Goal: Task Accomplishment & Management: Manage account settings

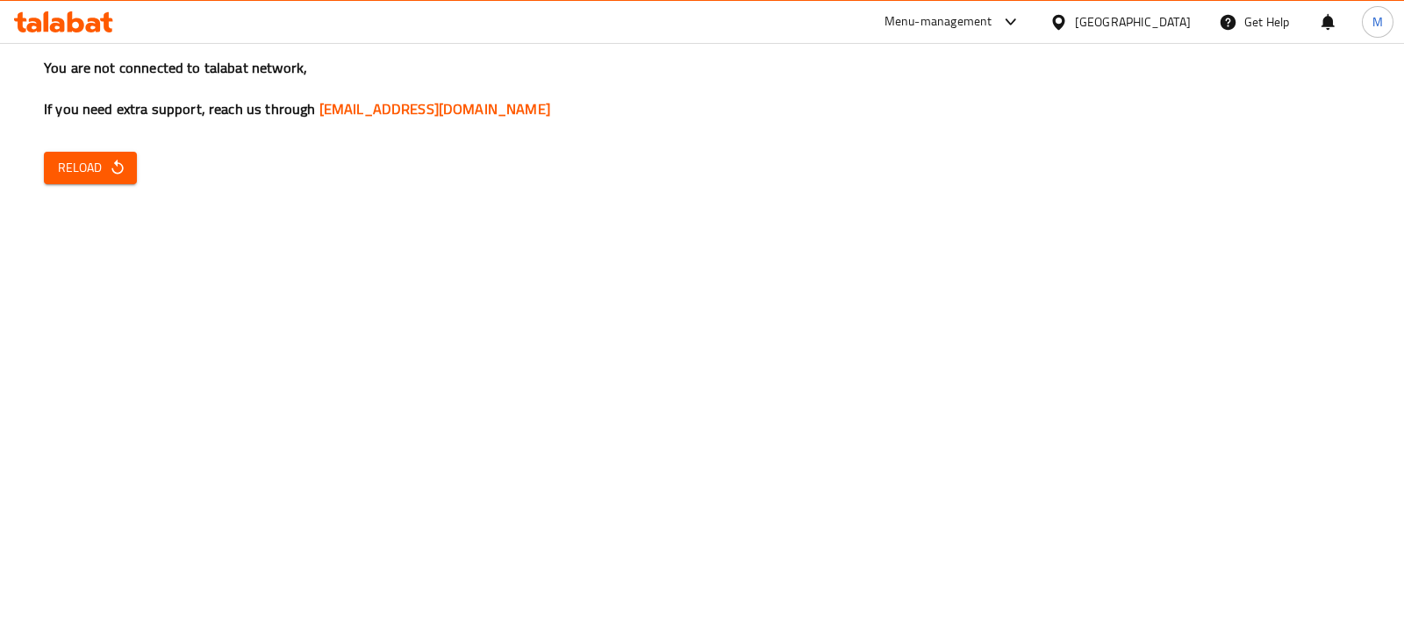
click at [74, 164] on span "Reload" at bounding box center [90, 168] width 65 height 22
click at [59, 161] on button "Reload" at bounding box center [90, 168] width 93 height 32
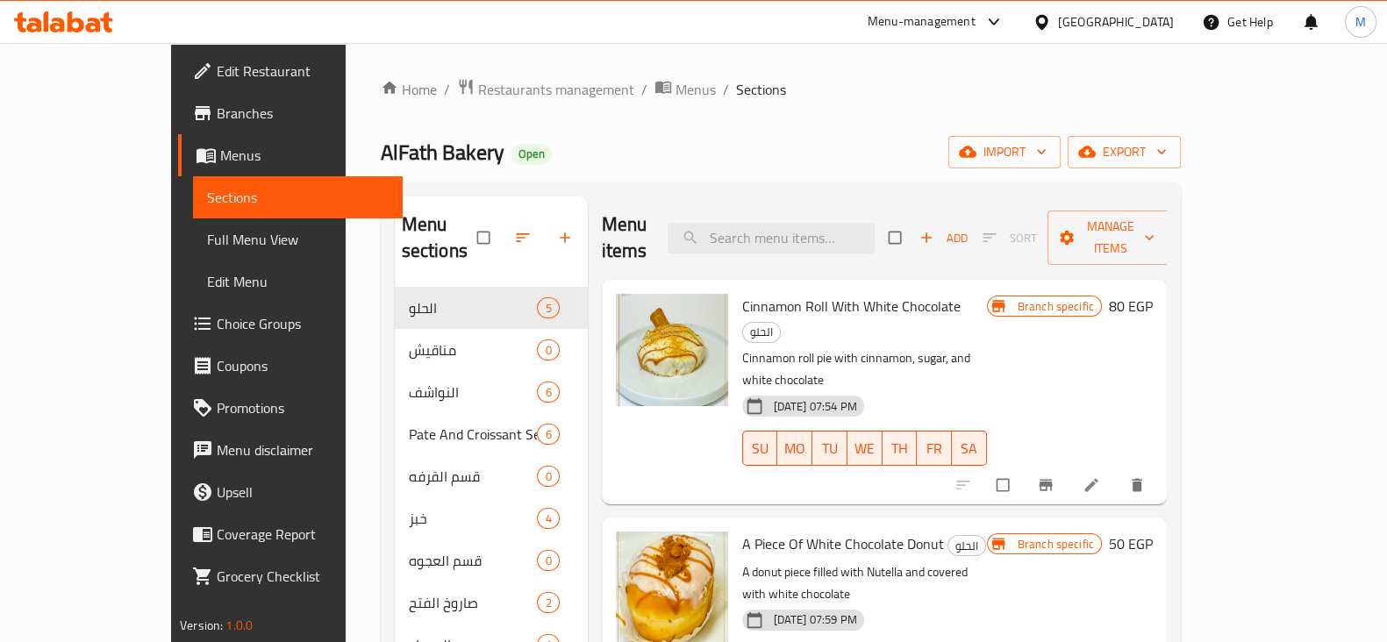
click at [762, 240] on input "search" at bounding box center [771, 238] width 207 height 31
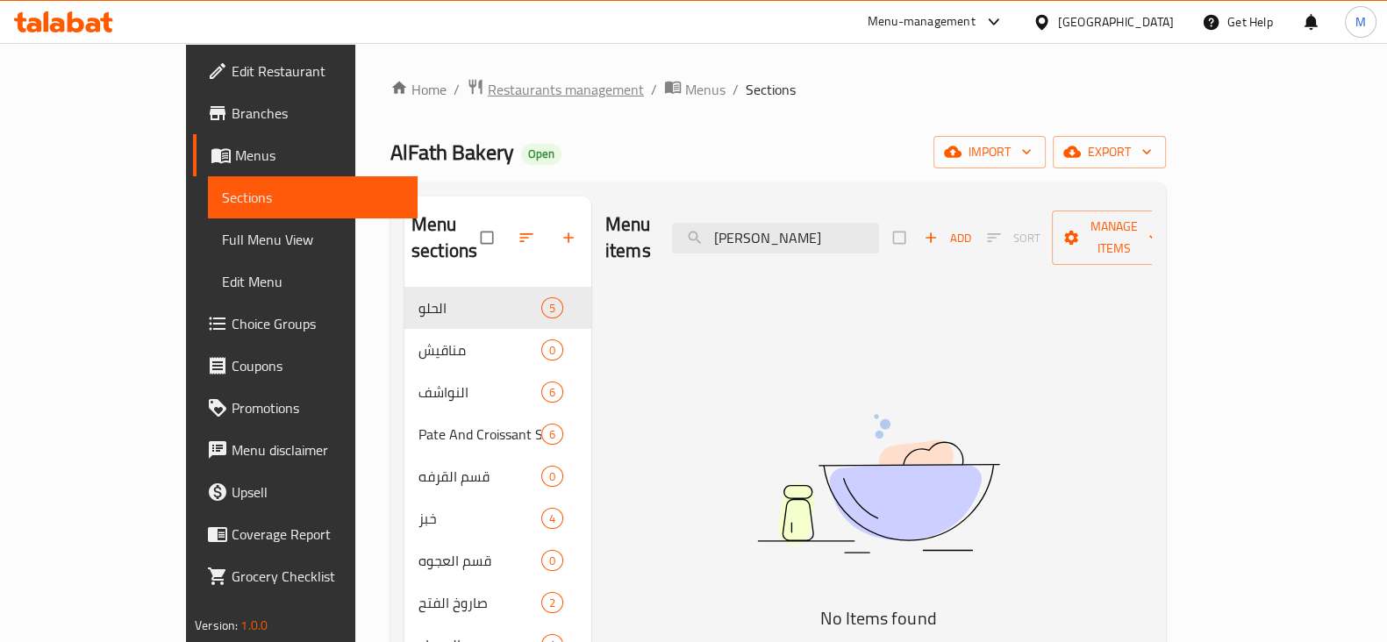
type input "Holm"
click at [488, 94] on span "Restaurants management" at bounding box center [566, 89] width 156 height 21
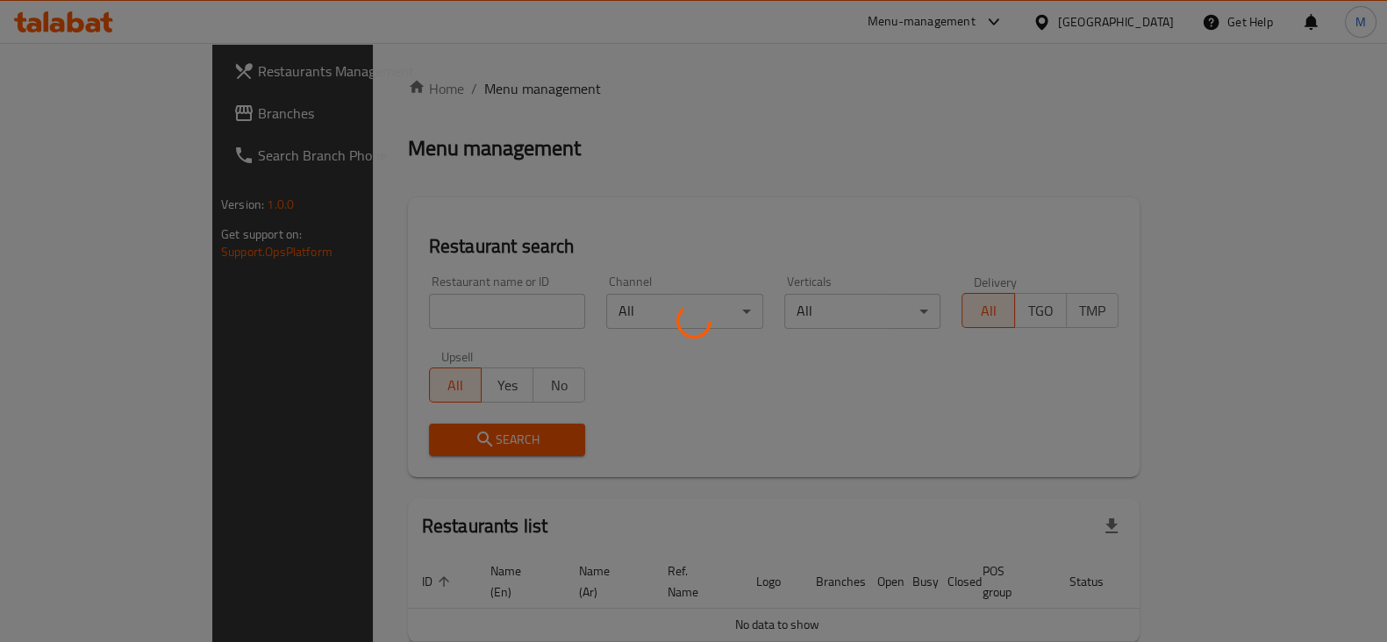
click at [430, 319] on div at bounding box center [693, 321] width 1387 height 642
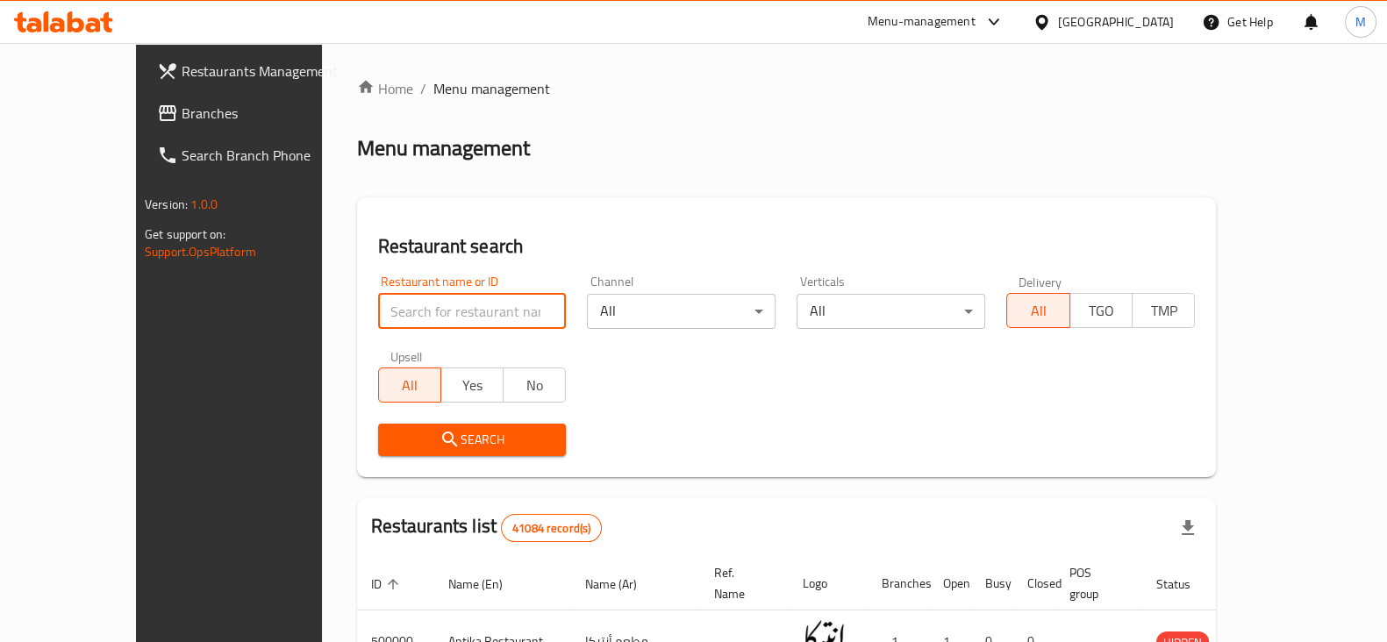
click at [404, 311] on input "search" at bounding box center [472, 311] width 189 height 35
click button "Search" at bounding box center [472, 440] width 189 height 32
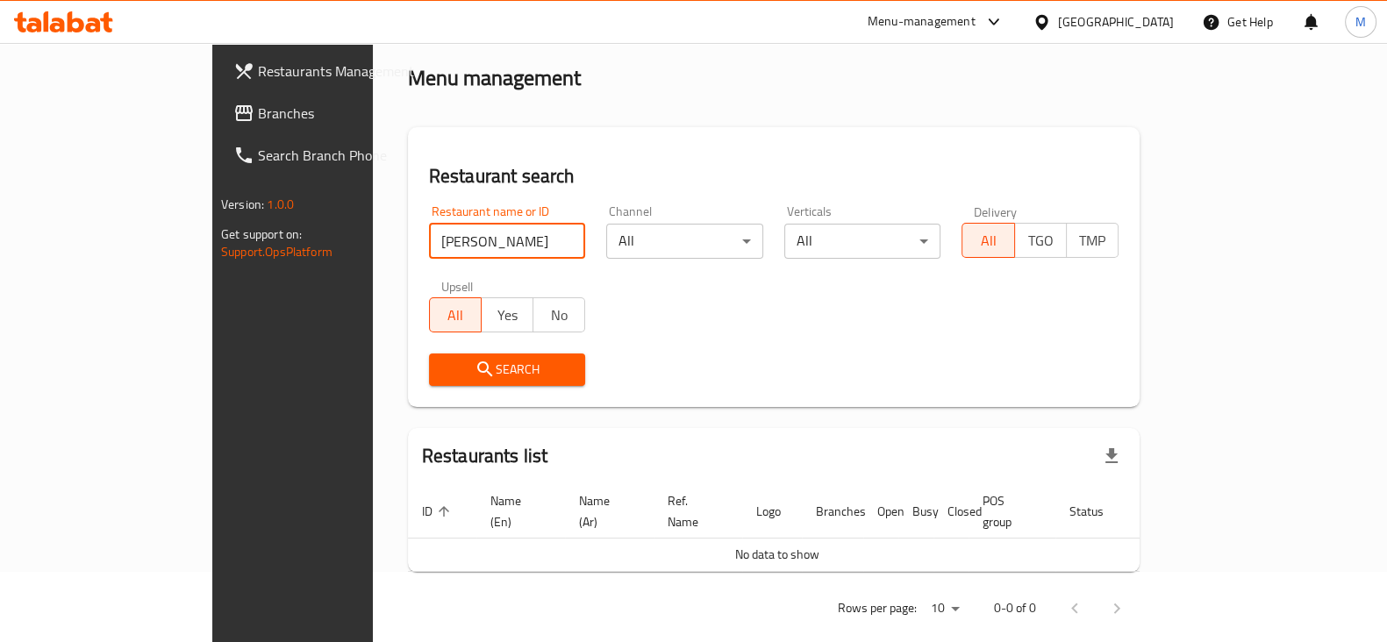
scroll to position [75, 0]
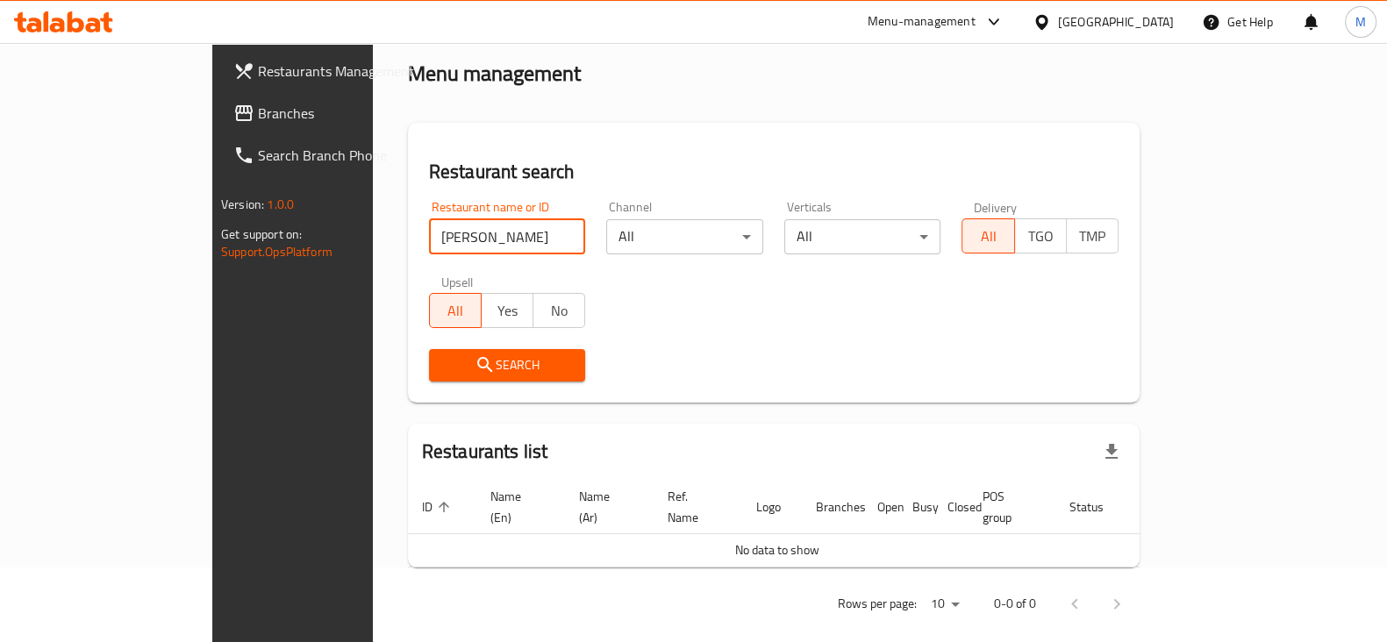
type input "[PERSON_NAME]"
click button "Search" at bounding box center [507, 365] width 157 height 32
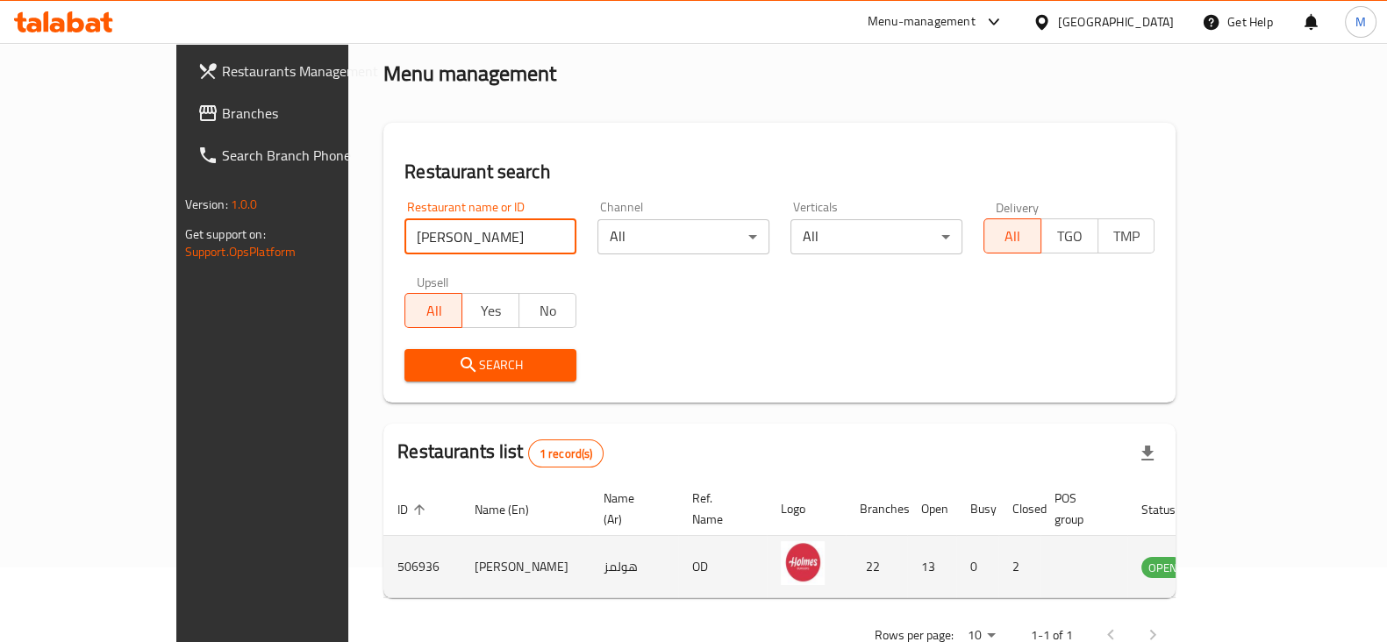
click at [1266, 556] on link "enhanced table" at bounding box center [1250, 566] width 32 height 21
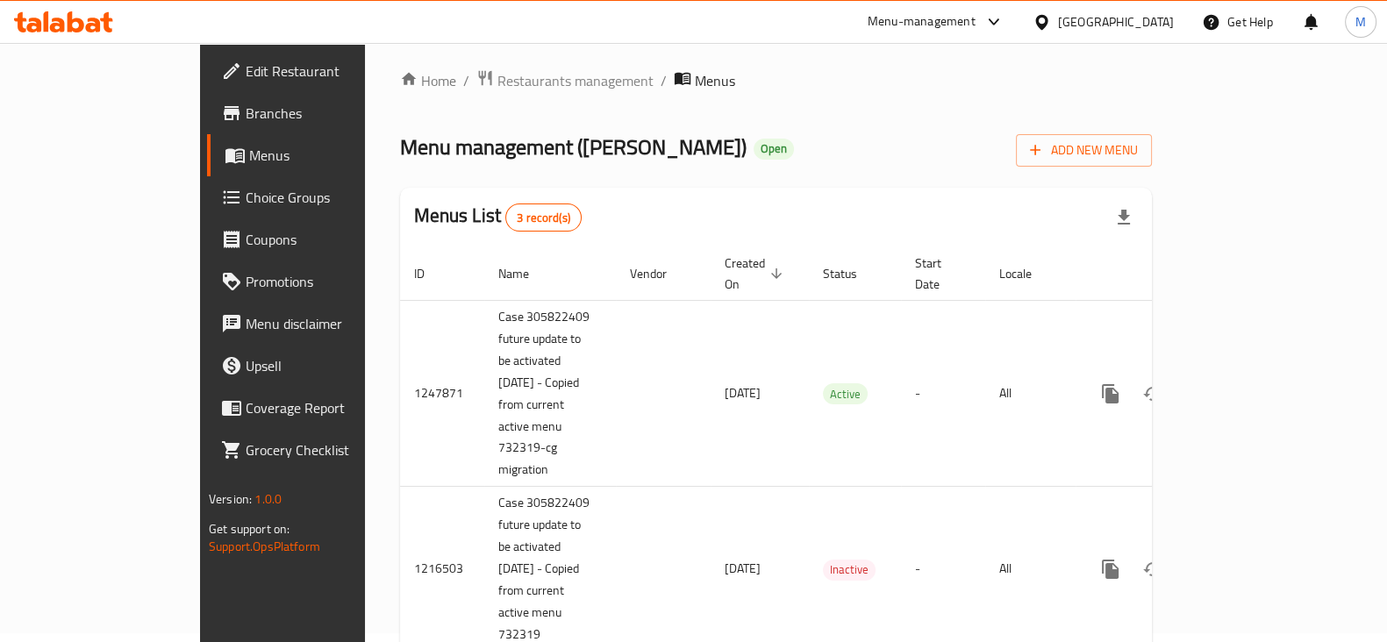
scroll to position [57, 0]
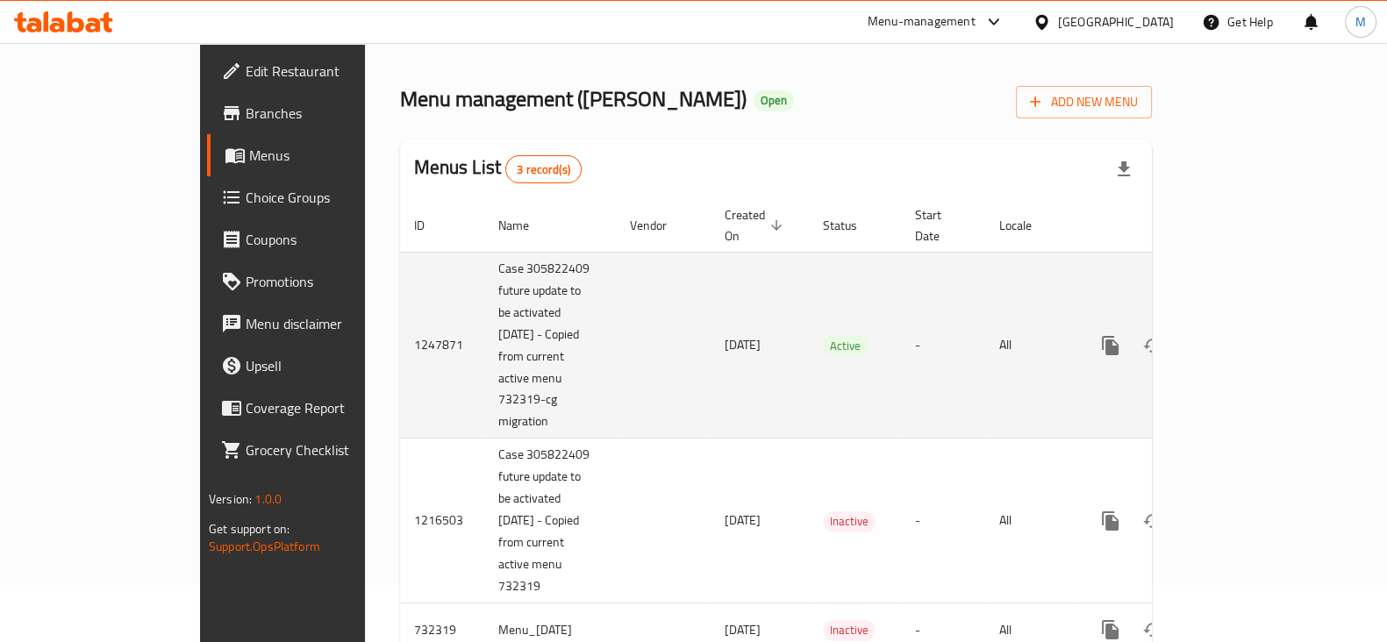
click at [1258, 325] on link "enhanced table" at bounding box center [1237, 346] width 42 height 42
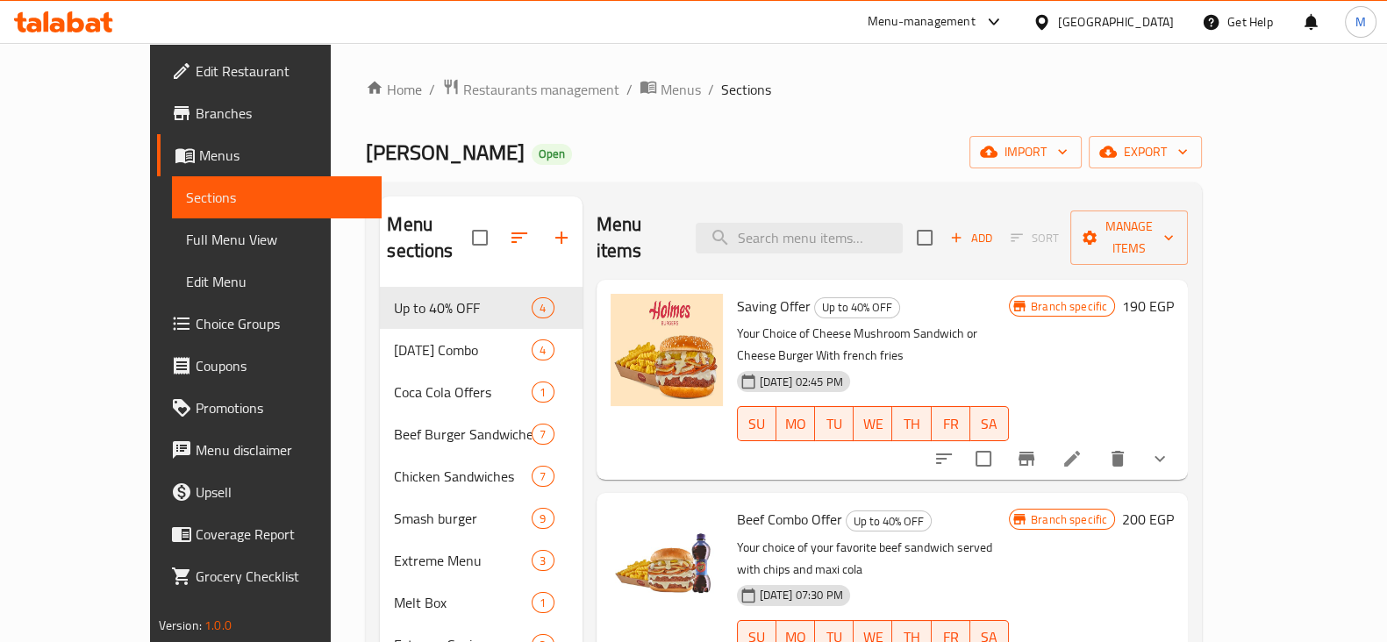
click at [196, 119] on span "Branches" at bounding box center [282, 113] width 172 height 21
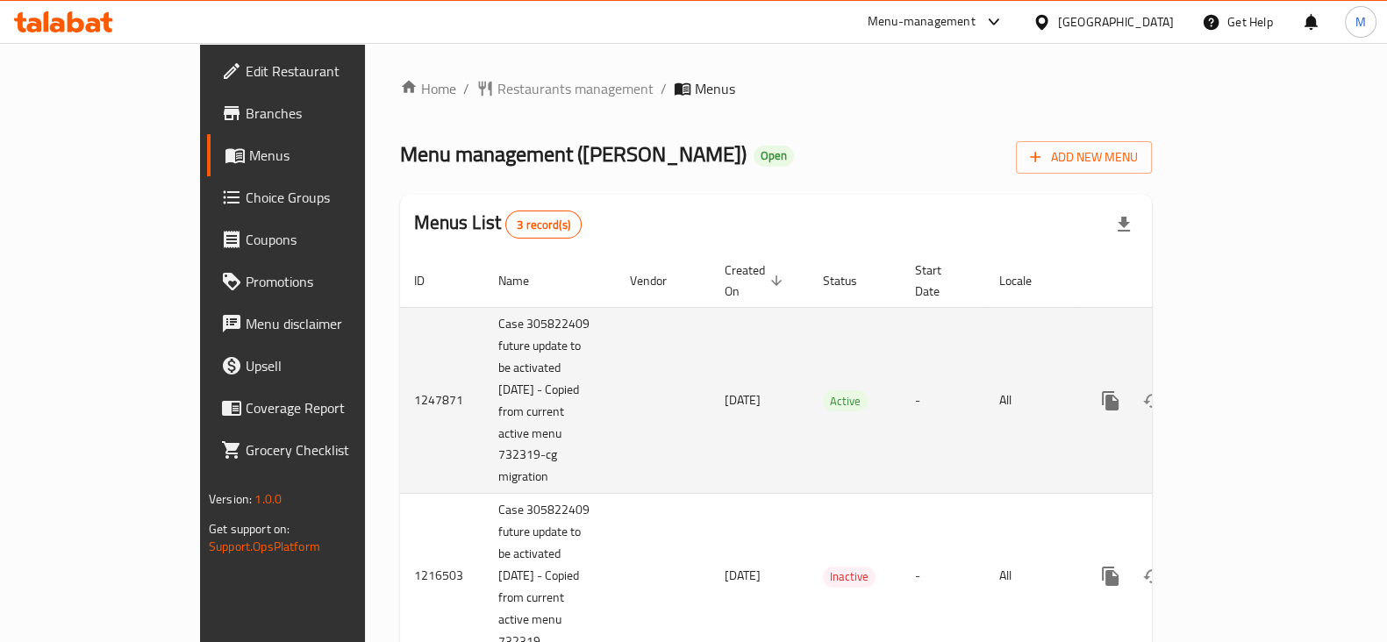
click at [1258, 383] on link "enhanced table" at bounding box center [1237, 401] width 42 height 42
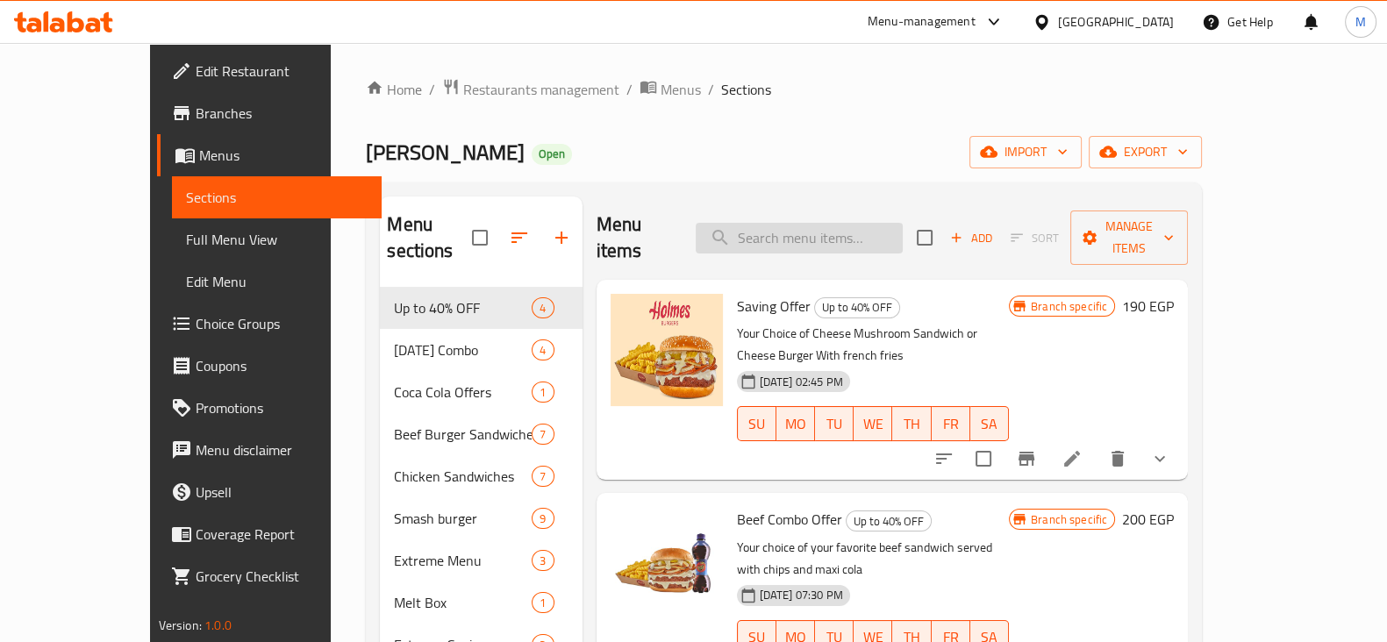
click at [820, 223] on input "search" at bounding box center [799, 238] width 207 height 31
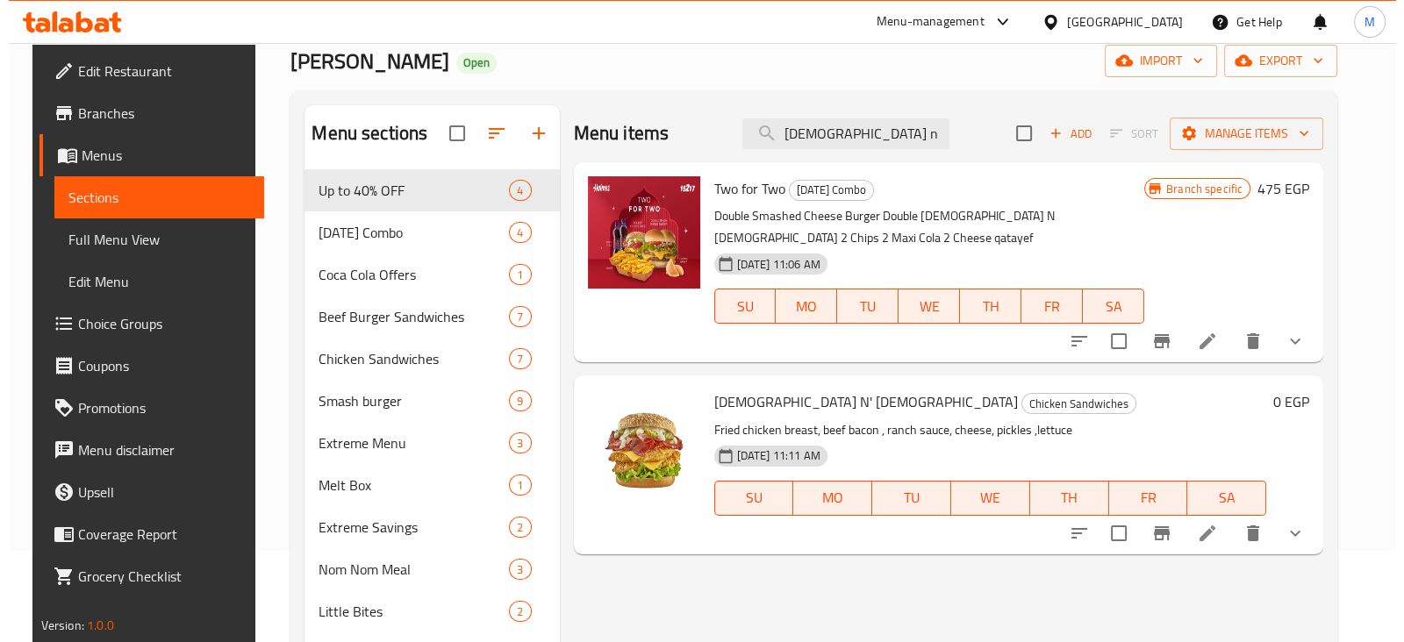
scroll to position [168, 0]
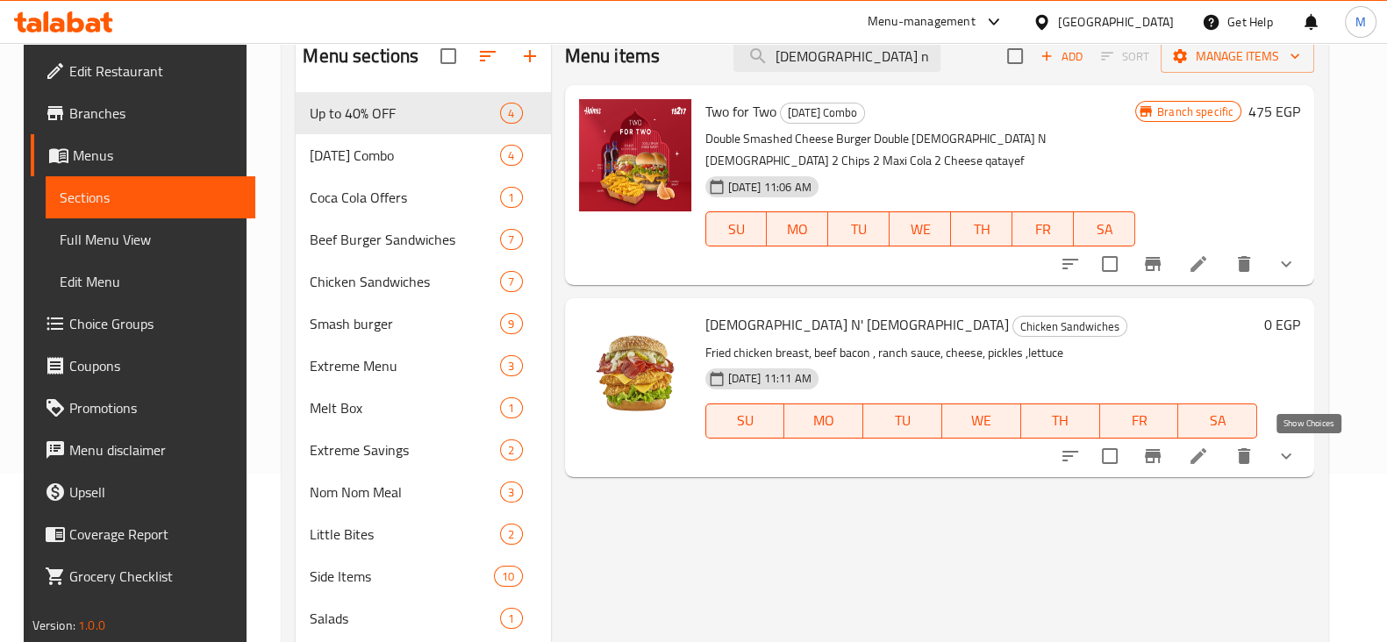
type input "[DEMOGRAPHIC_DATA] n"
click at [1297, 451] on icon "show more" at bounding box center [1286, 456] width 21 height 21
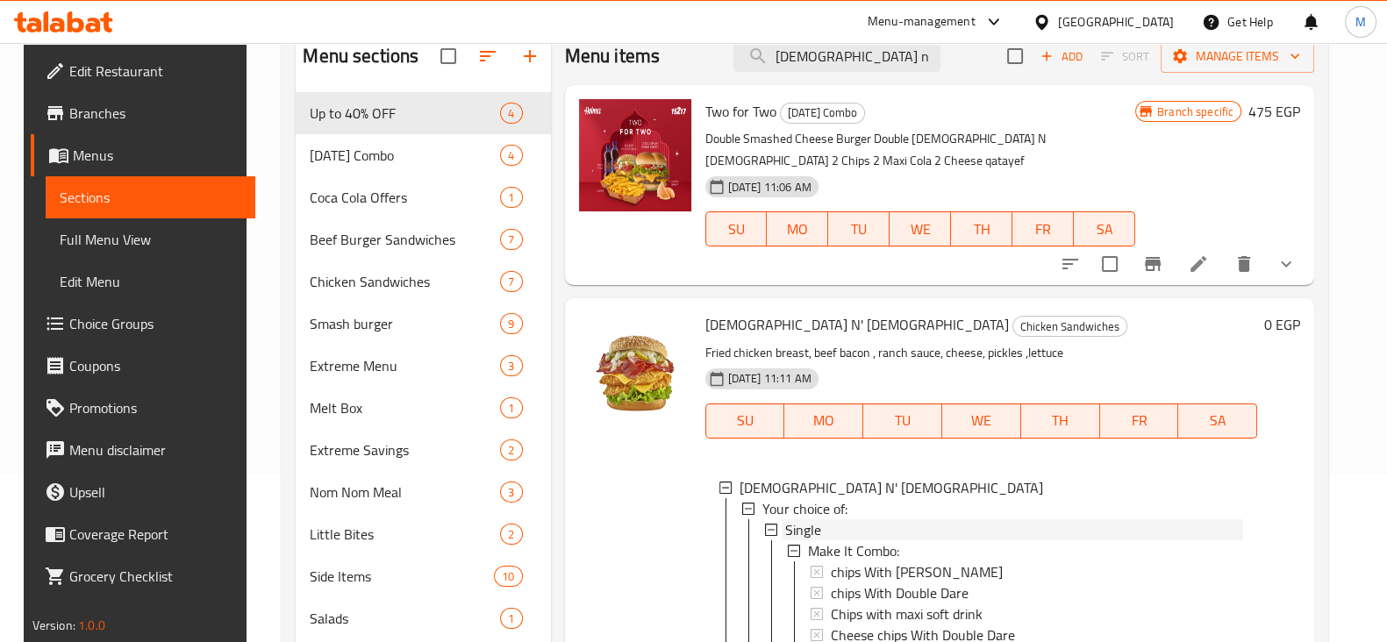
click at [770, 531] on icon at bounding box center [771, 530] width 12 height 12
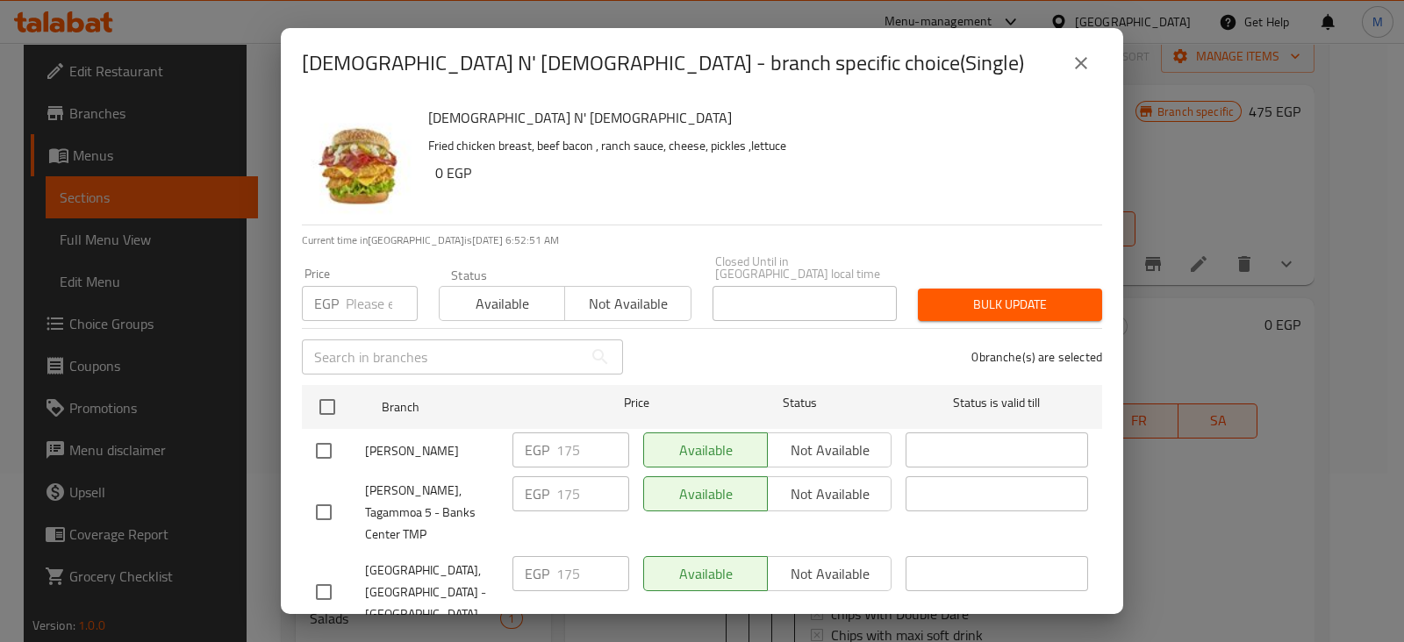
scroll to position [953, 0]
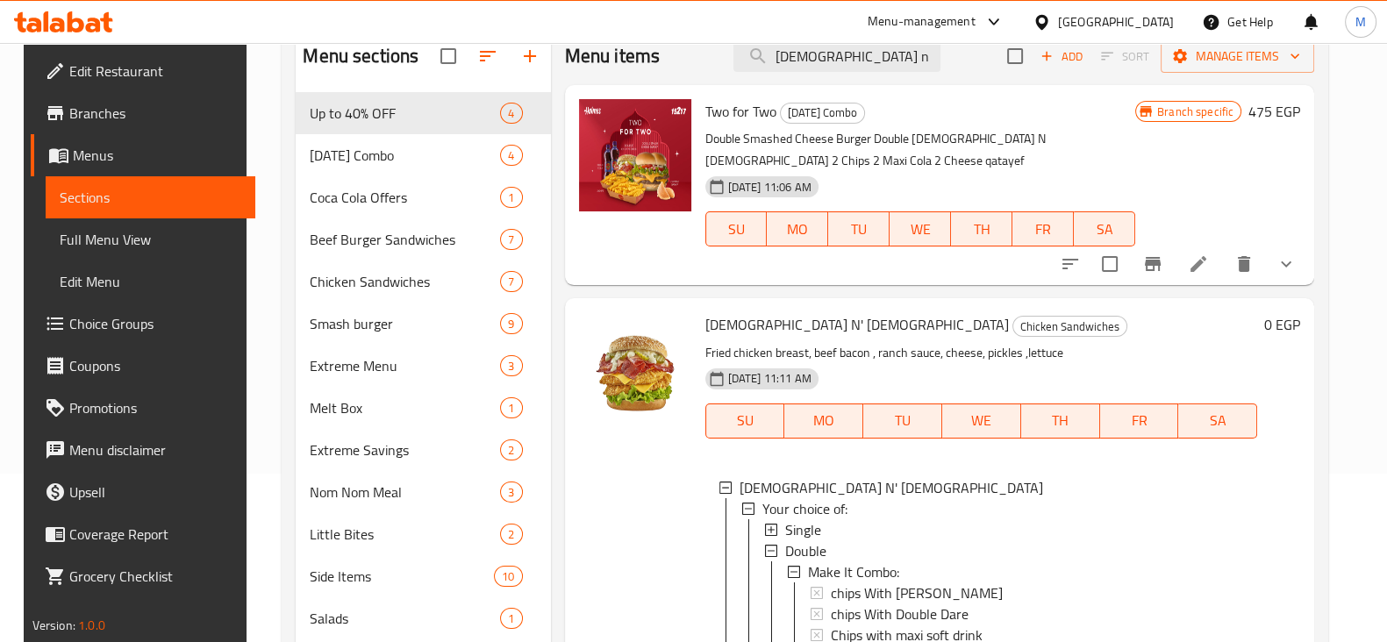
click at [833, 519] on div "Single" at bounding box center [1014, 529] width 459 height 21
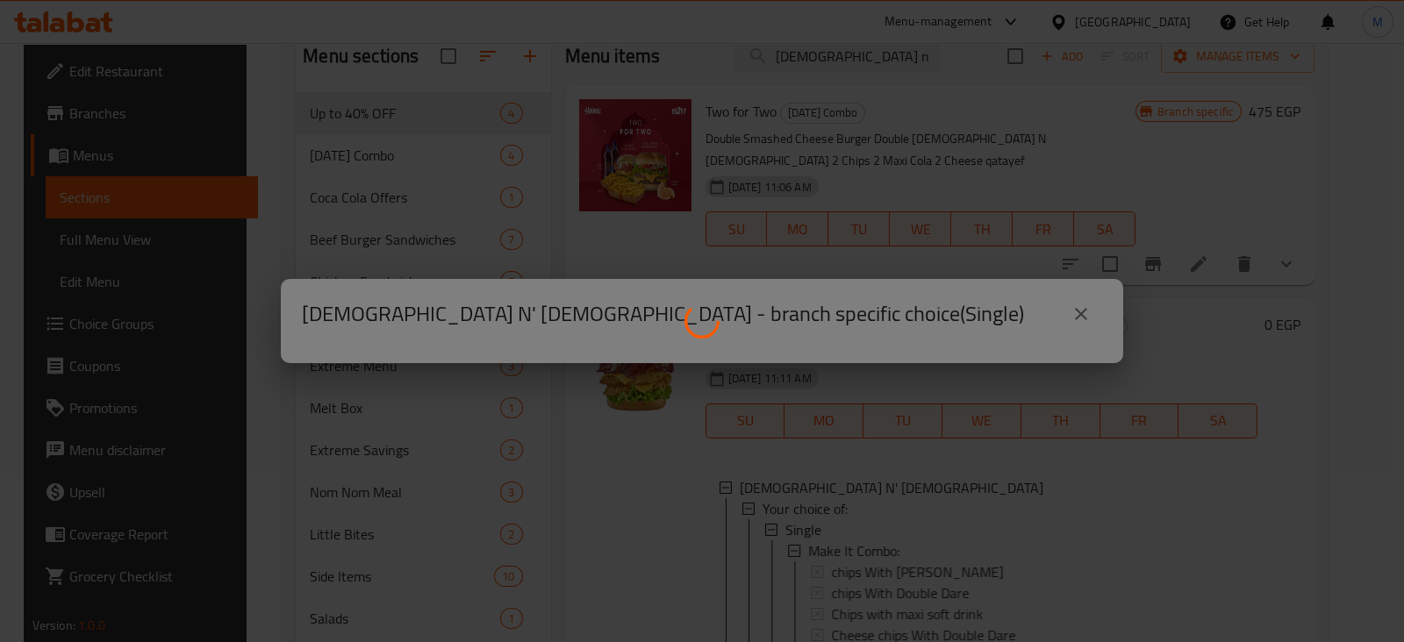
click at [825, 525] on div at bounding box center [702, 321] width 1404 height 642
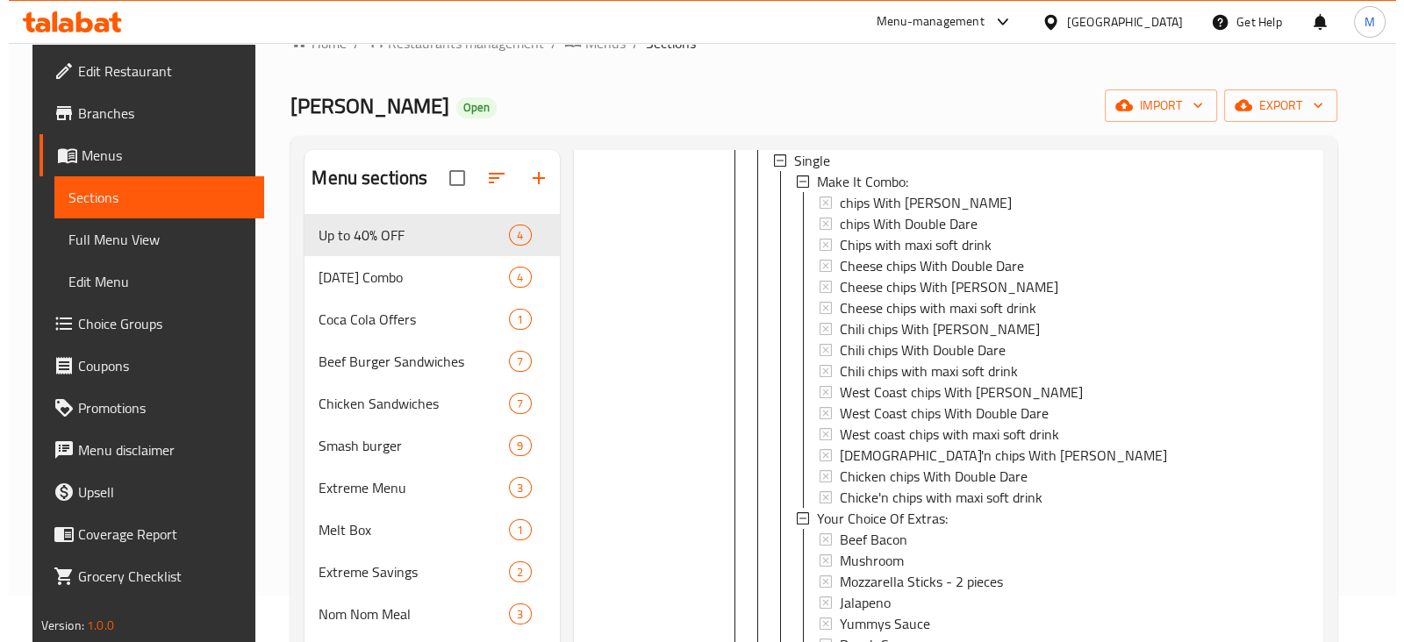
scroll to position [0, 0]
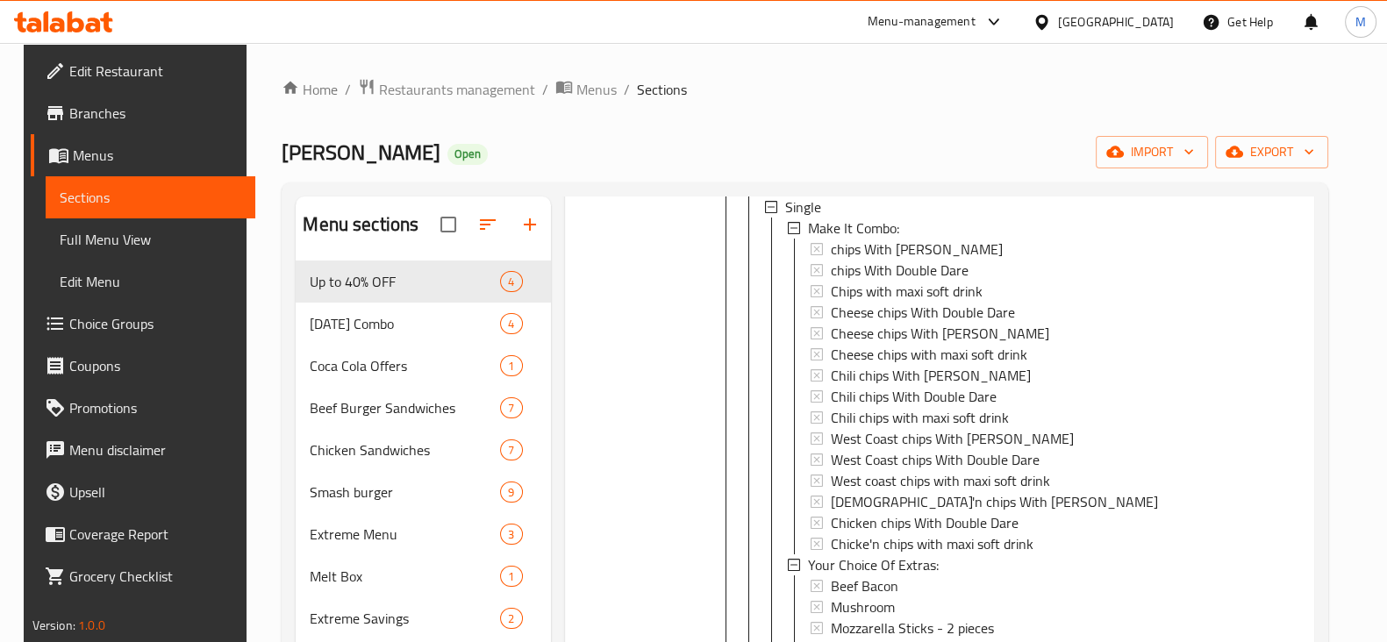
click at [840, 204] on div "Single" at bounding box center [1014, 207] width 459 height 21
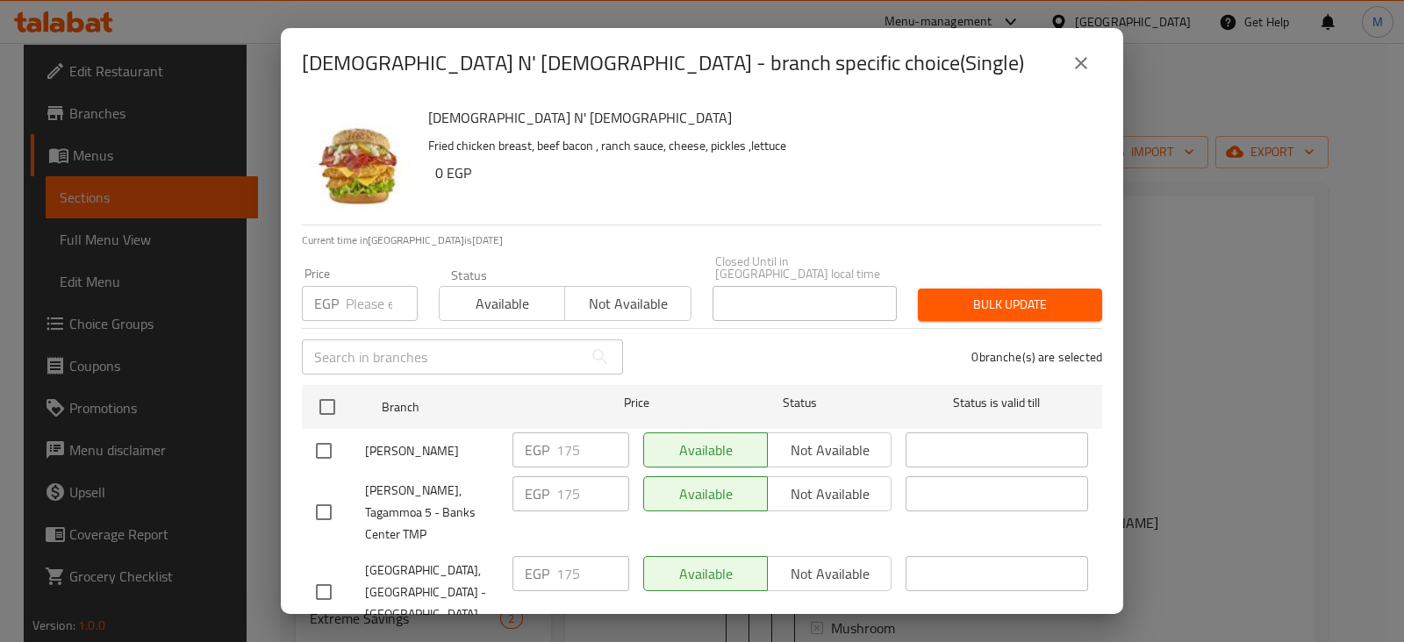
click at [1088, 50] on button "close" at bounding box center [1081, 63] width 42 height 42
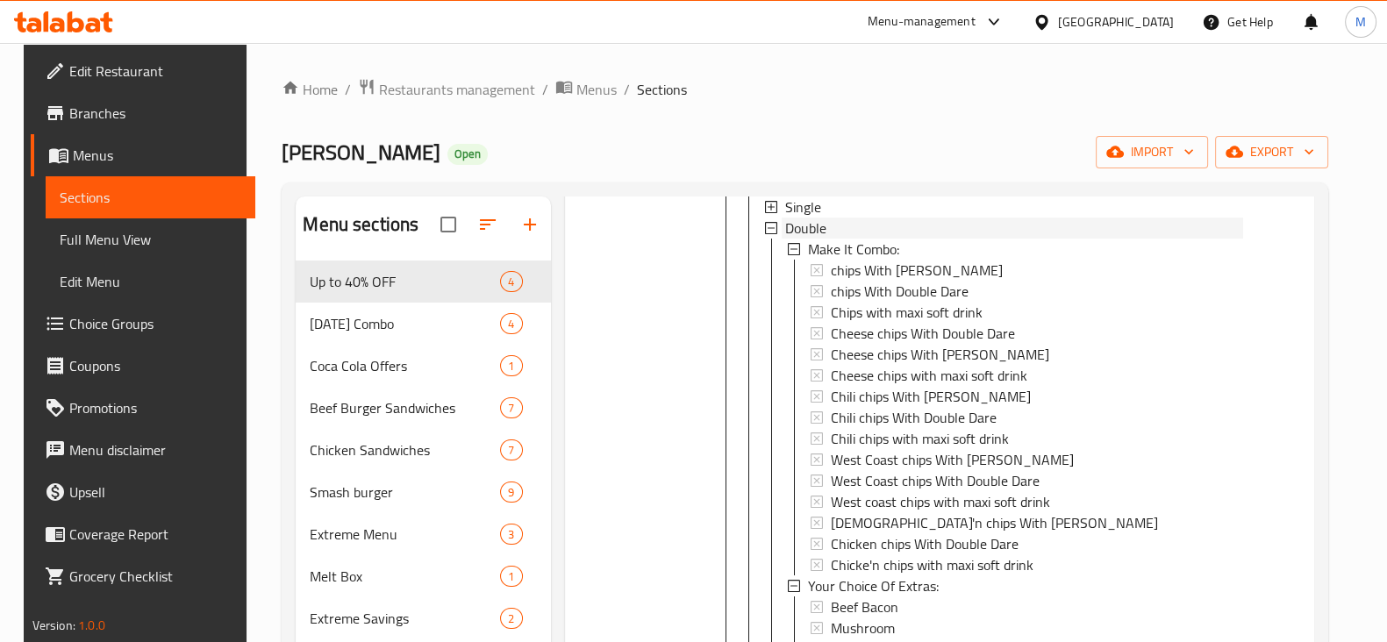
click at [826, 223] on div "Double" at bounding box center [1014, 228] width 459 height 21
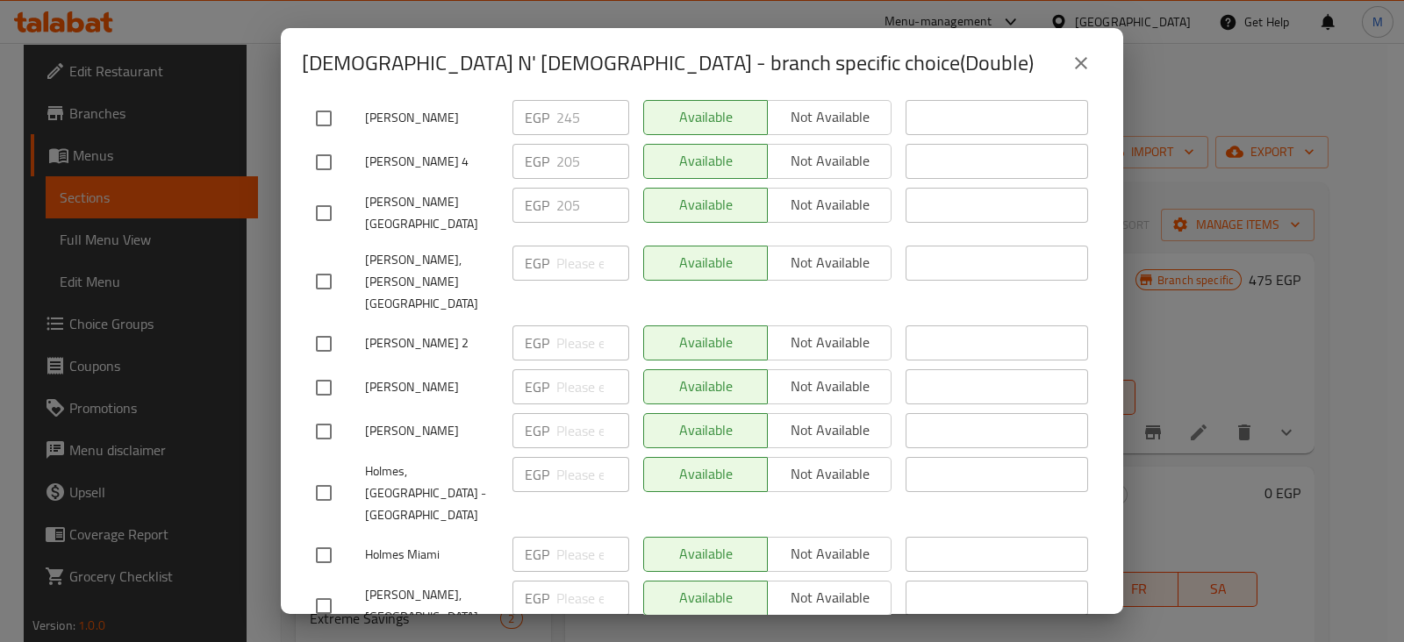
scroll to position [953, 0]
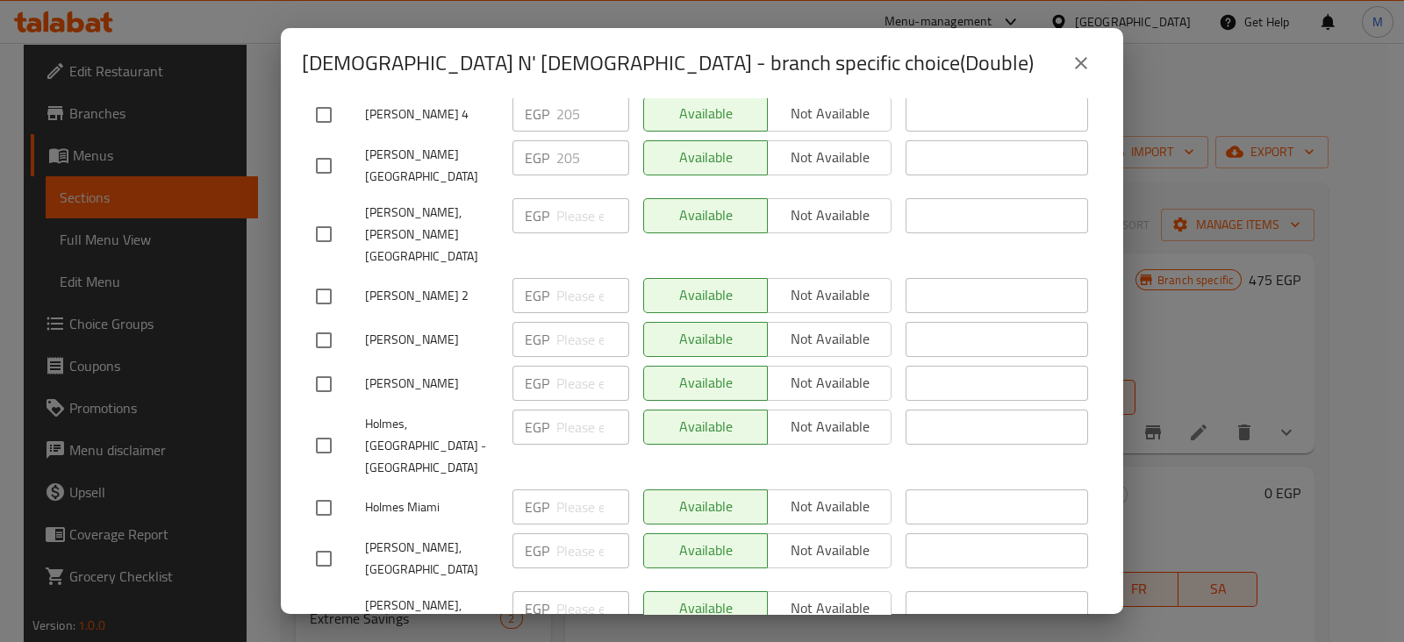
click at [1211, 347] on div "[DEMOGRAPHIC_DATA] N' [DEMOGRAPHIC_DATA] - branch specific choice(Double) [DEMO…" at bounding box center [702, 321] width 1404 height 642
click at [1084, 65] on icon "close" at bounding box center [1081, 63] width 21 height 21
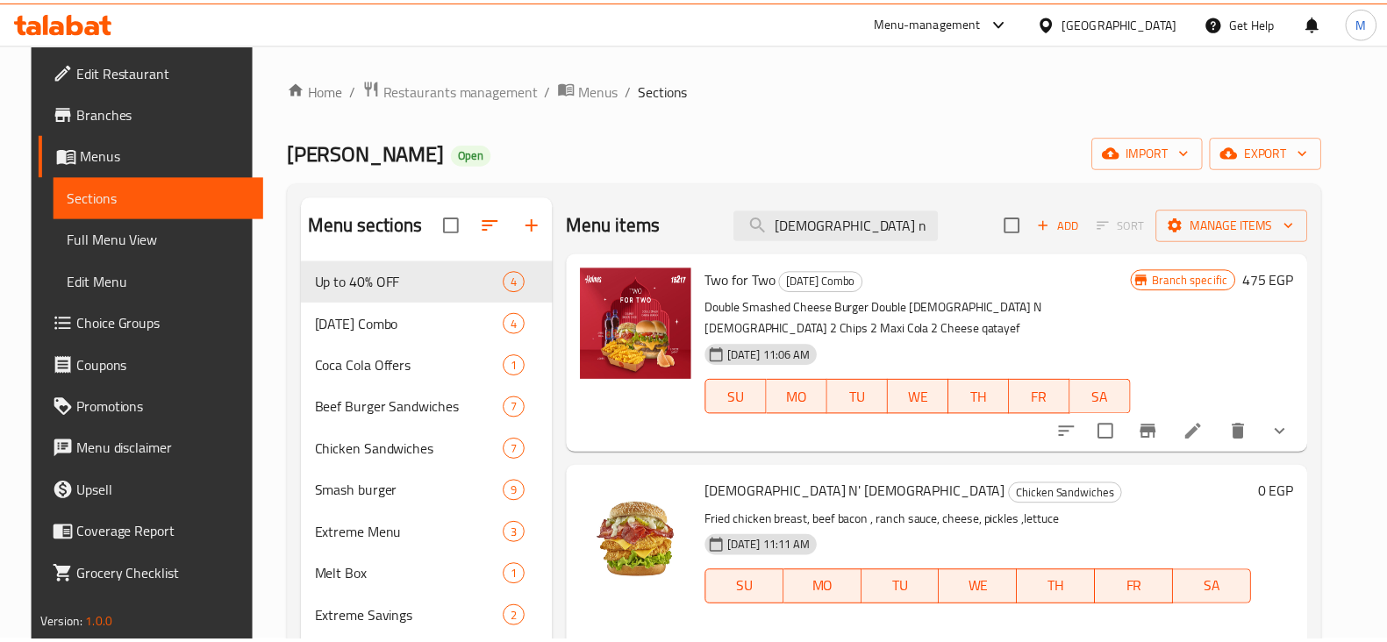
scroll to position [347, 0]
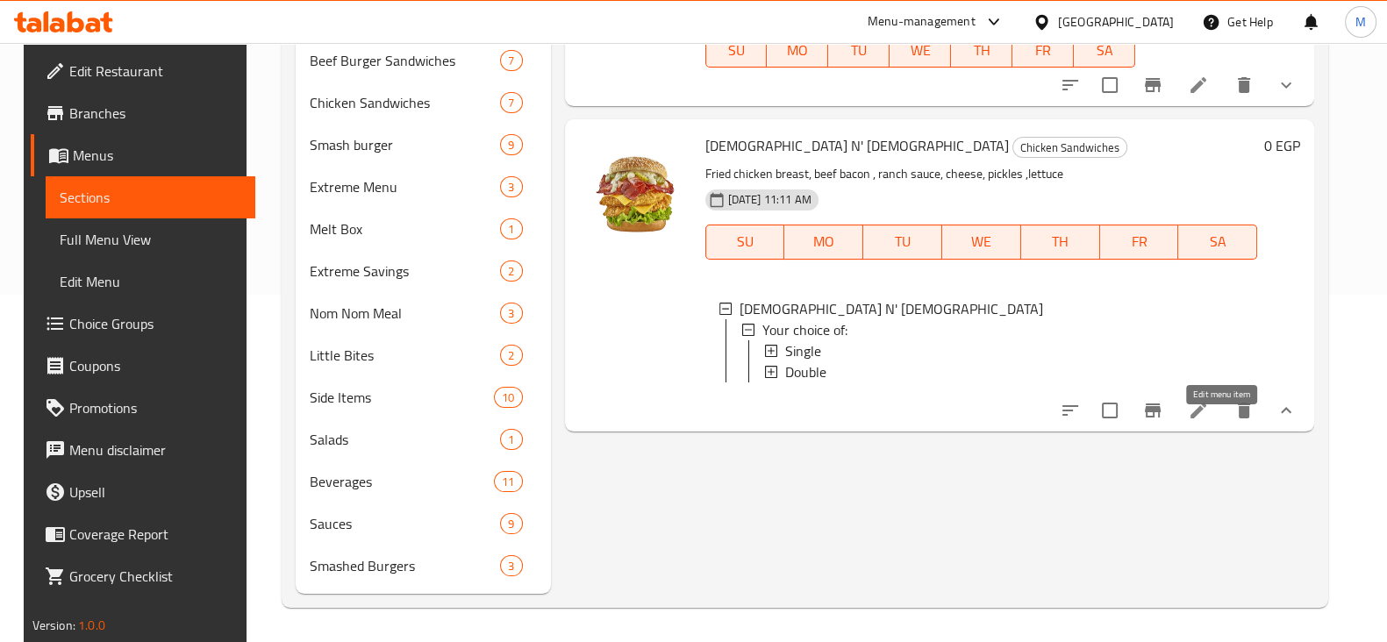
click at [1209, 421] on icon at bounding box center [1198, 410] width 21 height 21
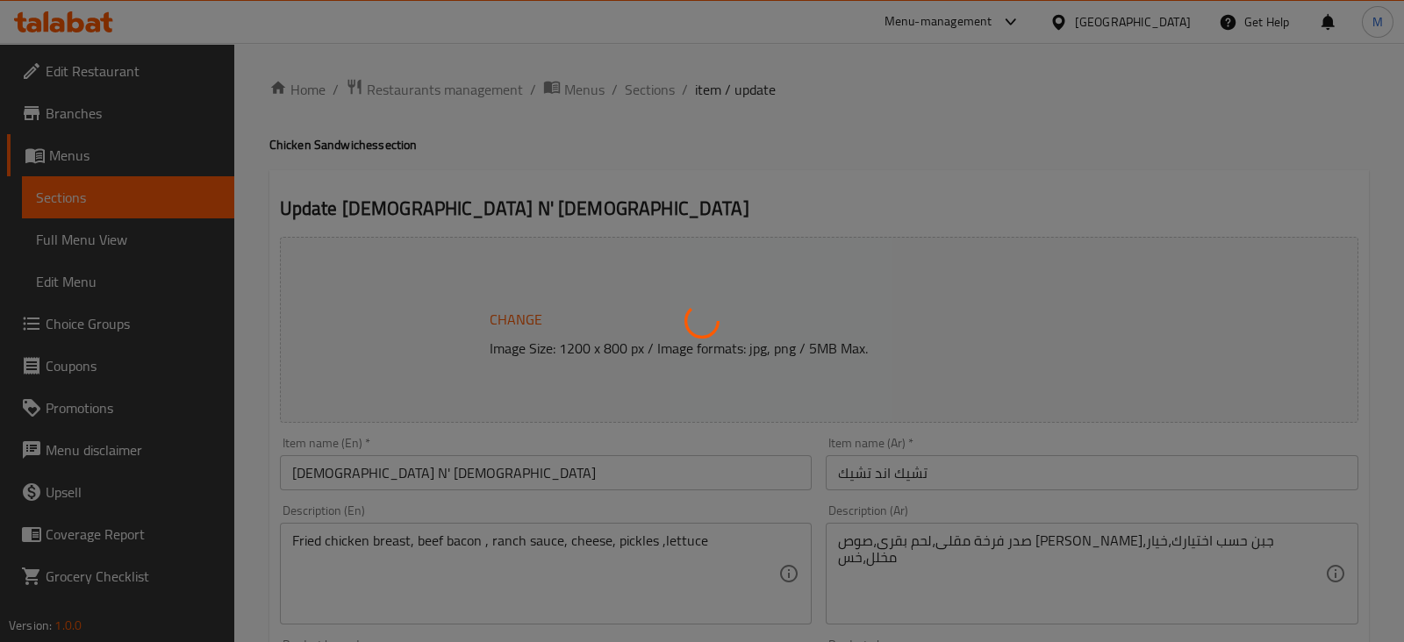
type input "إجعلها كومبو:"
type input "0"
type input "1"
type input "إختيارك من الإضافات:"
type input "0"
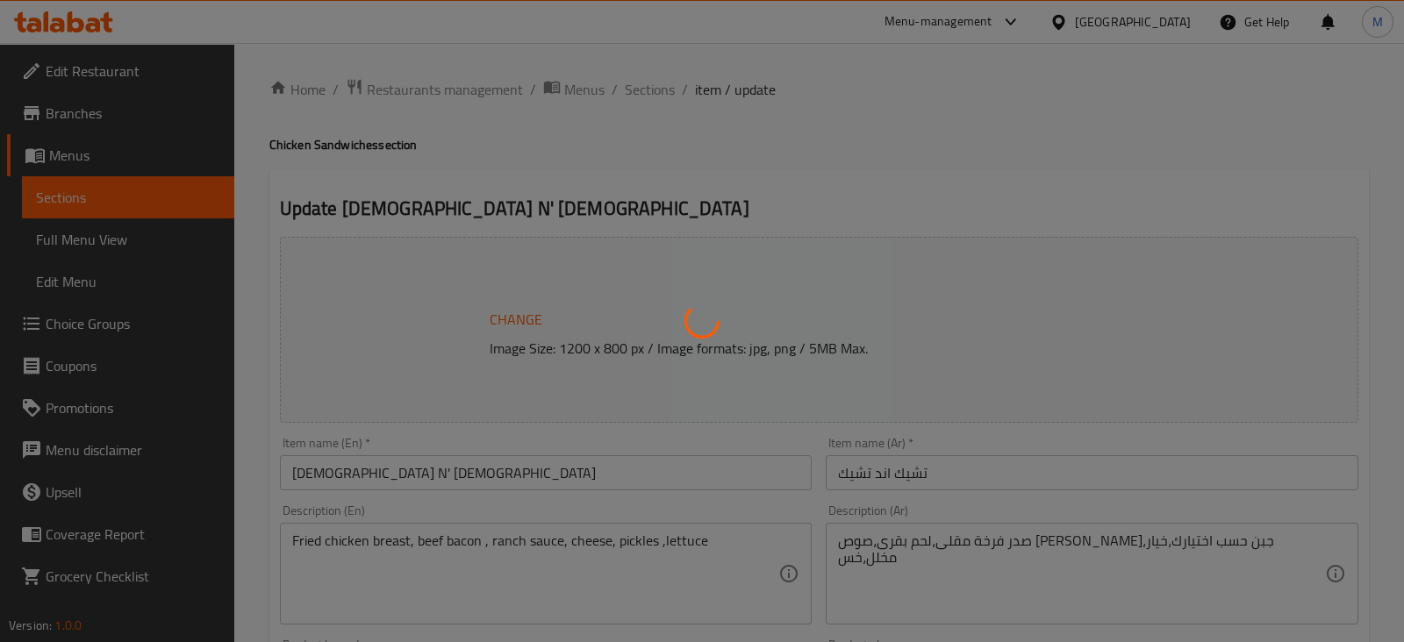
type input "10"
type input "اختيارك من السلطة"
type input "1"
type input "إجعلها كومبو:"
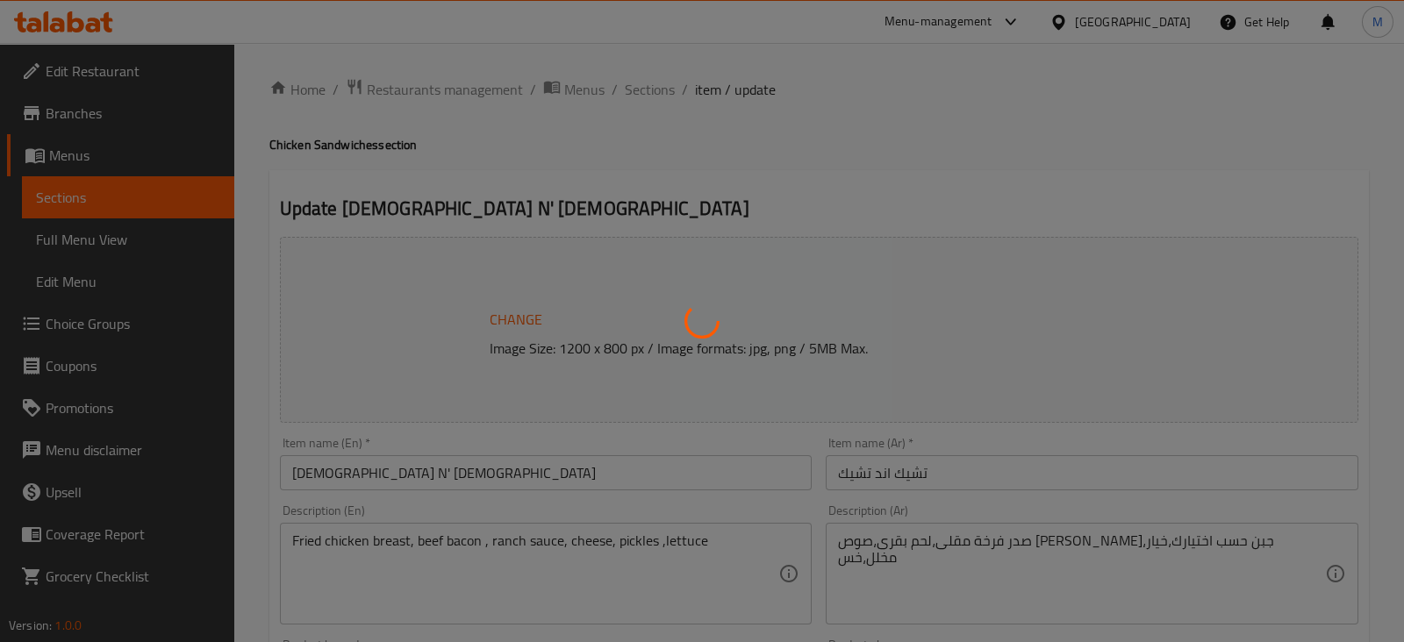
type input "0"
type input "1"
type input "إختيارك من الإضافات:"
type input "0"
type input "10"
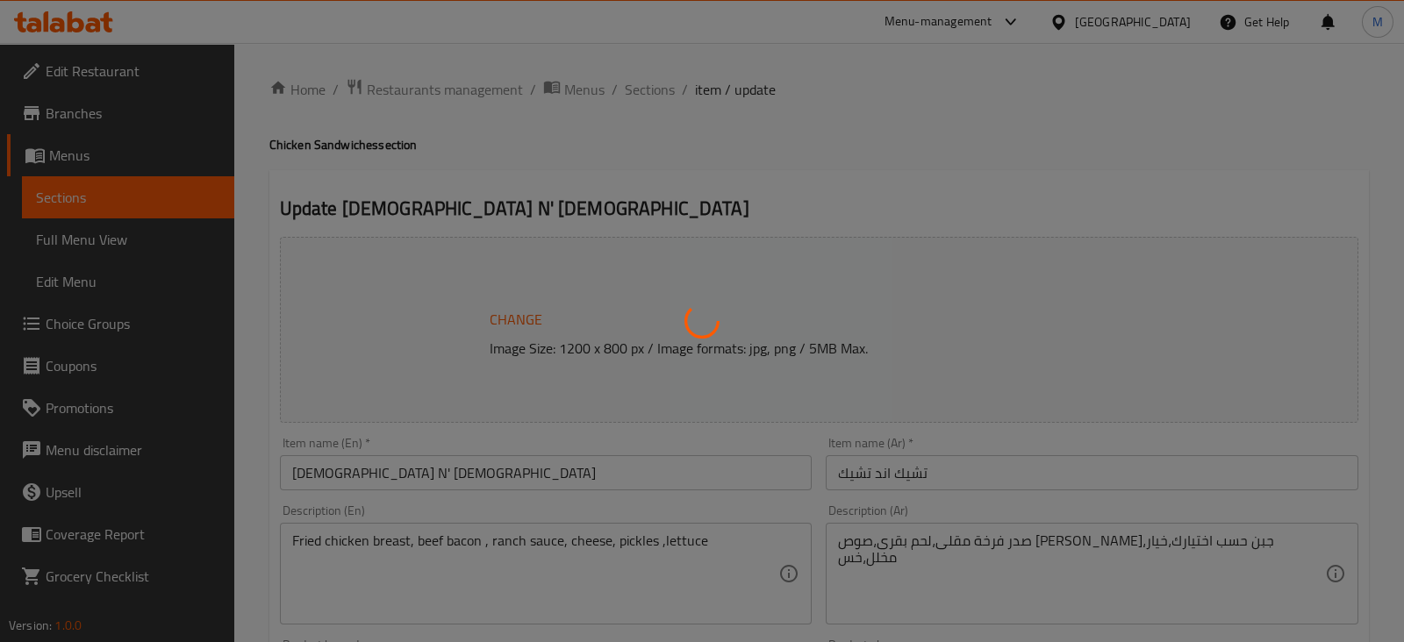
type input "اختيارك من السلطة"
type input "1"
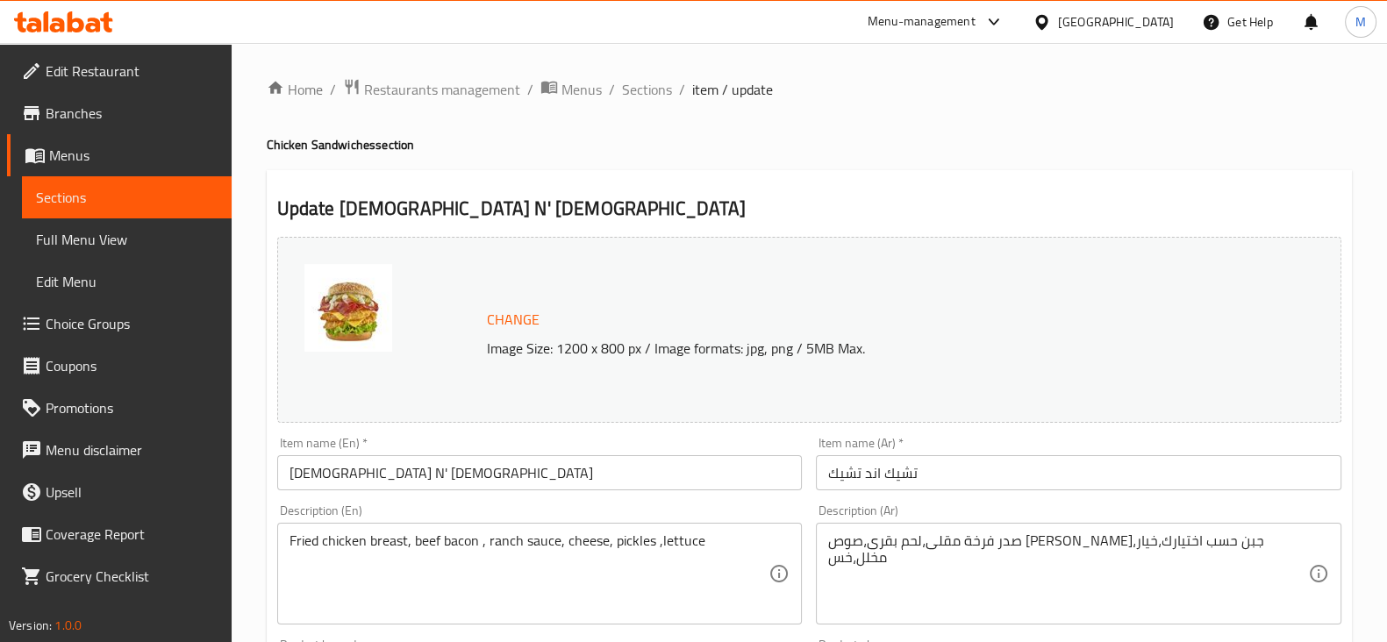
click at [399, 212] on h2 "Update [DEMOGRAPHIC_DATA] N' [DEMOGRAPHIC_DATA]" at bounding box center [809, 209] width 1064 height 26
drag, startPoint x: 344, startPoint y: 215, endPoint x: 429, endPoint y: 204, distance: 85.8
click at [429, 204] on h2 "Update [DEMOGRAPHIC_DATA] N' [DEMOGRAPHIC_DATA]" at bounding box center [809, 209] width 1064 height 26
click at [437, 208] on h2 "Update [DEMOGRAPHIC_DATA] N' [DEMOGRAPHIC_DATA]" at bounding box center [809, 209] width 1064 height 26
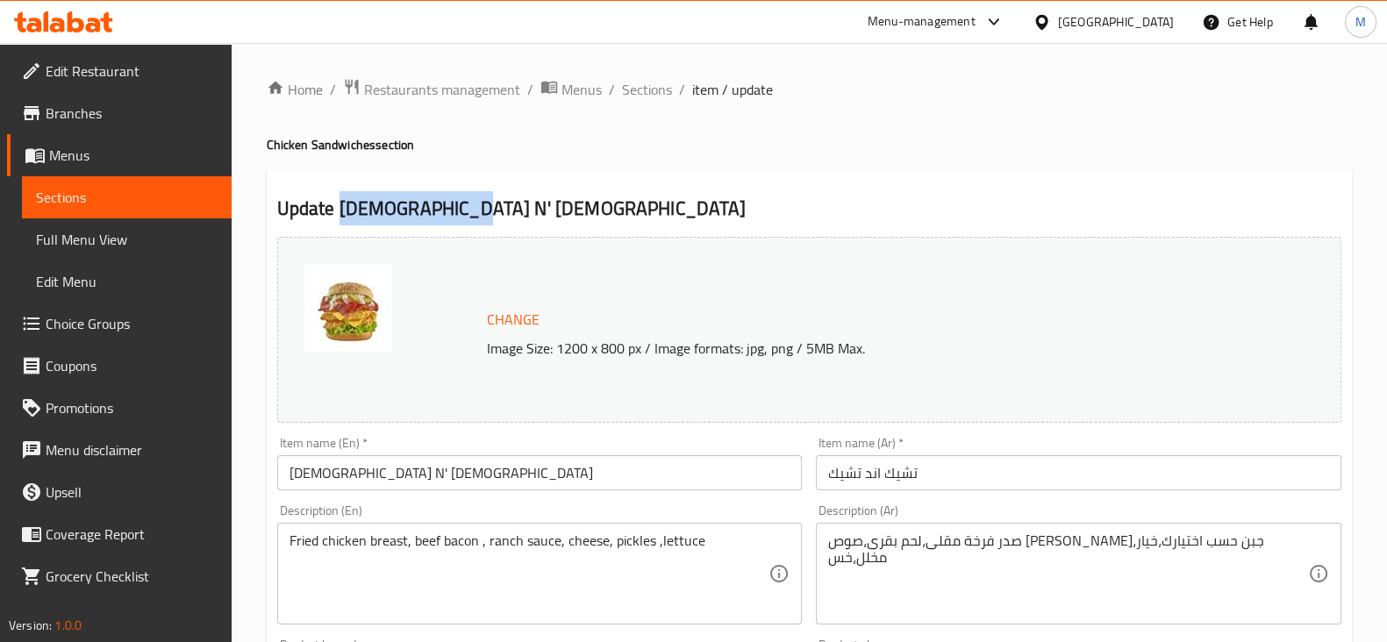
drag, startPoint x: 456, startPoint y: 205, endPoint x: 338, endPoint y: 219, distance: 119.3
click at [338, 220] on h2 "Update [DEMOGRAPHIC_DATA] N' [DEMOGRAPHIC_DATA]" at bounding box center [809, 209] width 1064 height 26
copy h2 "[DEMOGRAPHIC_DATA] N' [DEMOGRAPHIC_DATA]"
click at [632, 90] on span "Sections" at bounding box center [647, 89] width 50 height 21
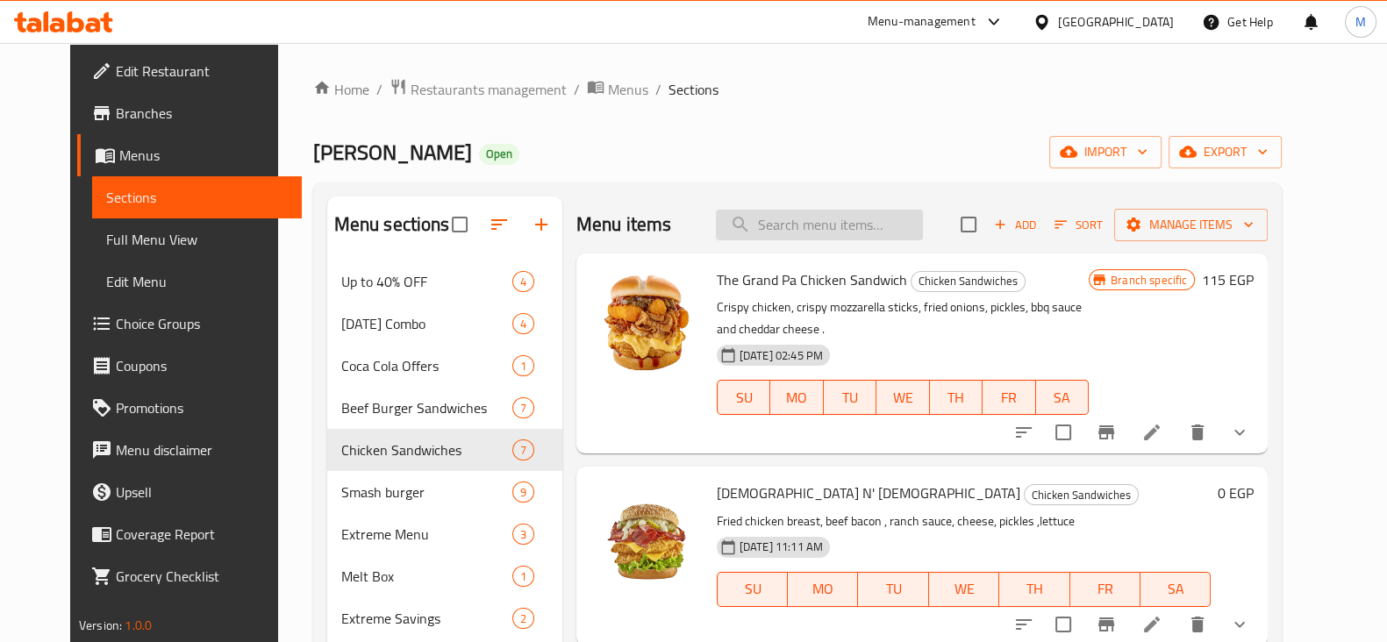
click at [797, 231] on input "search" at bounding box center [819, 225] width 207 height 31
paste input "[DEMOGRAPHIC_DATA] N' [DEMOGRAPHIC_DATA]"
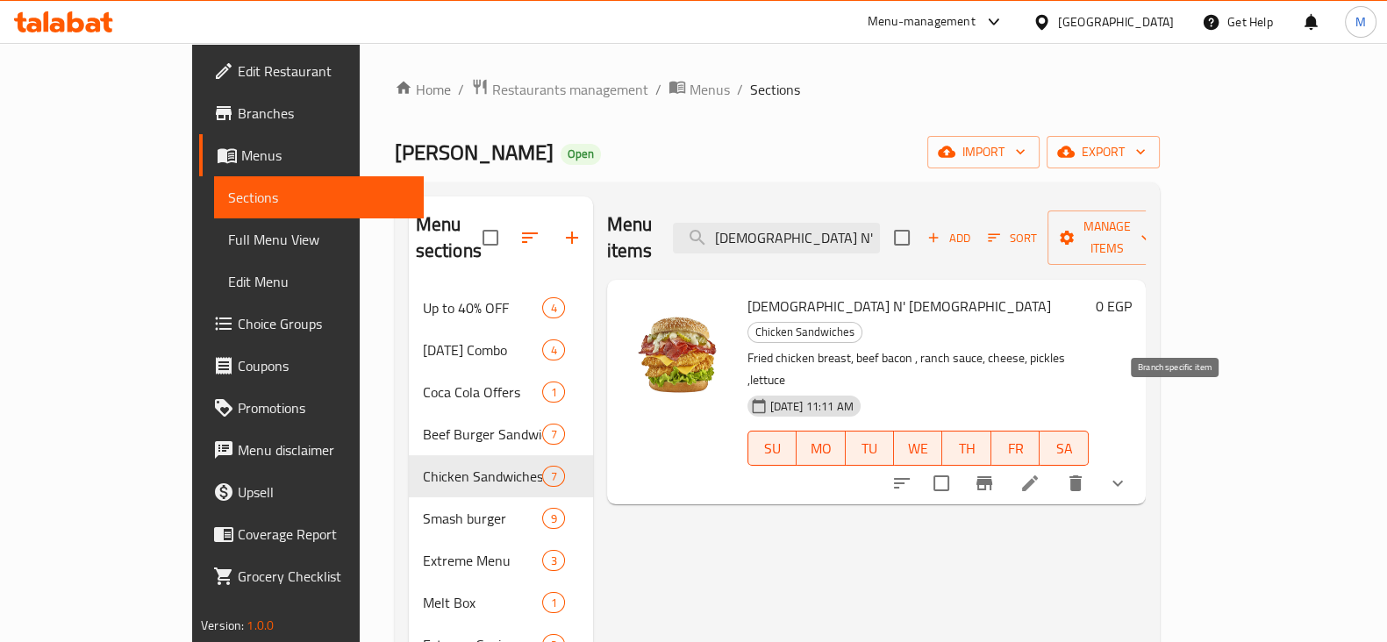
type input "[DEMOGRAPHIC_DATA] N' [DEMOGRAPHIC_DATA]"
click at [992, 476] on icon "Branch-specific-item" at bounding box center [985, 483] width 16 height 14
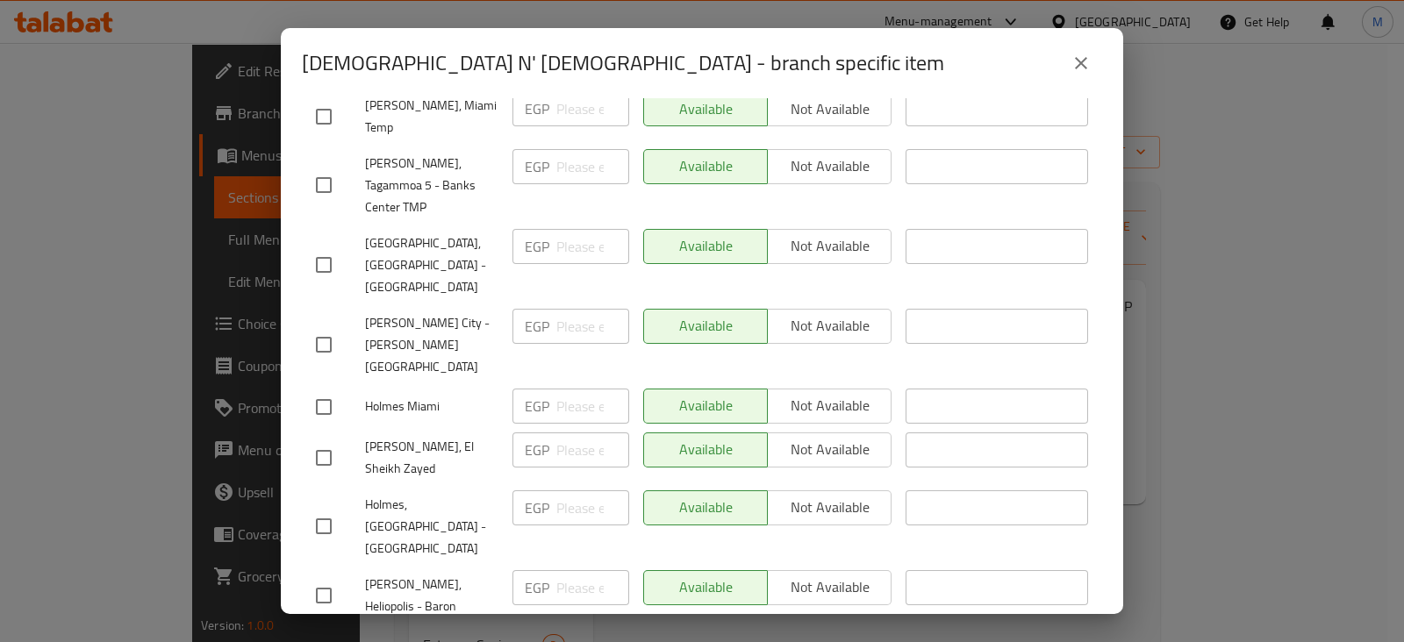
scroll to position [935, 0]
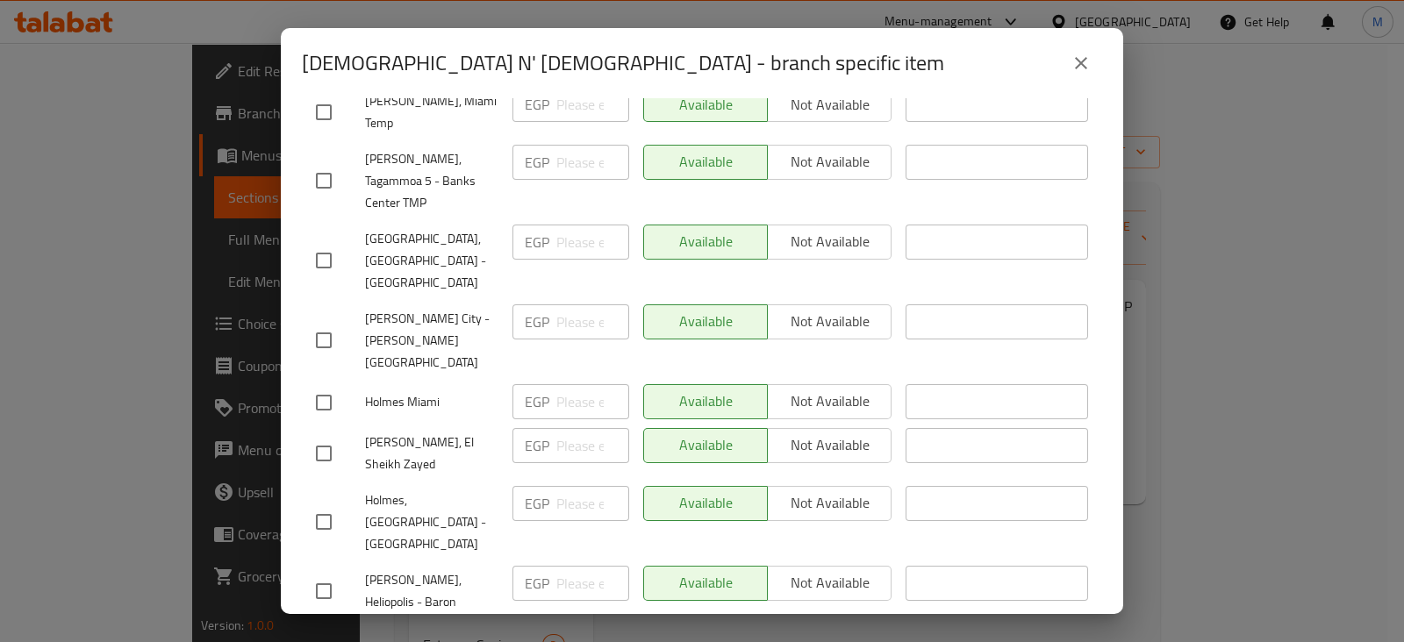
drag, startPoint x: 1081, startPoint y: 519, endPoint x: 1091, endPoint y: 506, distance: 15.6
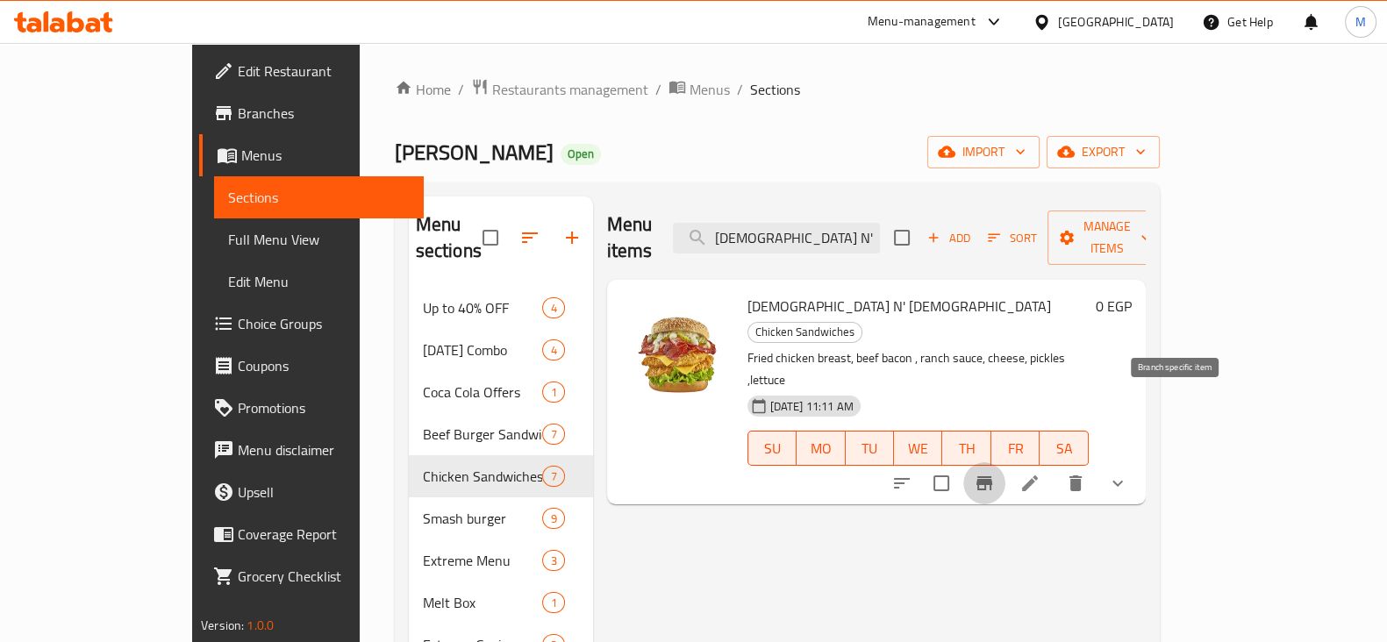
click at [1128, 473] on icon "show more" at bounding box center [1117, 483] width 21 height 21
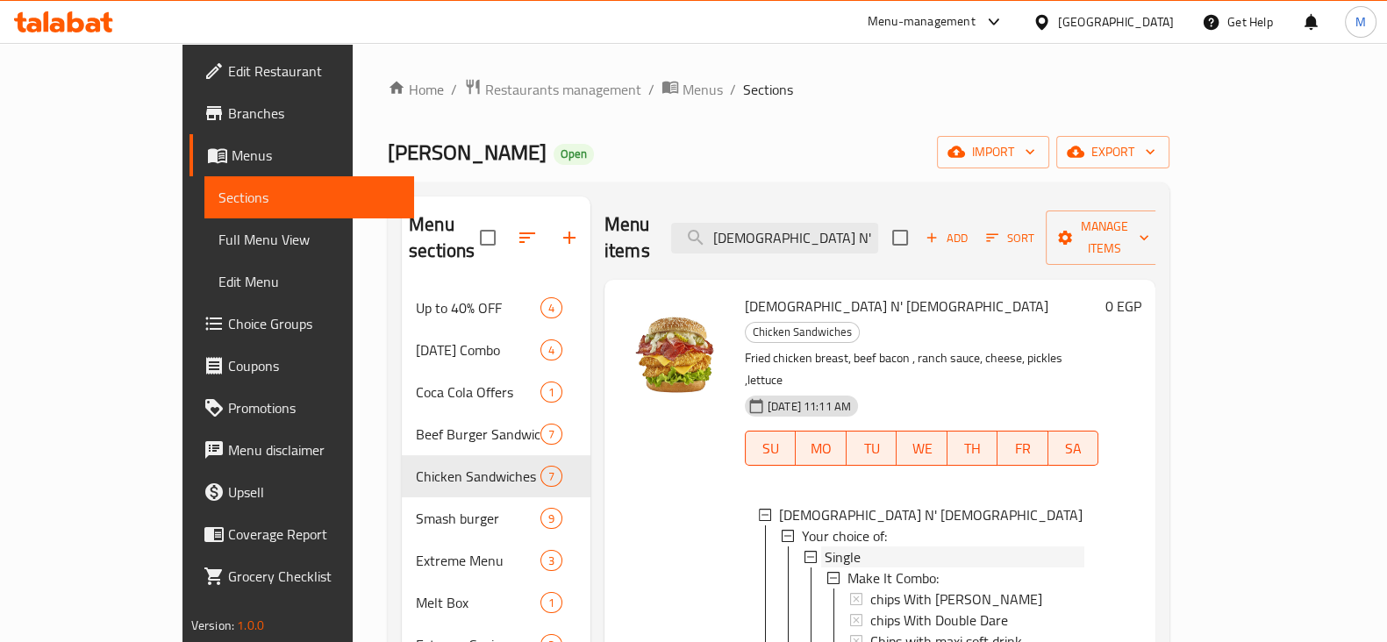
click at [805, 551] on icon at bounding box center [811, 557] width 12 height 12
click at [825, 547] on span "Single" at bounding box center [843, 557] width 36 height 21
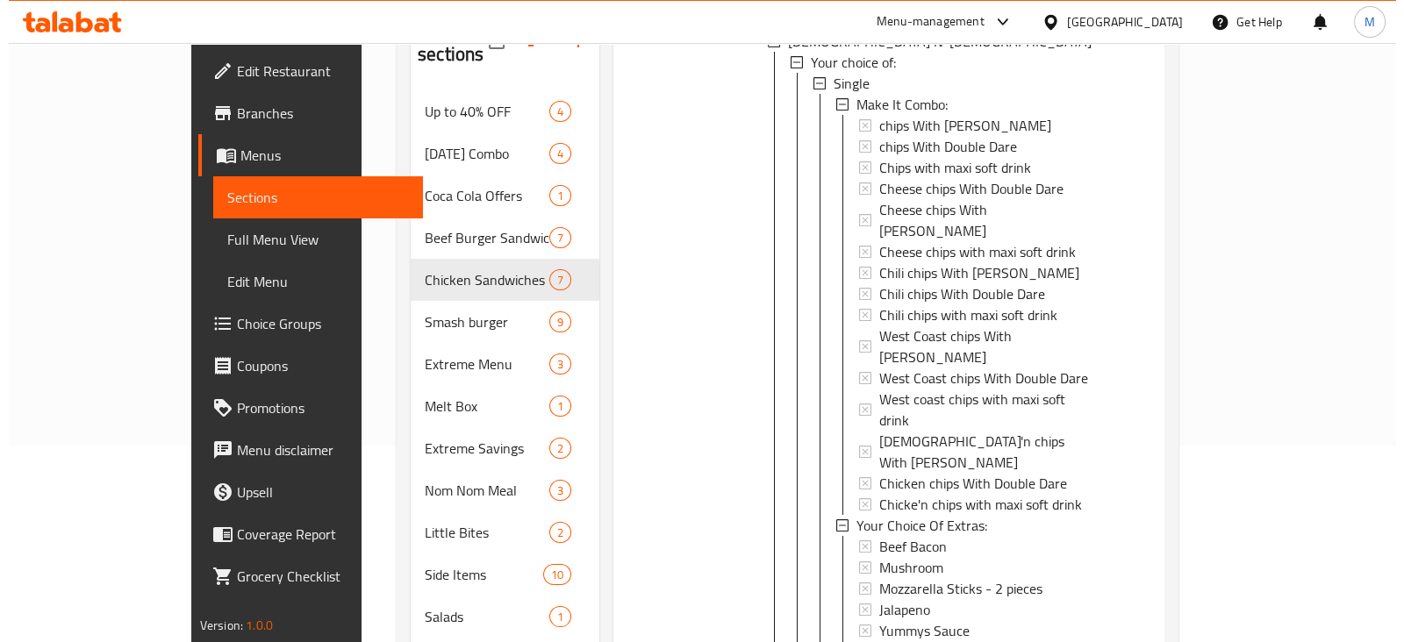
scroll to position [0, 0]
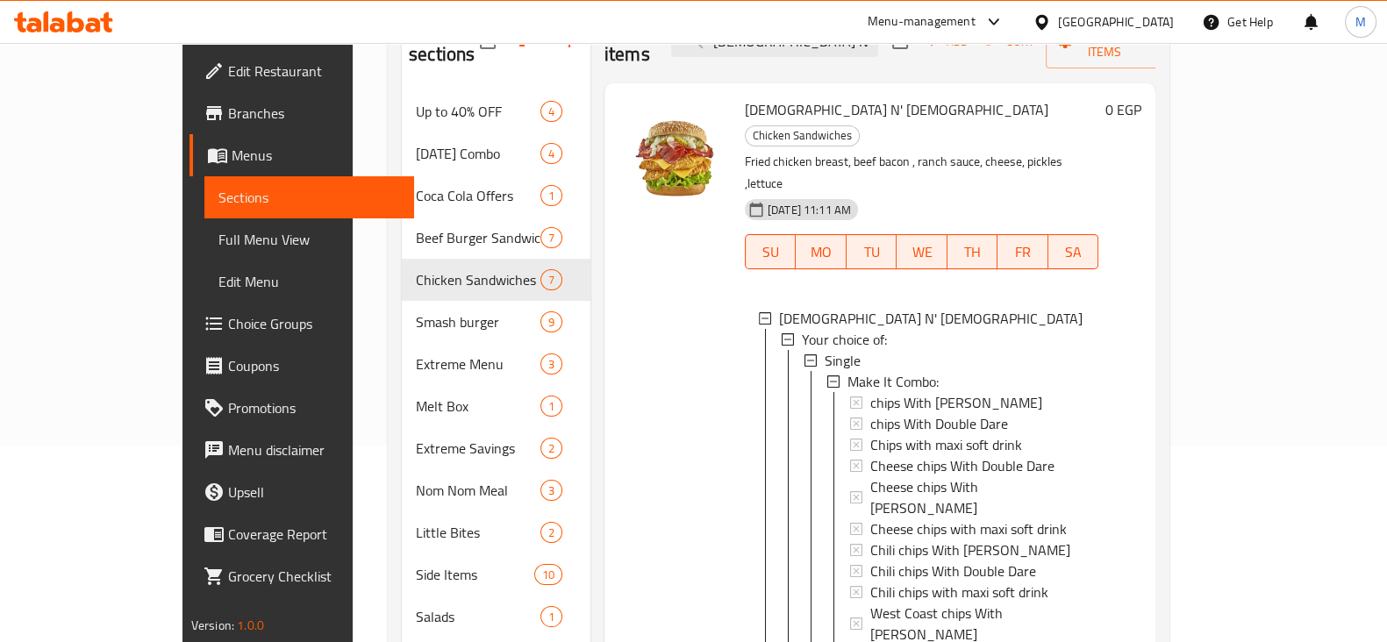
click at [805, 354] on icon at bounding box center [811, 360] width 12 height 12
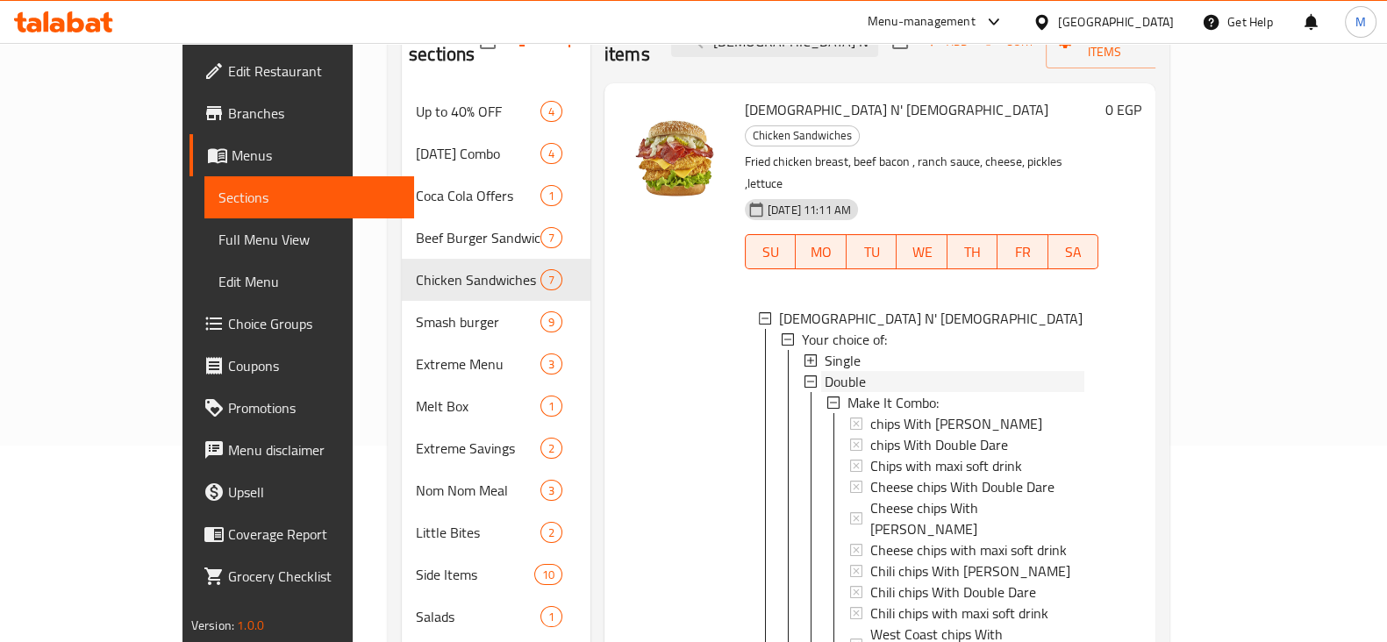
click at [825, 371] on span "Double" at bounding box center [845, 381] width 41 height 21
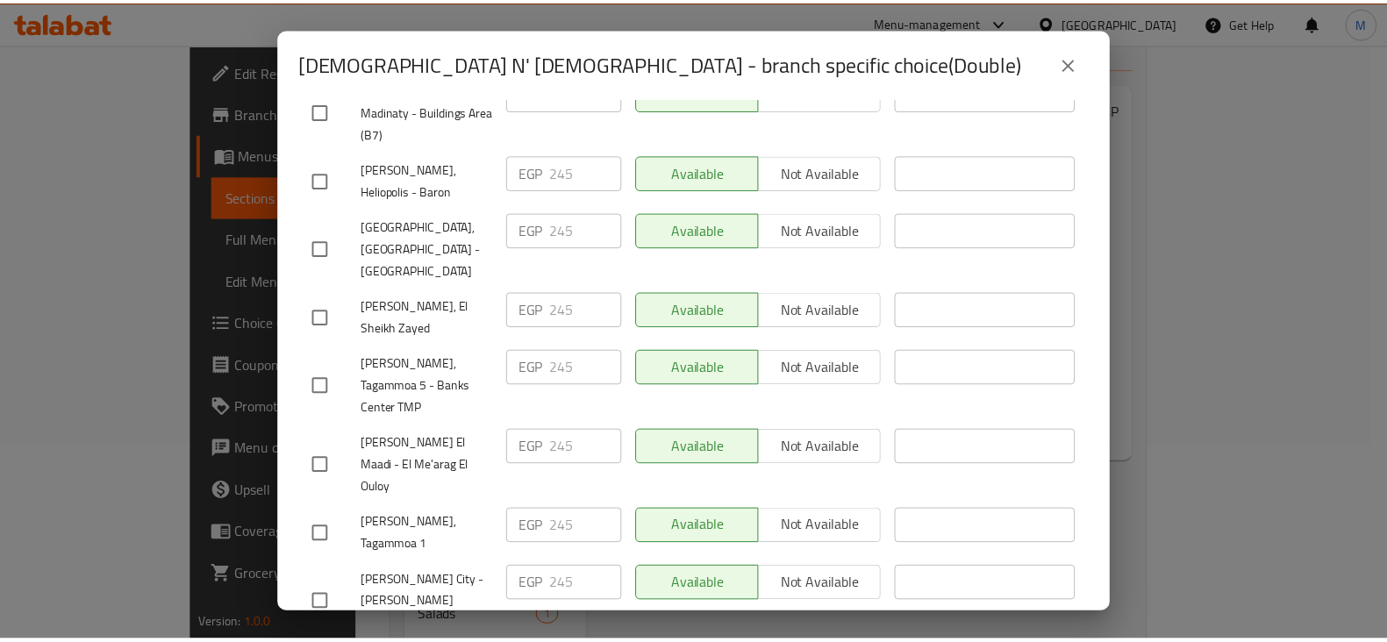
scroll to position [351, 0]
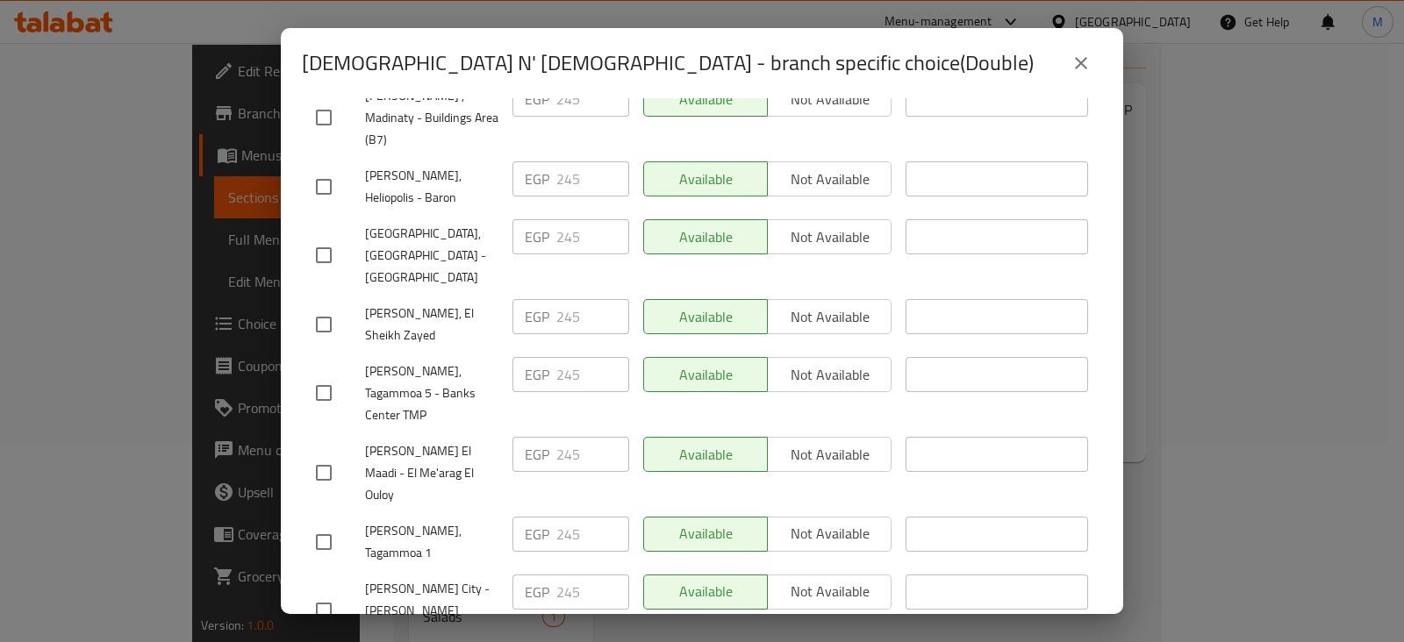
click at [209, 112] on div "[DEMOGRAPHIC_DATA] N' [DEMOGRAPHIC_DATA] - branch specific choice(Double) [DEMO…" at bounding box center [702, 321] width 1404 height 642
click at [218, 116] on div "[DEMOGRAPHIC_DATA] N' [DEMOGRAPHIC_DATA] - branch specific choice(Double) [DEMO…" at bounding box center [702, 321] width 1404 height 642
click at [253, 118] on div "[DEMOGRAPHIC_DATA] N' [DEMOGRAPHIC_DATA] - branch specific choice(Double) [DEMO…" at bounding box center [702, 321] width 1404 height 642
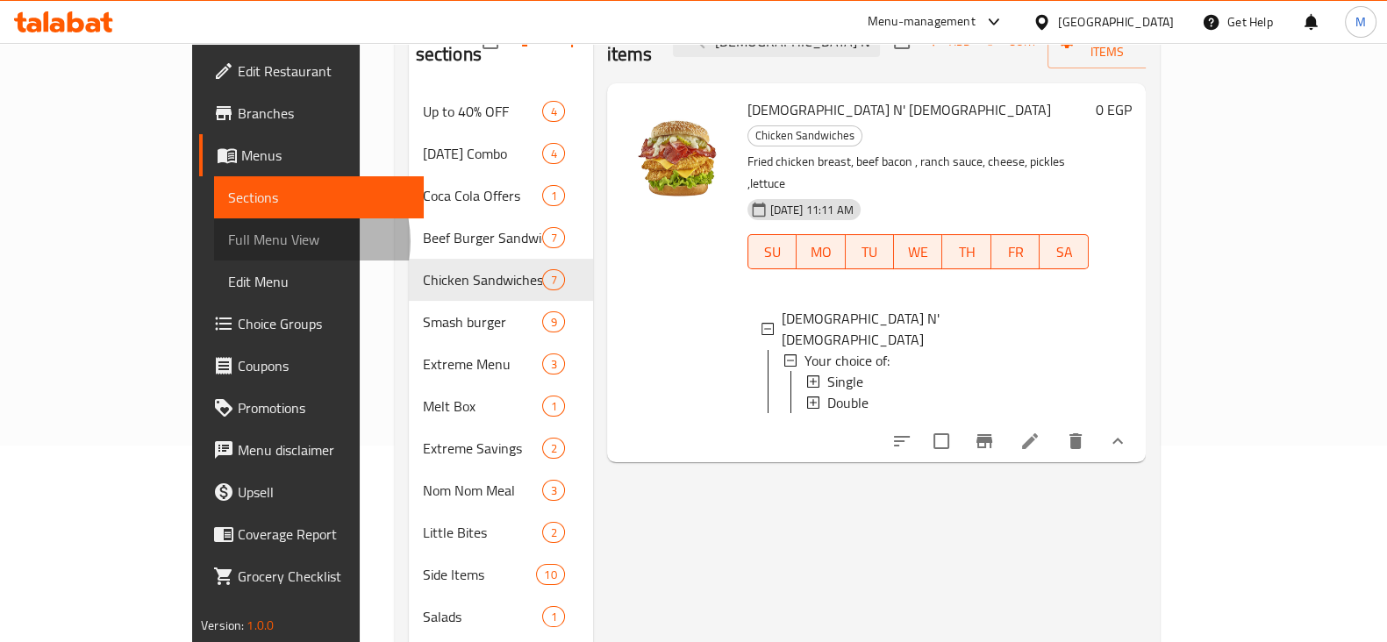
click at [228, 241] on span "Full Menu View" at bounding box center [319, 239] width 182 height 21
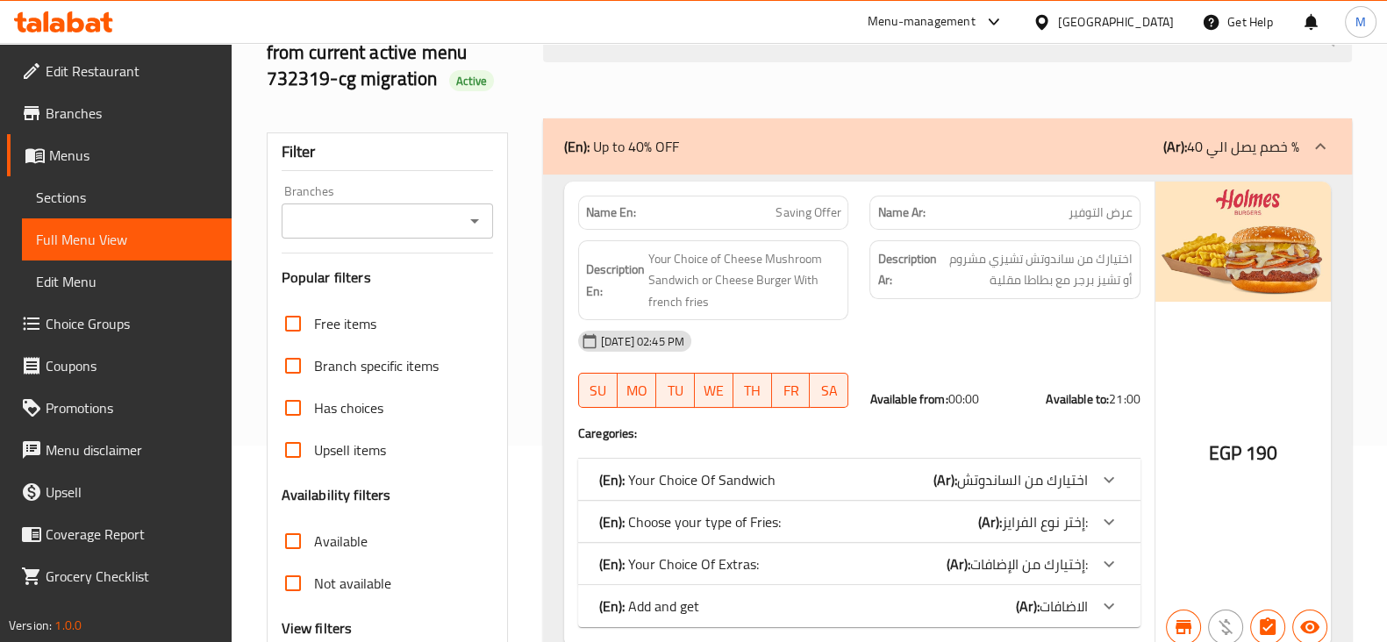
click at [342, 265] on div "Filter Branches Branches Popular filters Free items Branch specific items Has c…" at bounding box center [387, 456] width 241 height 648
click at [354, 233] on input "Branches" at bounding box center [373, 221] width 172 height 25
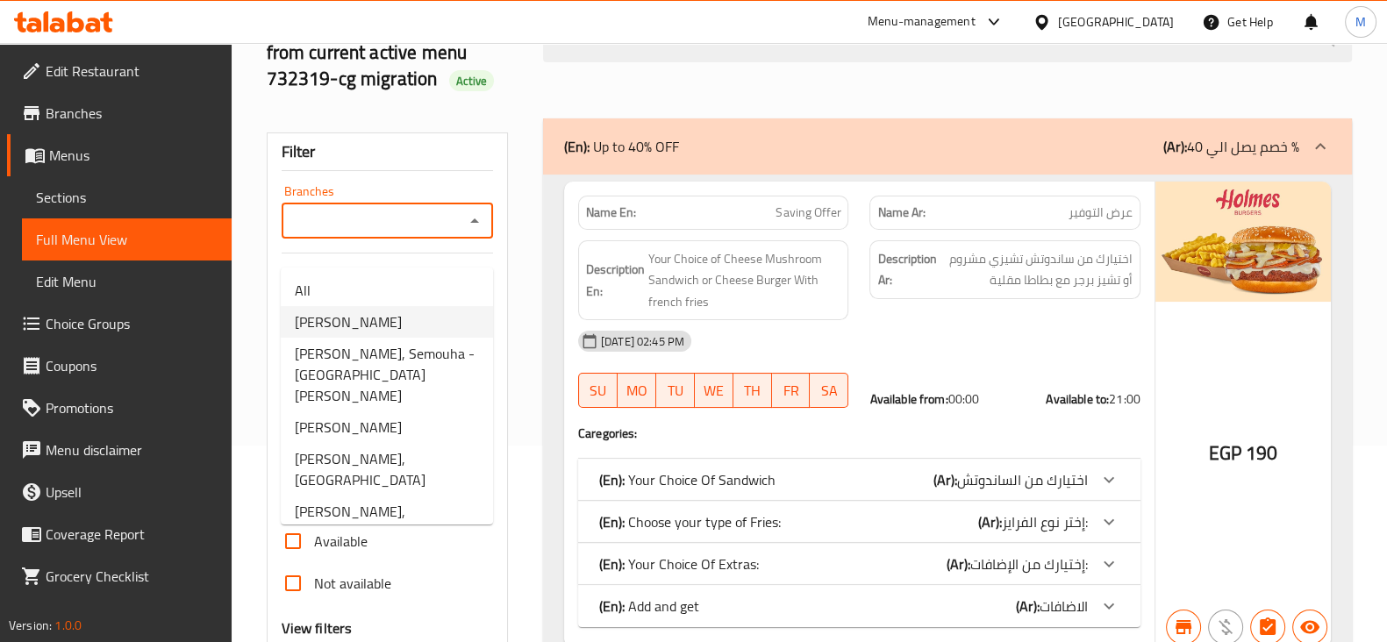
click at [354, 314] on span "[PERSON_NAME]" at bounding box center [348, 322] width 107 height 21
type input "[PERSON_NAME]"
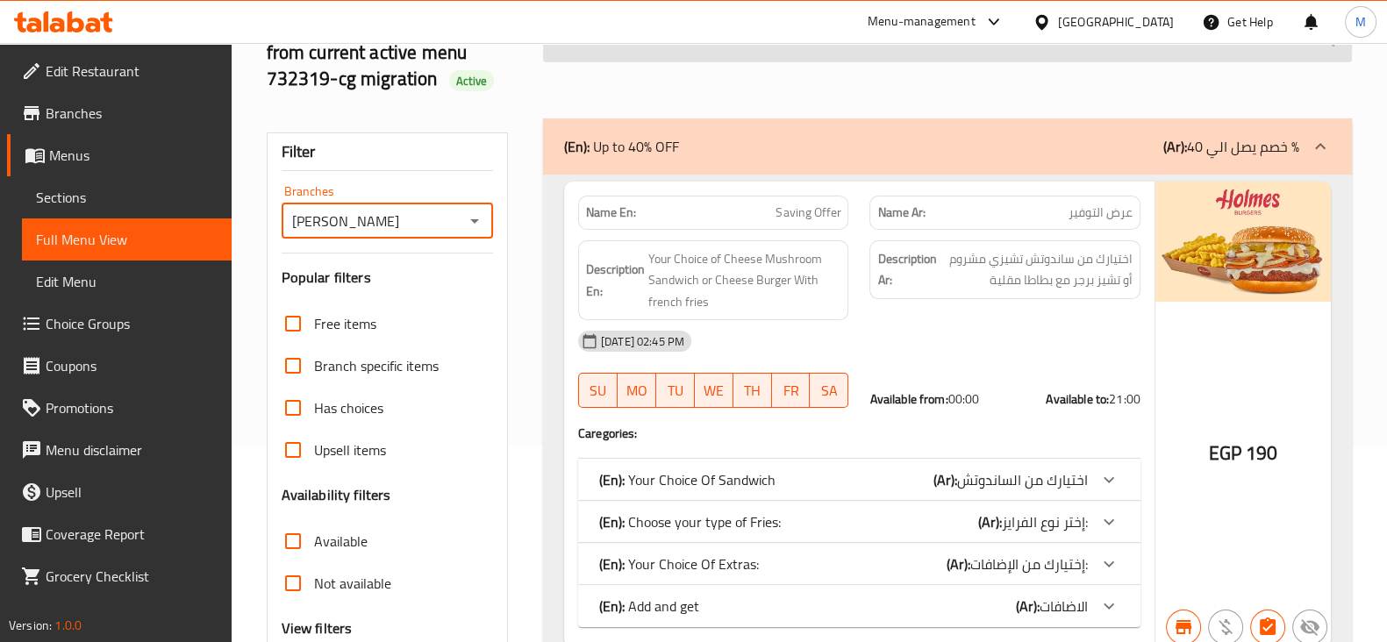
click at [795, 58] on input "search" at bounding box center [947, 40] width 809 height 45
paste input "[DEMOGRAPHIC_DATA] N' [DEMOGRAPHIC_DATA]"
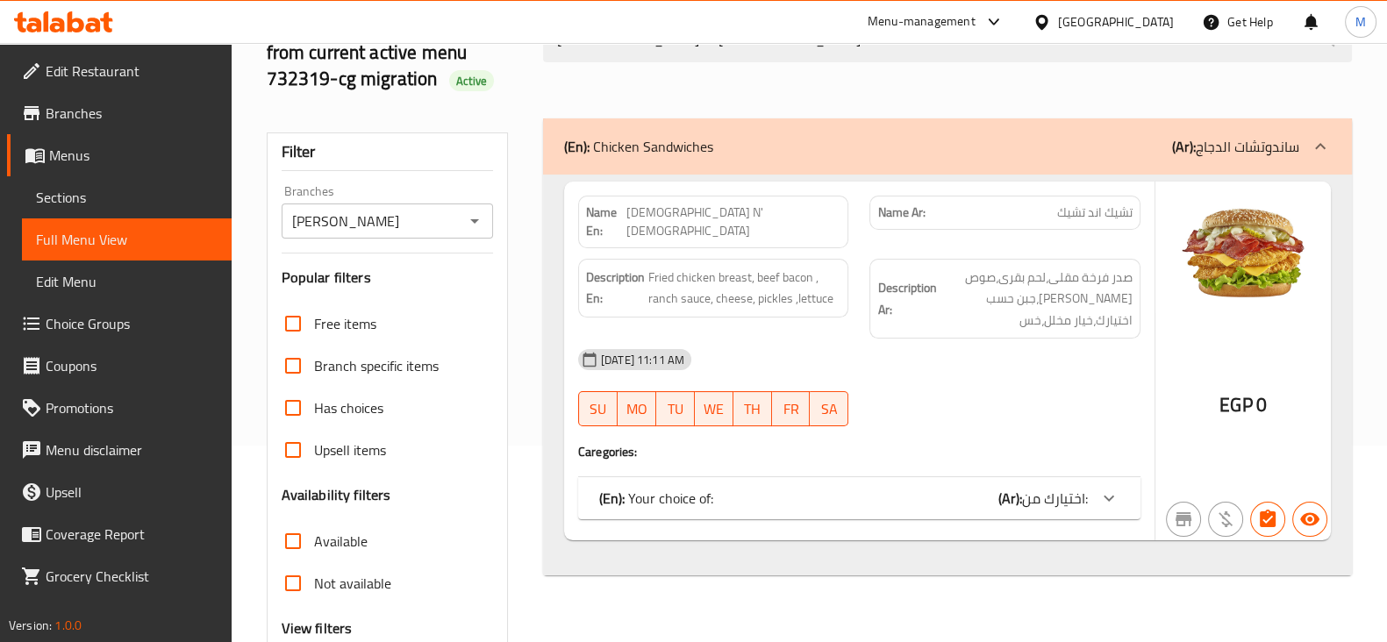
type input "[DEMOGRAPHIC_DATA] N' [DEMOGRAPHIC_DATA]"
click at [1097, 477] on div at bounding box center [1109, 498] width 42 height 42
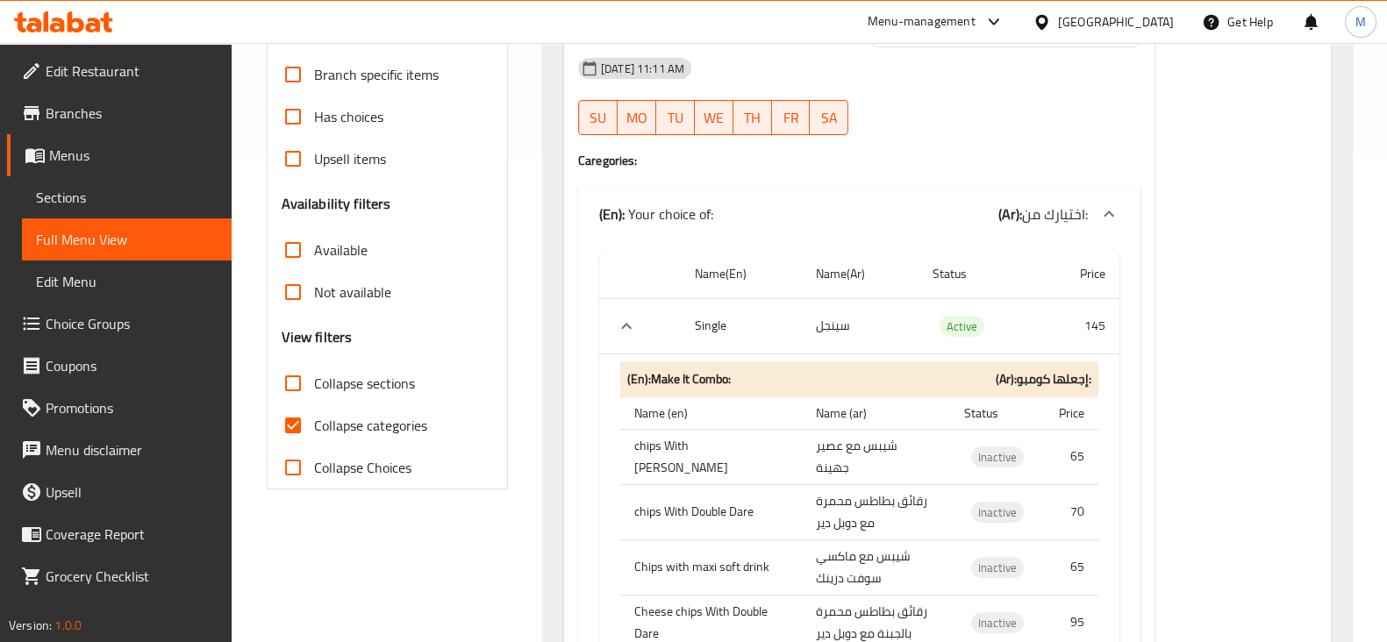
scroll to position [531, 0]
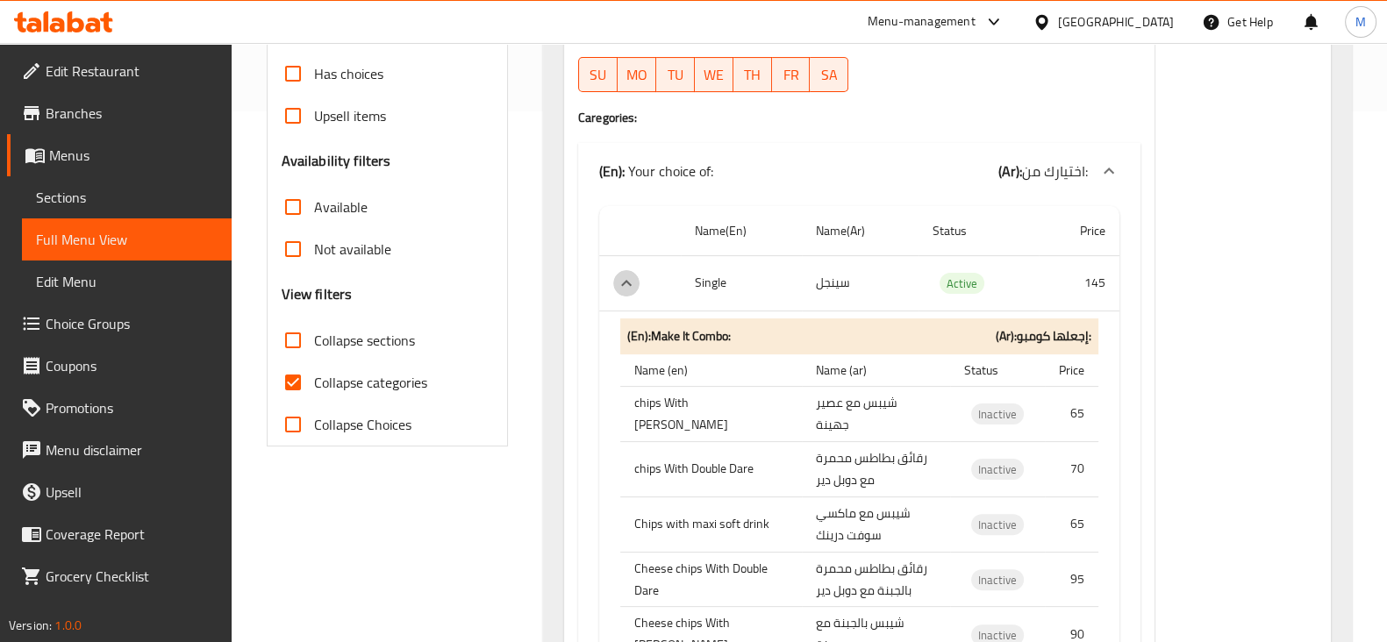
click at [631, 273] on icon "expand row" at bounding box center [626, 283] width 21 height 21
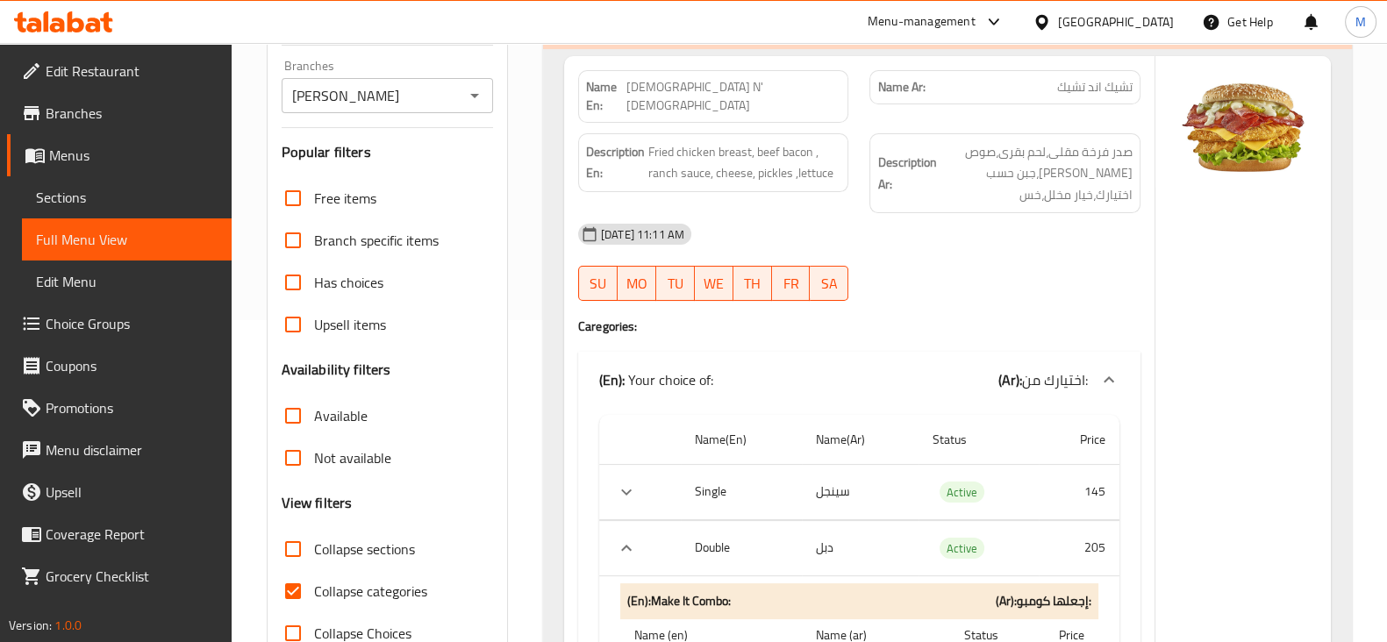
scroll to position [312, 0]
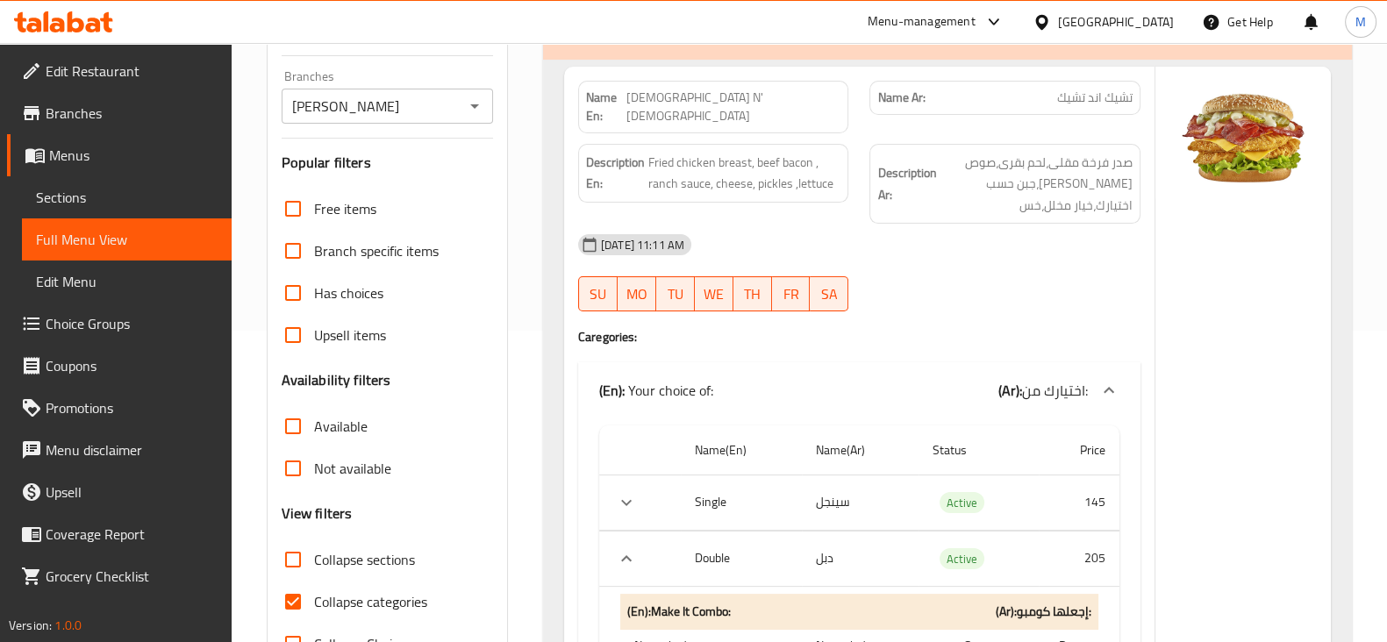
click at [433, 118] on input "[PERSON_NAME]" at bounding box center [373, 106] width 172 height 25
click at [472, 151] on div "Filter Branches [PERSON_NAME] Branches Popular filters Free items Branch specif…" at bounding box center [387, 342] width 241 height 648
click at [476, 117] on icon "Open" at bounding box center [474, 106] width 21 height 21
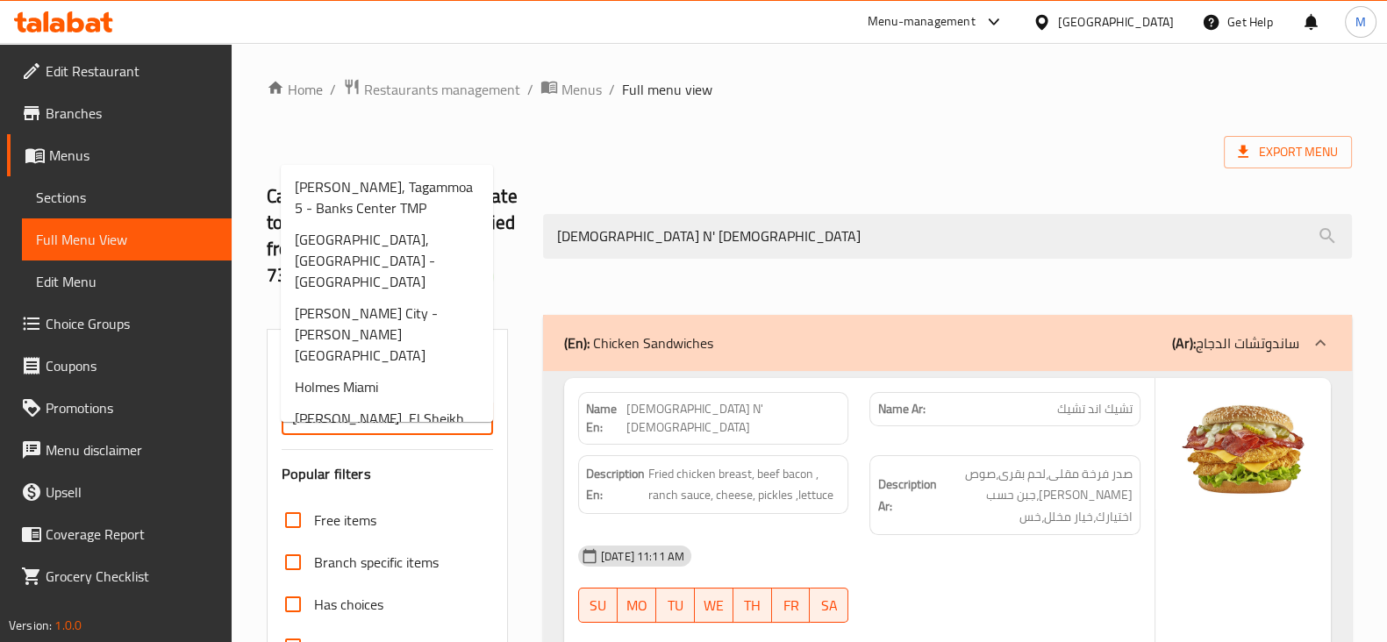
scroll to position [649, 0]
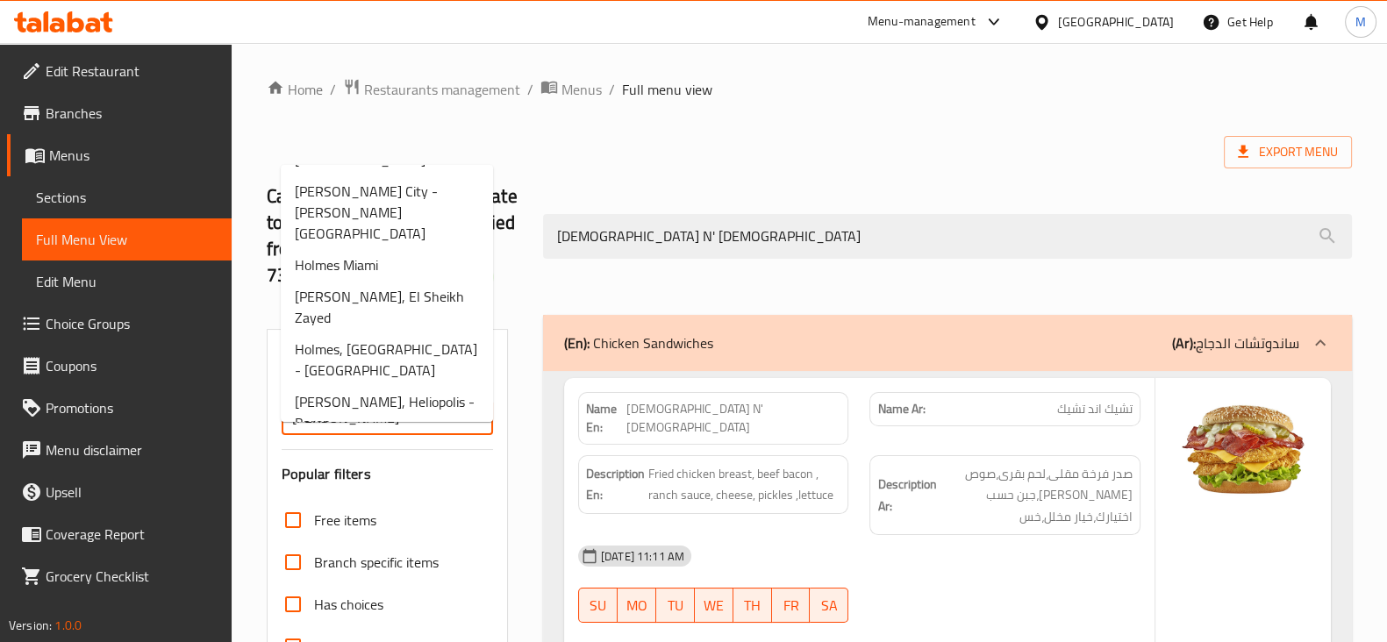
click at [386, 576] on li "[PERSON_NAME] , Madinaty - Buildings Area (B7)" at bounding box center [387, 602] width 212 height 53
type input "[PERSON_NAME] , Madinaty - Buildings Area (B7)"
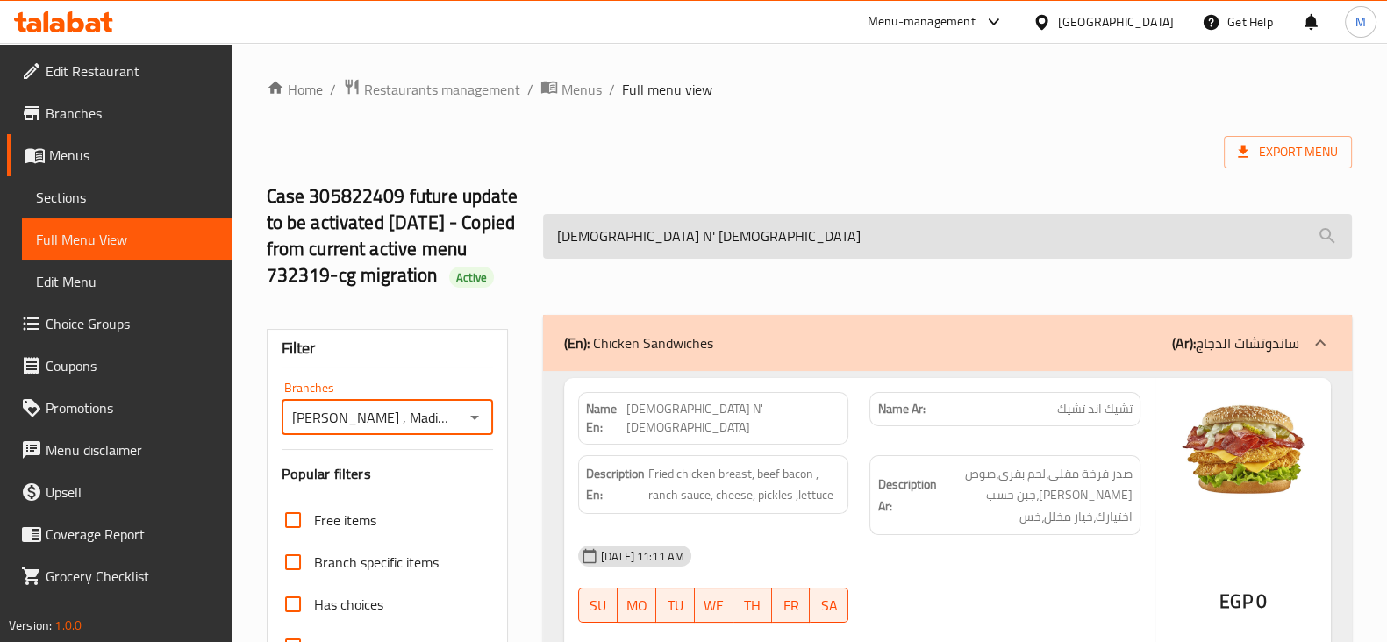
click at [988, 259] on input "[DEMOGRAPHIC_DATA] N' [DEMOGRAPHIC_DATA]" at bounding box center [947, 236] width 809 height 45
paste input "[DEMOGRAPHIC_DATA] N' [DEMOGRAPHIC_DATA]"
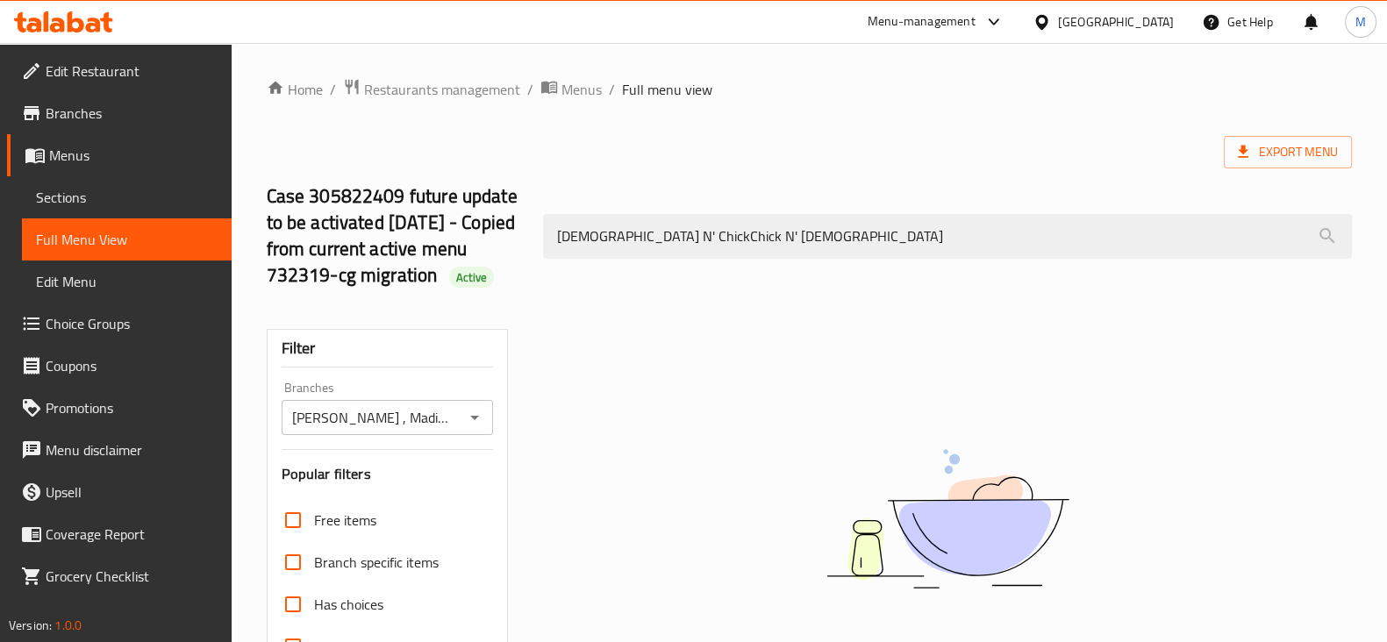
paste input "search"
type input "[DEMOGRAPHIC_DATA] N' [DEMOGRAPHIC_DATA]"
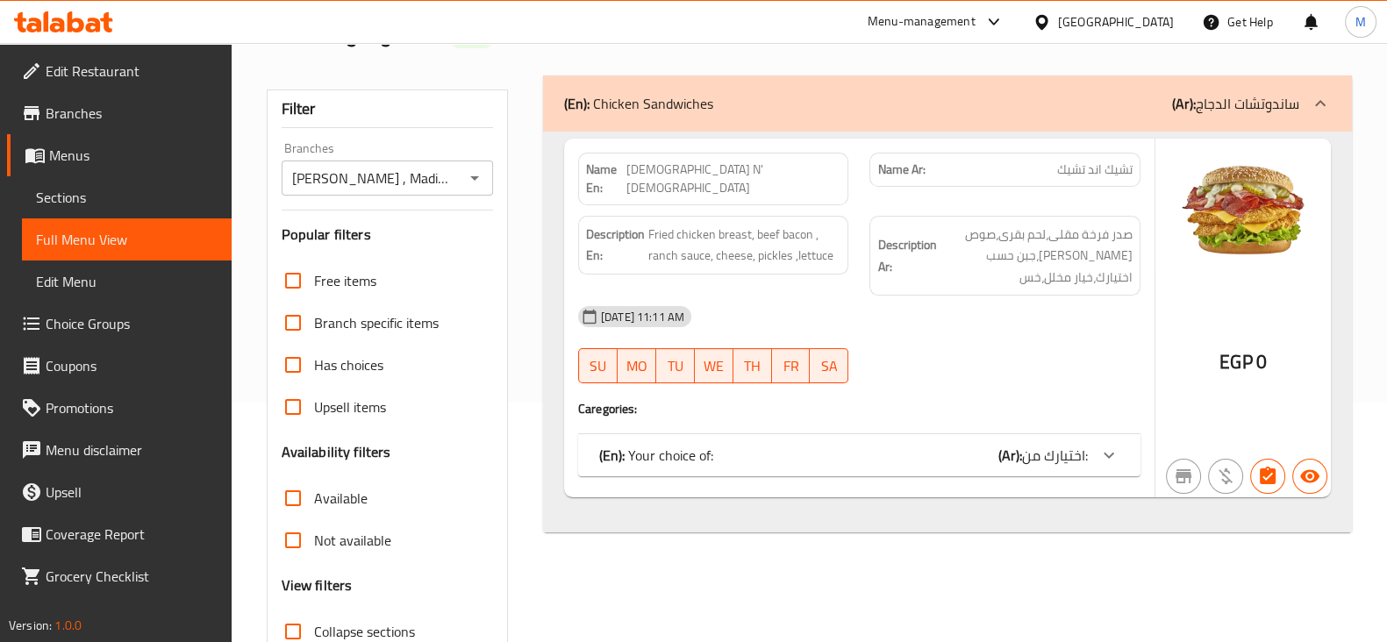
scroll to position [229, 0]
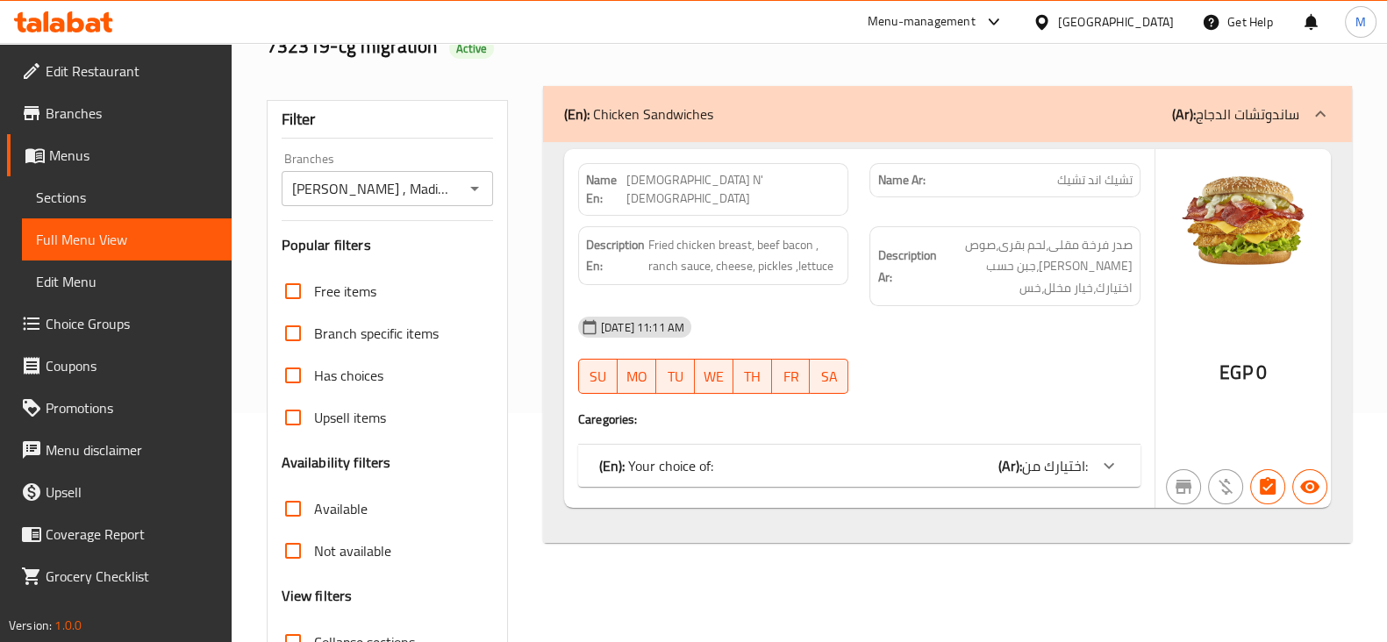
click at [1122, 459] on div at bounding box center [1109, 466] width 42 height 42
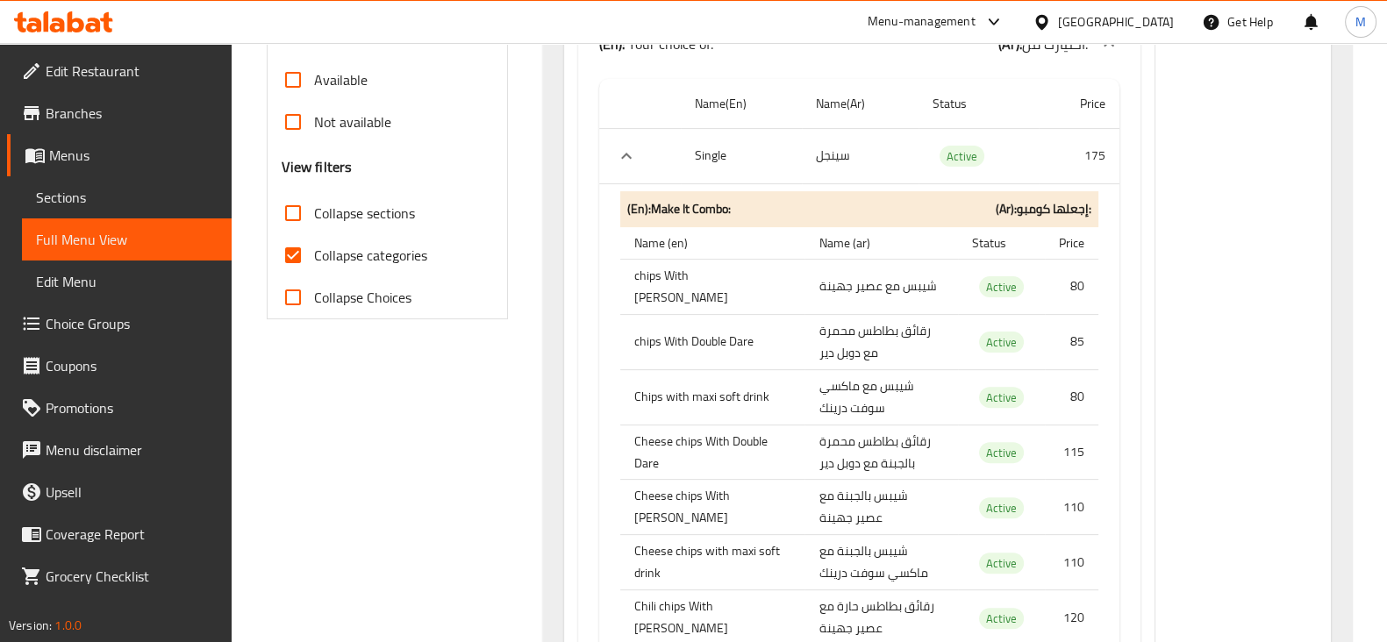
scroll to position [481, 0]
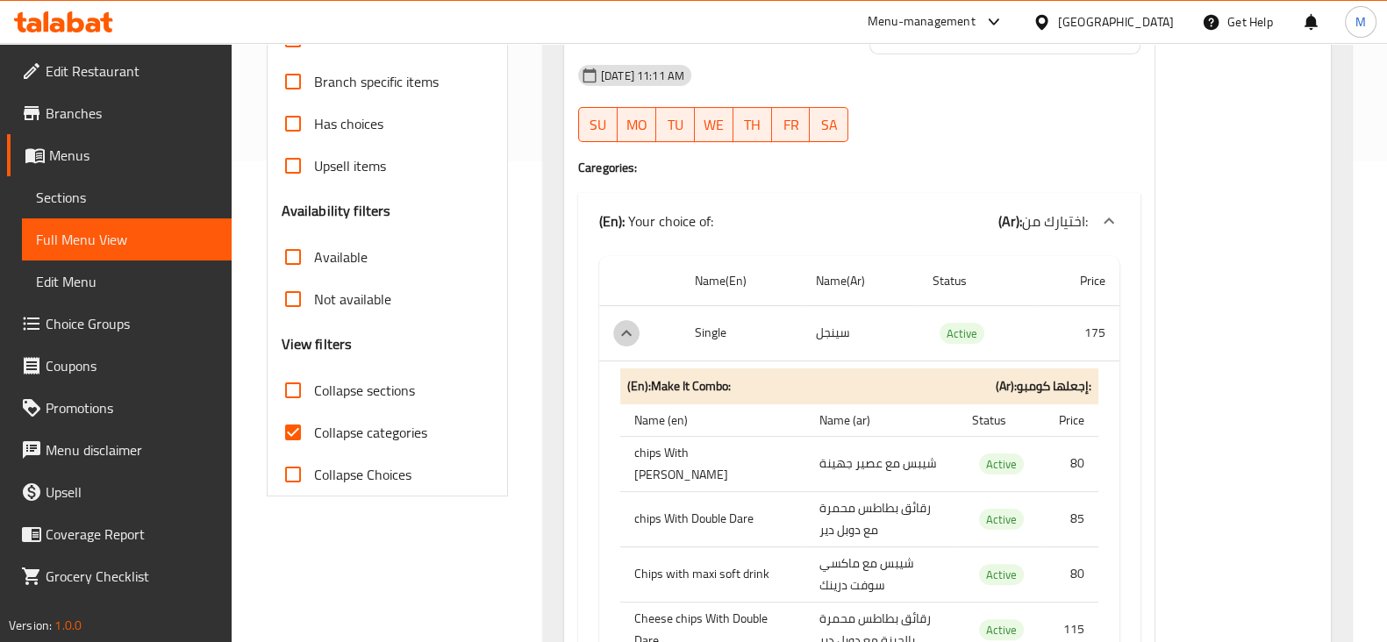
click at [621, 323] on icon "expand row" at bounding box center [626, 333] width 21 height 21
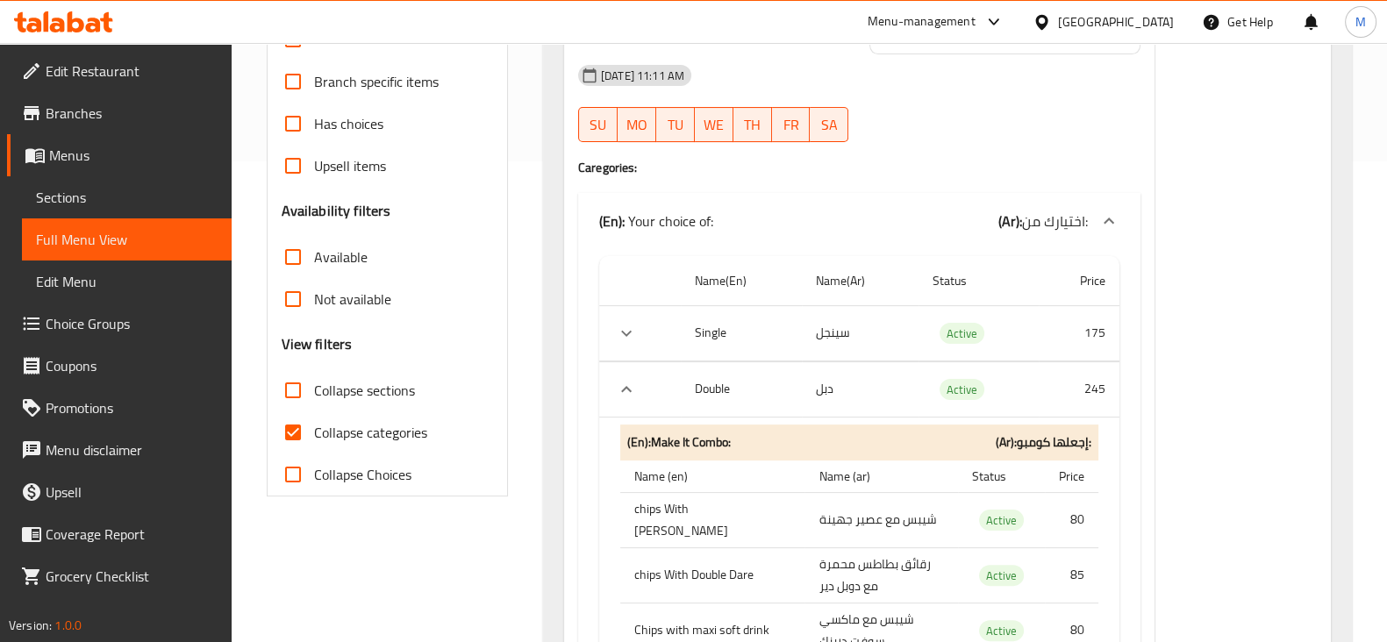
drag, startPoint x: 125, startPoint y: 148, endPoint x: 127, endPoint y: 161, distance: 12.6
click at [125, 148] on span "Menus" at bounding box center [133, 155] width 168 height 21
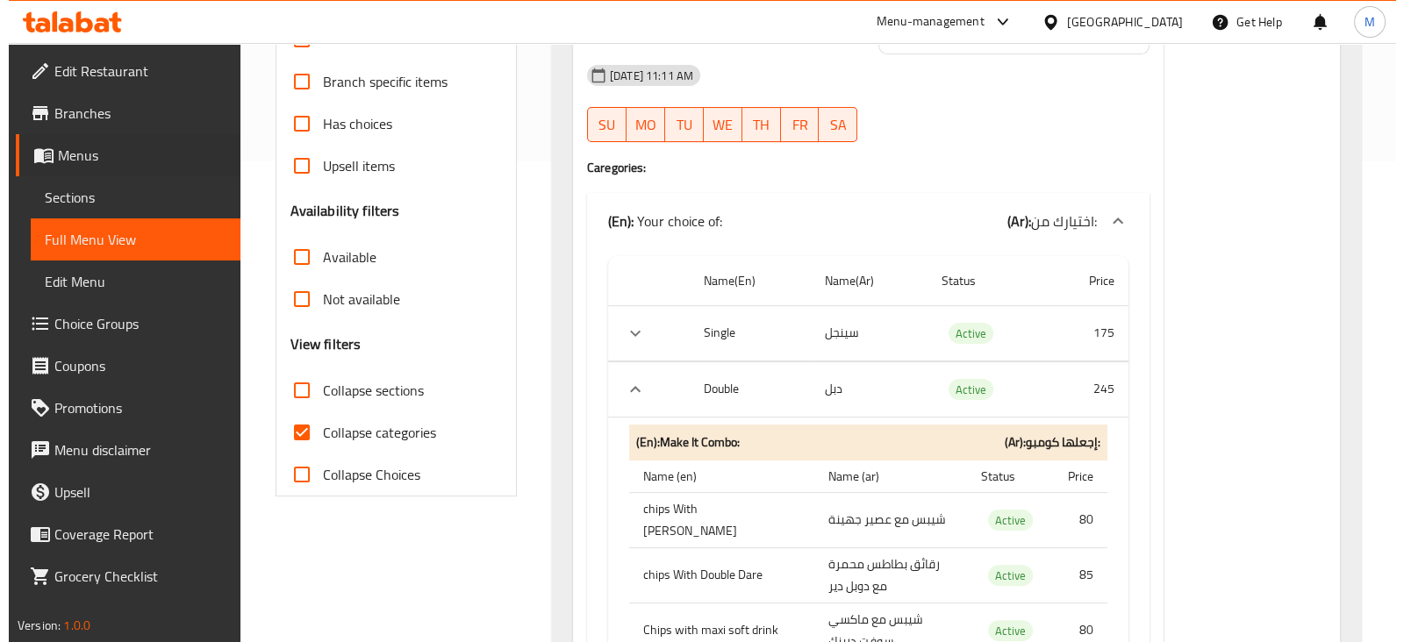
scroll to position [57, 0]
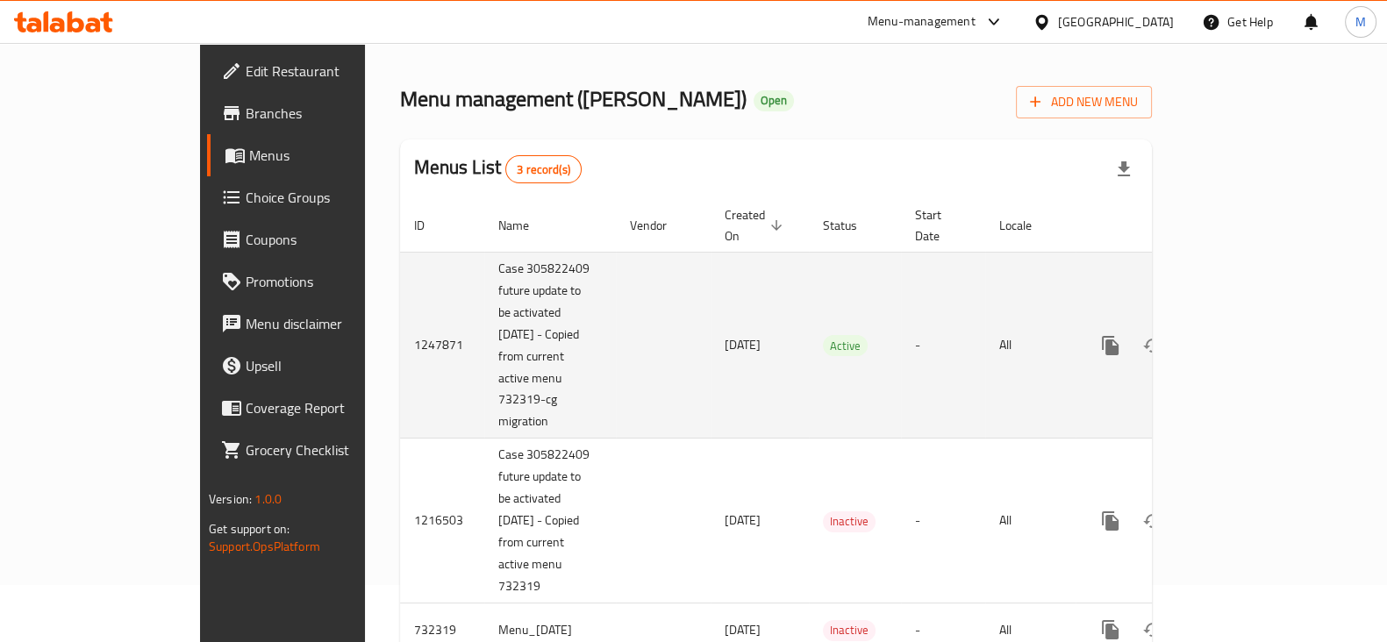
click at [1248, 335] on icon "enhanced table" at bounding box center [1237, 345] width 21 height 21
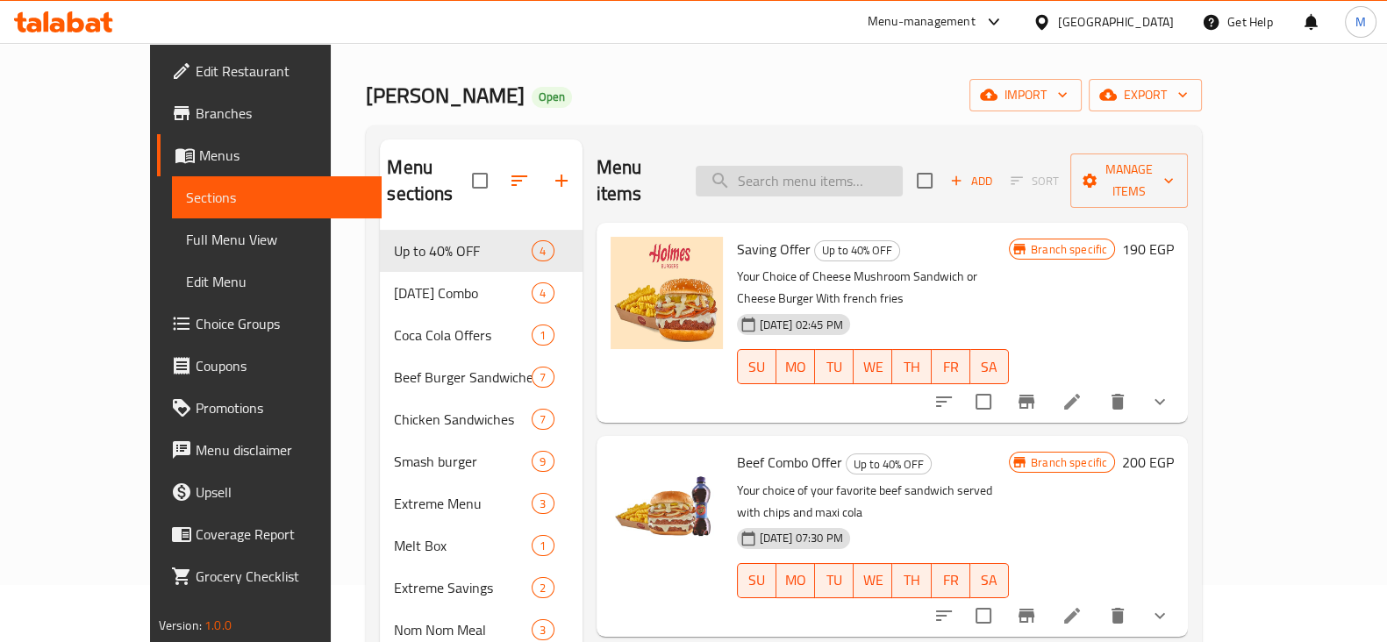
click at [841, 178] on input "search" at bounding box center [799, 181] width 207 height 31
paste input "[DEMOGRAPHIC_DATA] N' [DEMOGRAPHIC_DATA]"
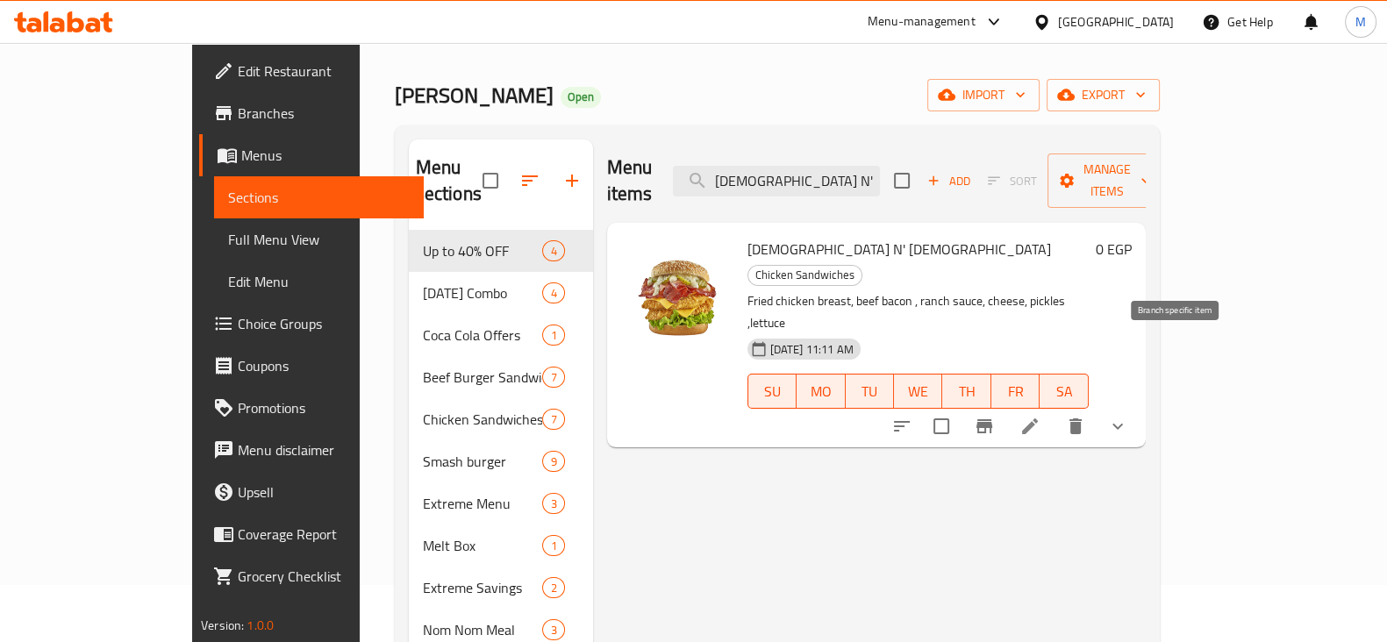
type input "[DEMOGRAPHIC_DATA] N' [DEMOGRAPHIC_DATA]"
click at [992, 419] on icon "Branch-specific-item" at bounding box center [985, 426] width 16 height 14
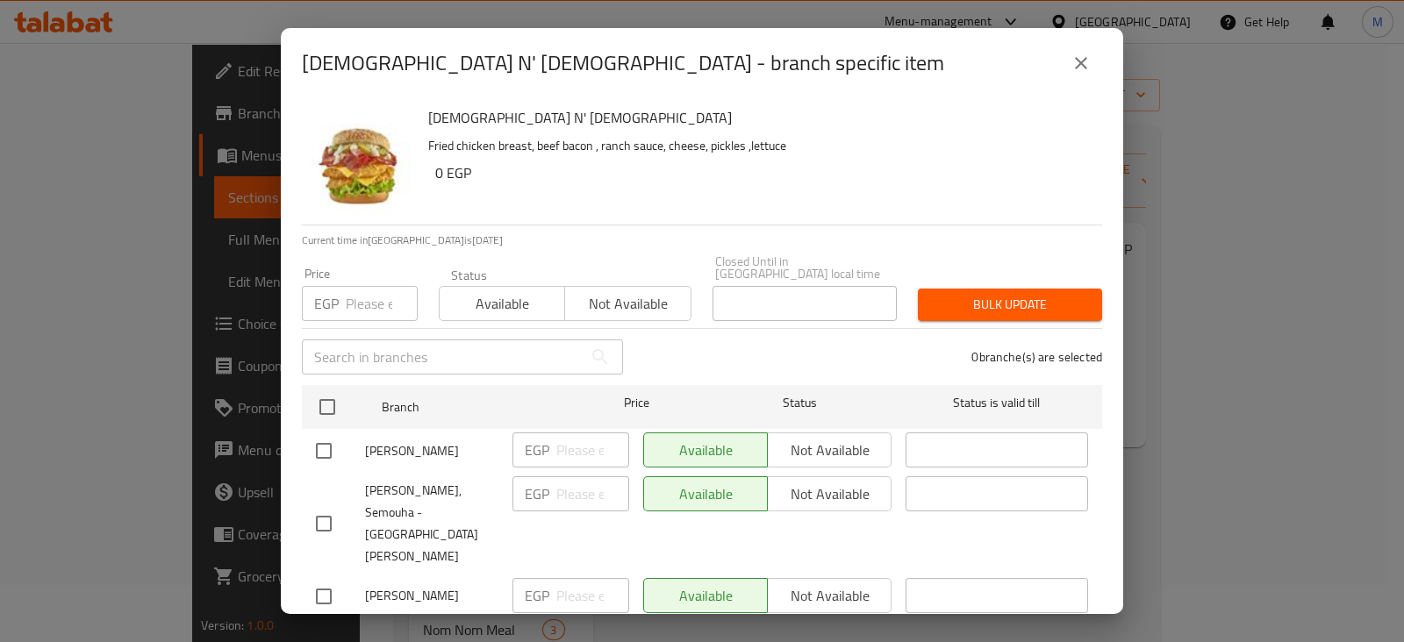
click at [1198, 432] on div "[DEMOGRAPHIC_DATA] N' [DEMOGRAPHIC_DATA] - branch specific item [DEMOGRAPHIC_DA…" at bounding box center [702, 321] width 1404 height 642
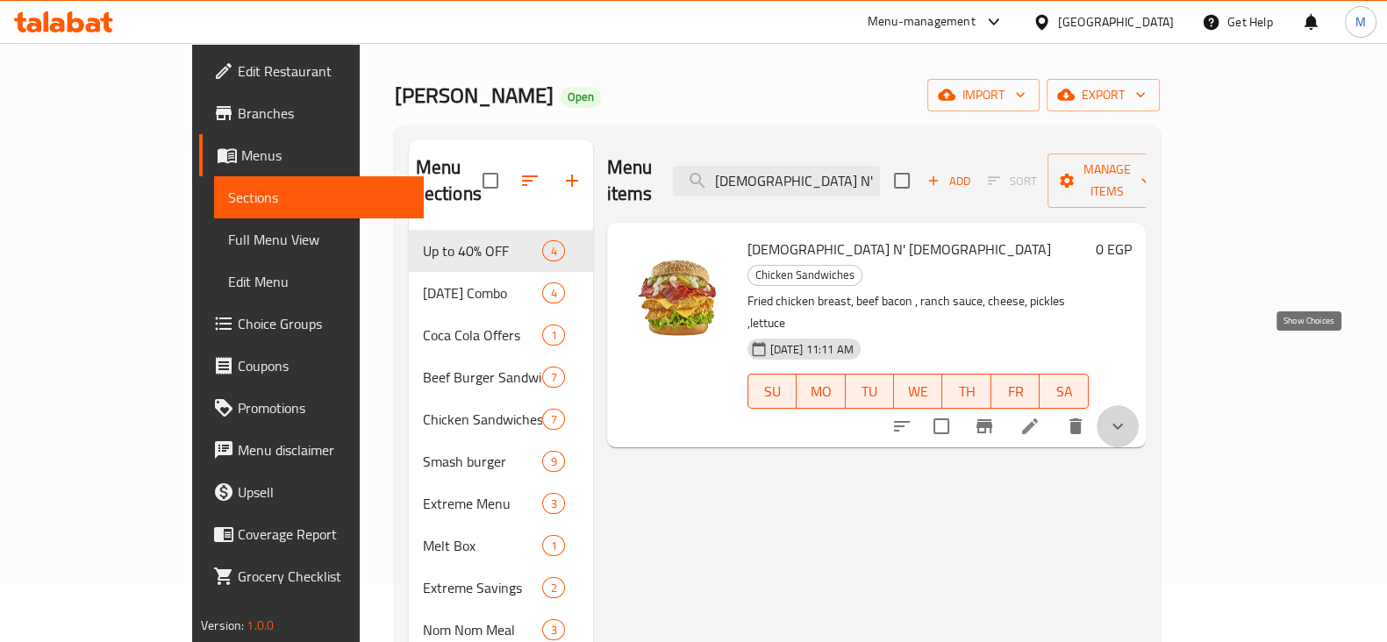
click at [1128, 416] on icon "show more" at bounding box center [1117, 426] width 21 height 21
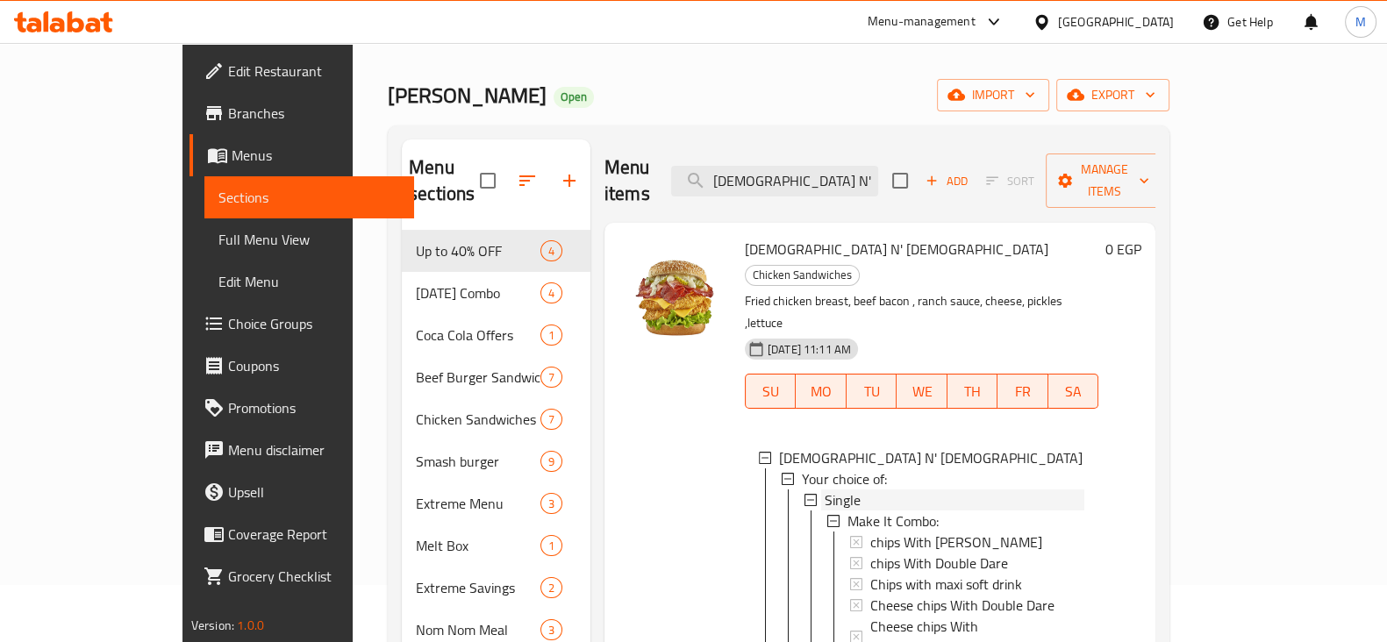
click at [805, 494] on icon at bounding box center [811, 500] width 12 height 12
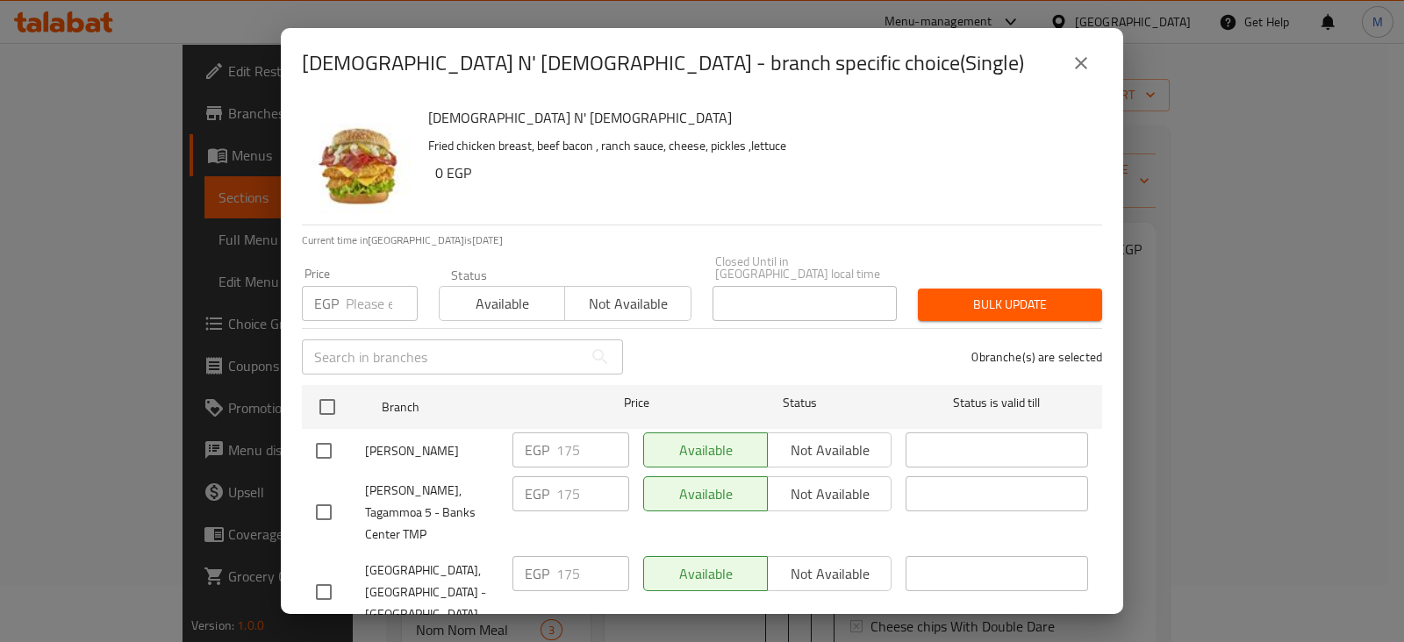
click at [1068, 80] on div "[DEMOGRAPHIC_DATA] N' [DEMOGRAPHIC_DATA] - branch specific choice(Single)" at bounding box center [702, 63] width 800 height 42
click at [1075, 71] on icon "close" at bounding box center [1081, 63] width 21 height 21
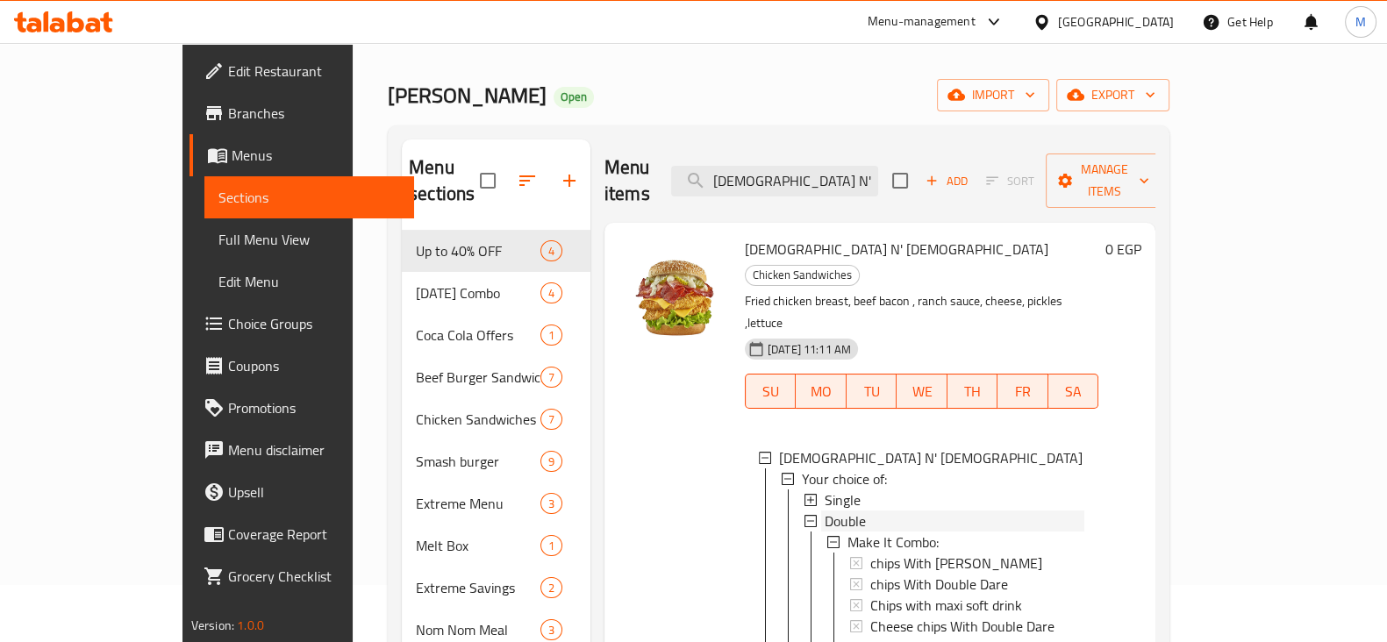
click at [825, 511] on span "Double" at bounding box center [845, 521] width 41 height 21
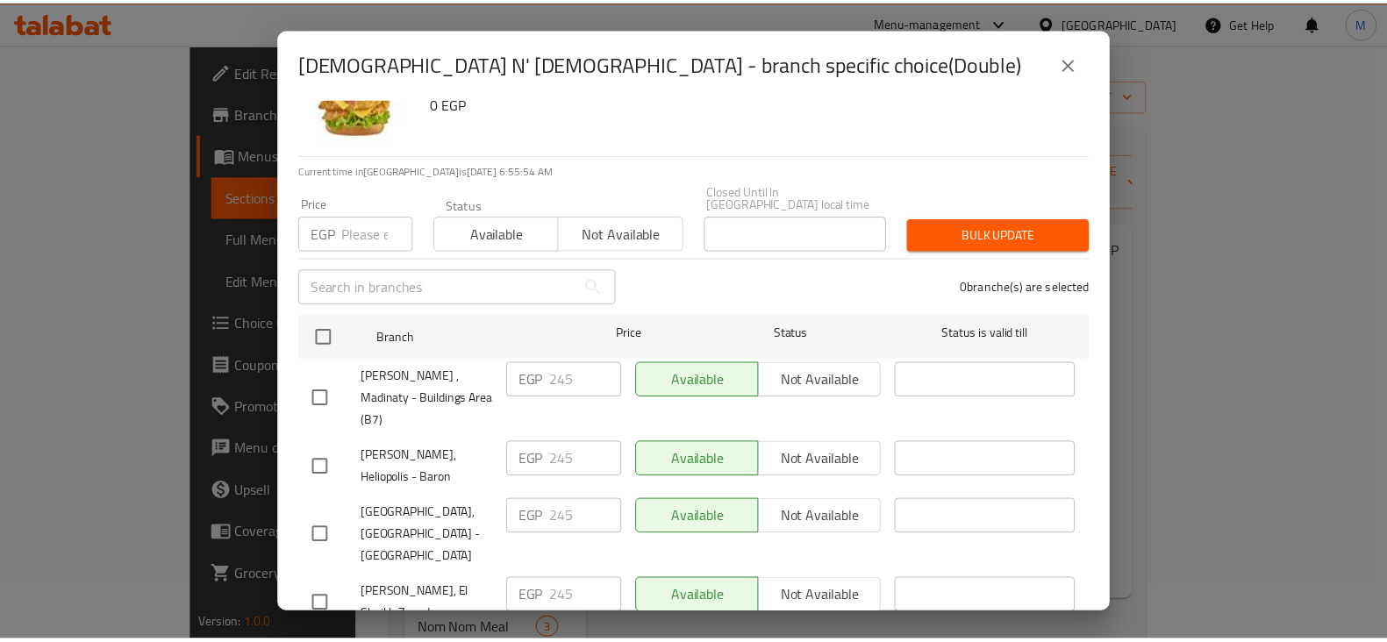
scroll to position [72, 0]
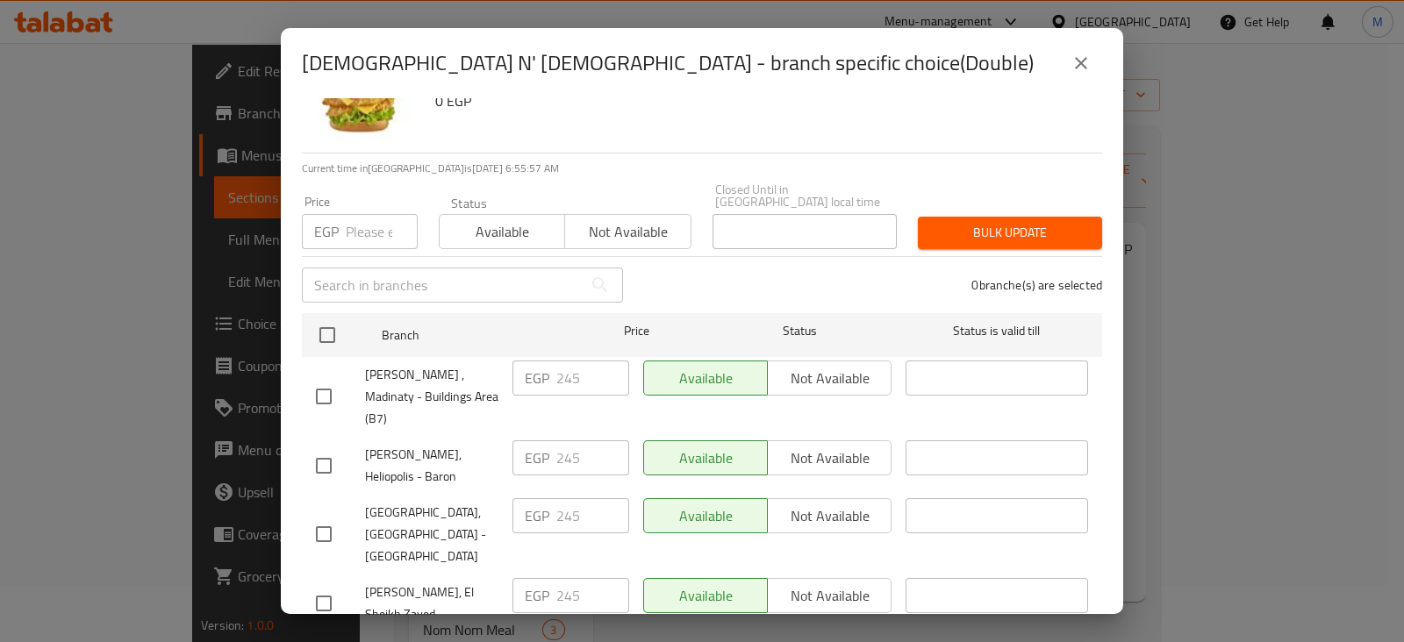
click at [274, 142] on div "[DEMOGRAPHIC_DATA] N' [DEMOGRAPHIC_DATA] - branch specific choice(Double) [DEMO…" at bounding box center [702, 321] width 1404 height 642
click at [1078, 62] on icon "close" at bounding box center [1081, 63] width 21 height 21
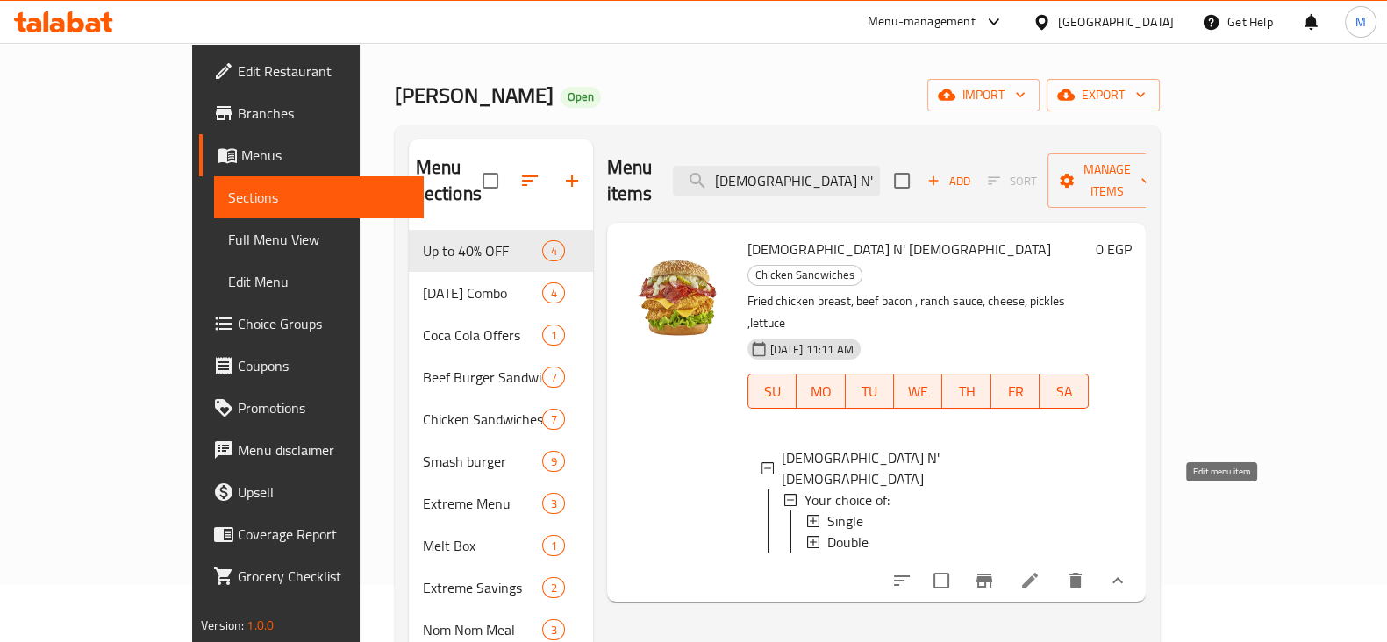
click at [1041, 570] on icon at bounding box center [1030, 580] width 21 height 21
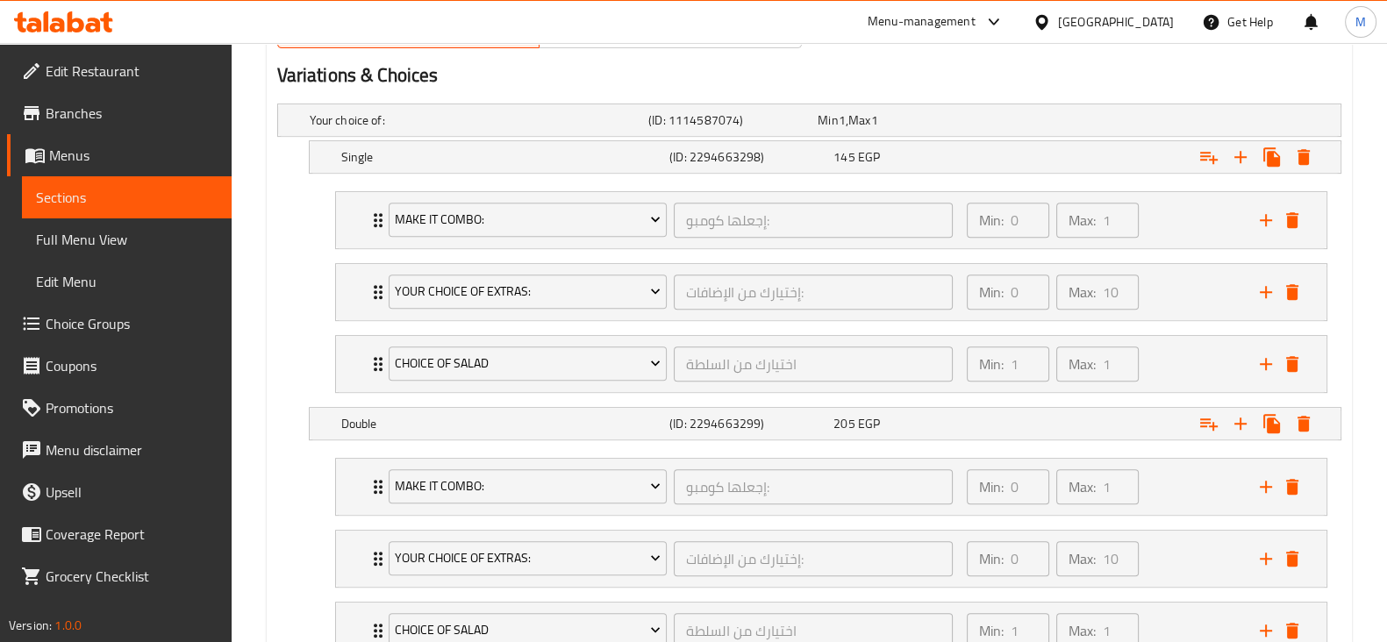
scroll to position [903, 0]
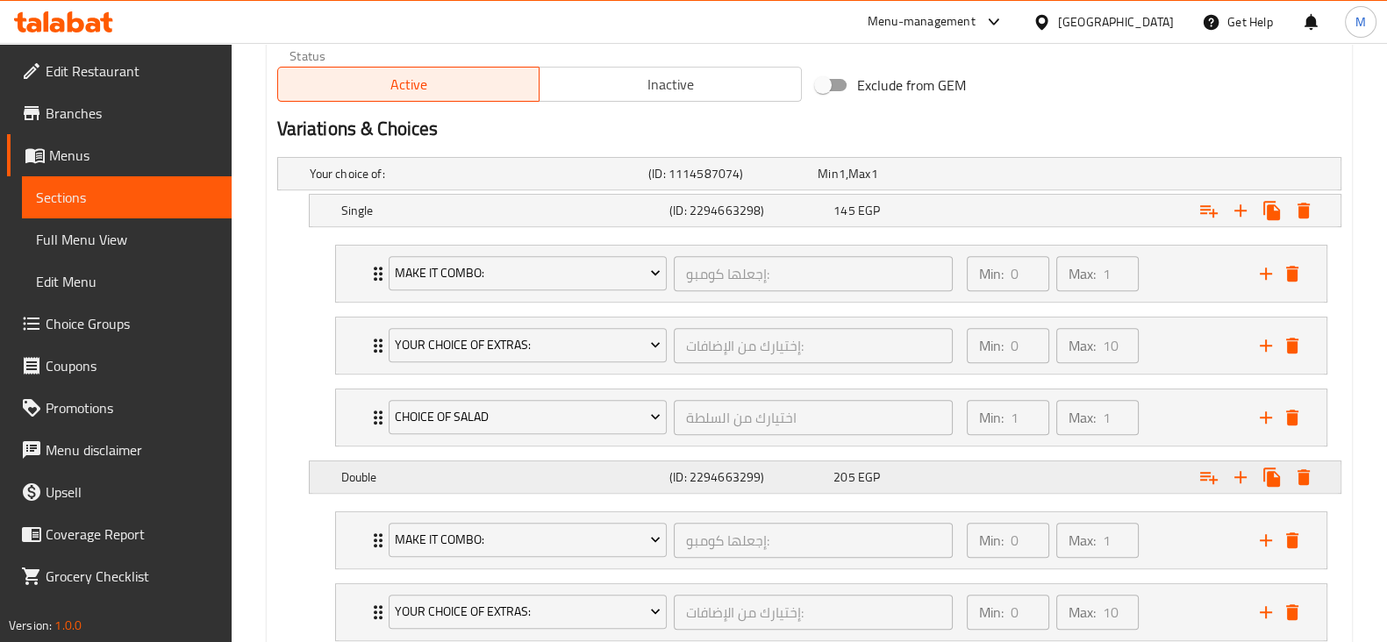
click at [712, 476] on h5 "(ID: 2294663299)" at bounding box center [748, 478] width 157 height 18
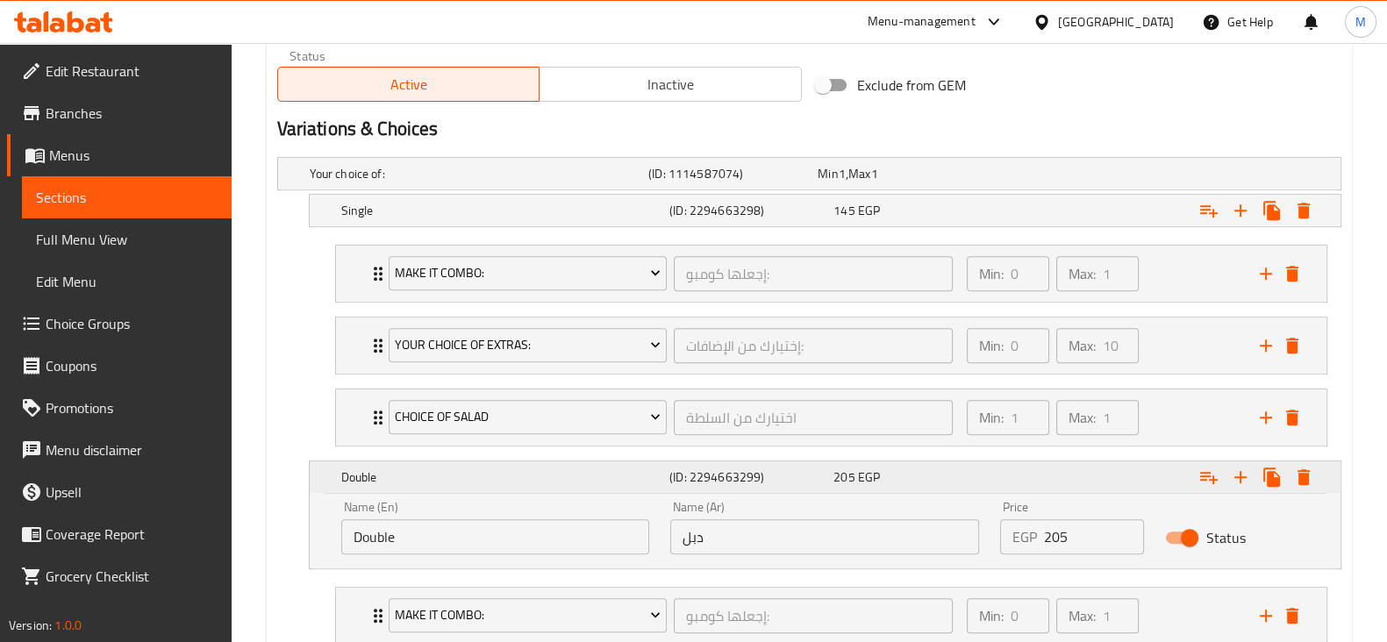
drag, startPoint x: 689, startPoint y: 476, endPoint x: 741, endPoint y: 481, distance: 52.9
click at [741, 481] on h5 "(ID: 2294663299)" at bounding box center [748, 478] width 157 height 18
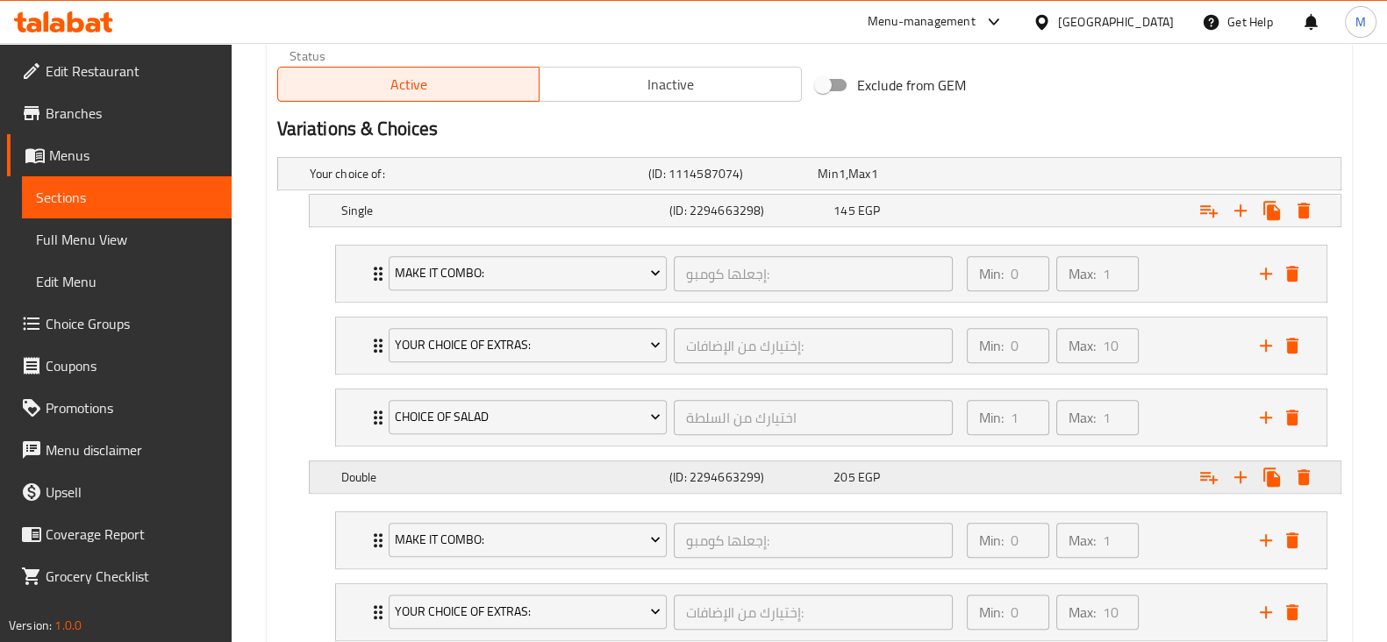
drag, startPoint x: 689, startPoint y: 470, endPoint x: 744, endPoint y: 483, distance: 56.6
click at [744, 483] on h5 "(ID: 2294663299)" at bounding box center [748, 478] width 157 height 18
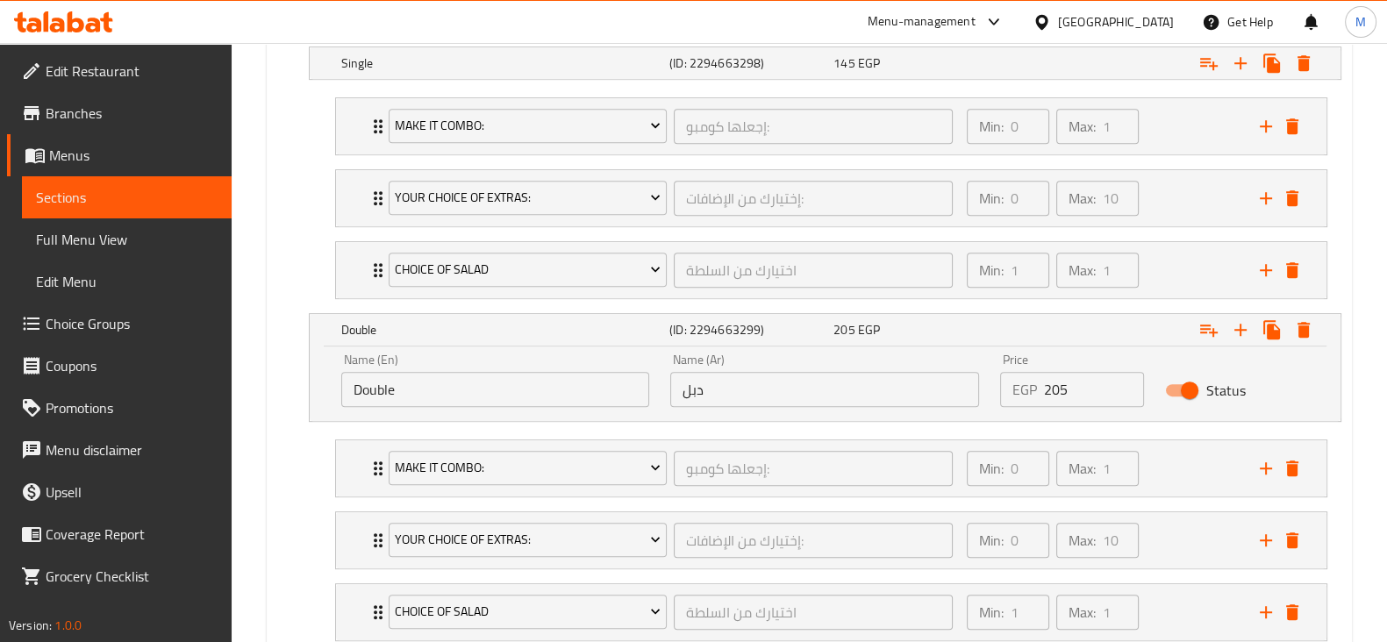
scroll to position [1073, 0]
